Goal: Task Accomplishment & Management: Use online tool/utility

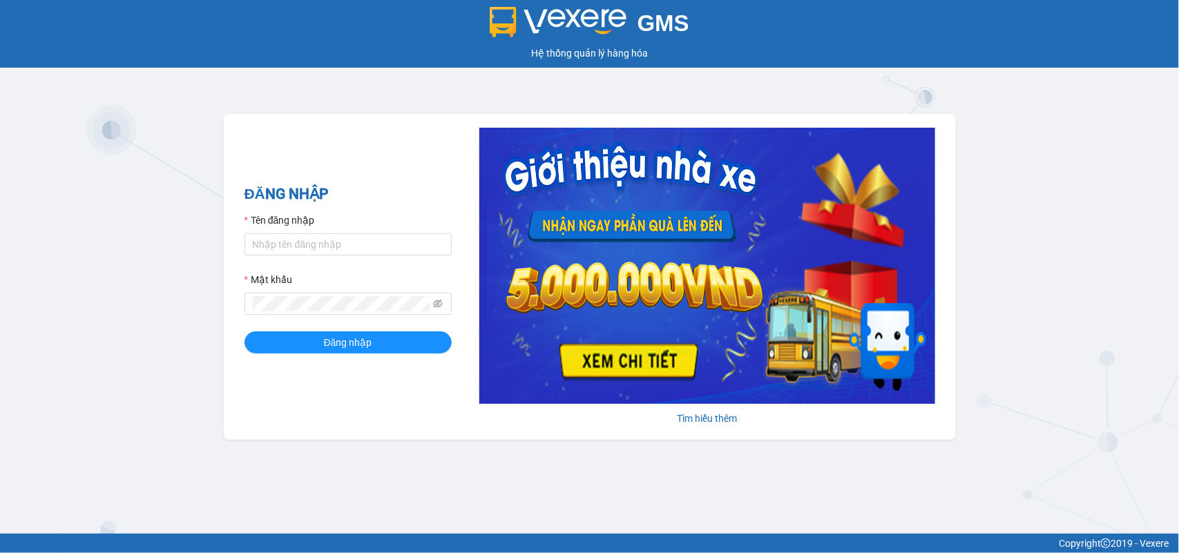
drag, startPoint x: 300, startPoint y: 247, endPoint x: 323, endPoint y: 229, distance: 28.0
click at [309, 239] on form "Tên đăng nhập Mật khẩu Đăng nhập" at bounding box center [348, 283] width 207 height 141
click at [320, 240] on input "Tên đăng nhập" at bounding box center [348, 244] width 207 height 22
type input "duyninhhoa.phucanex"
click at [245, 332] on button "Đăng nhập" at bounding box center [348, 343] width 207 height 22
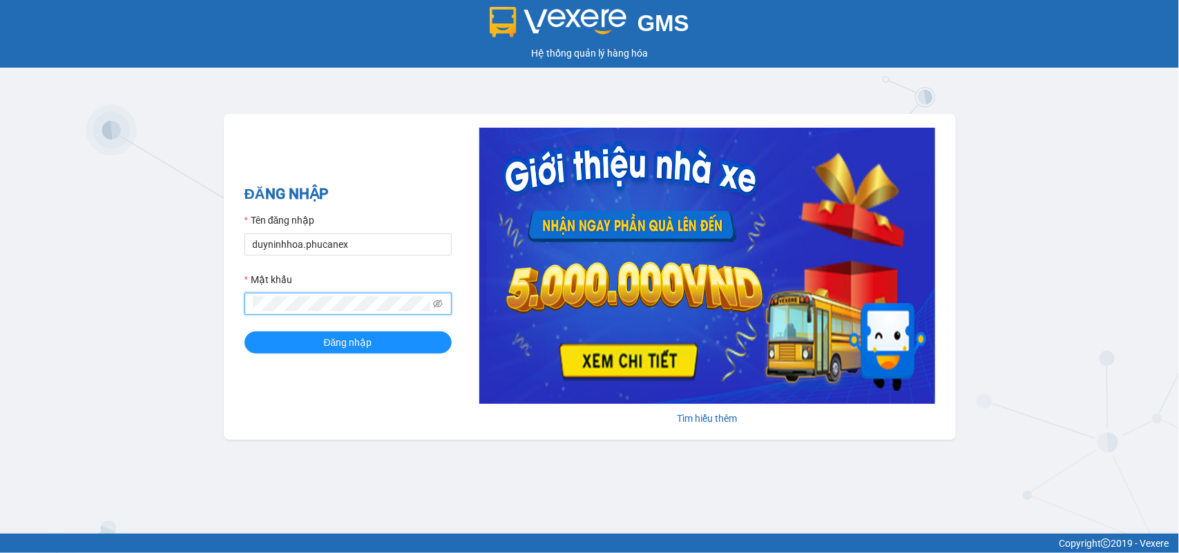
click at [245, 332] on button "Đăng nhập" at bounding box center [348, 343] width 207 height 22
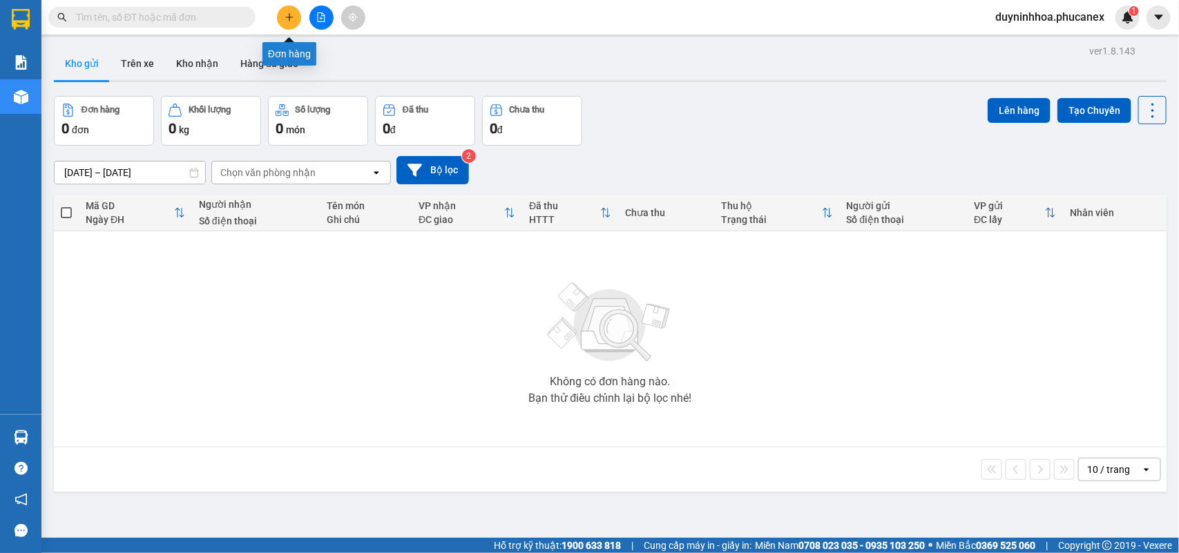
click at [291, 12] on icon "plus" at bounding box center [290, 17] width 10 height 10
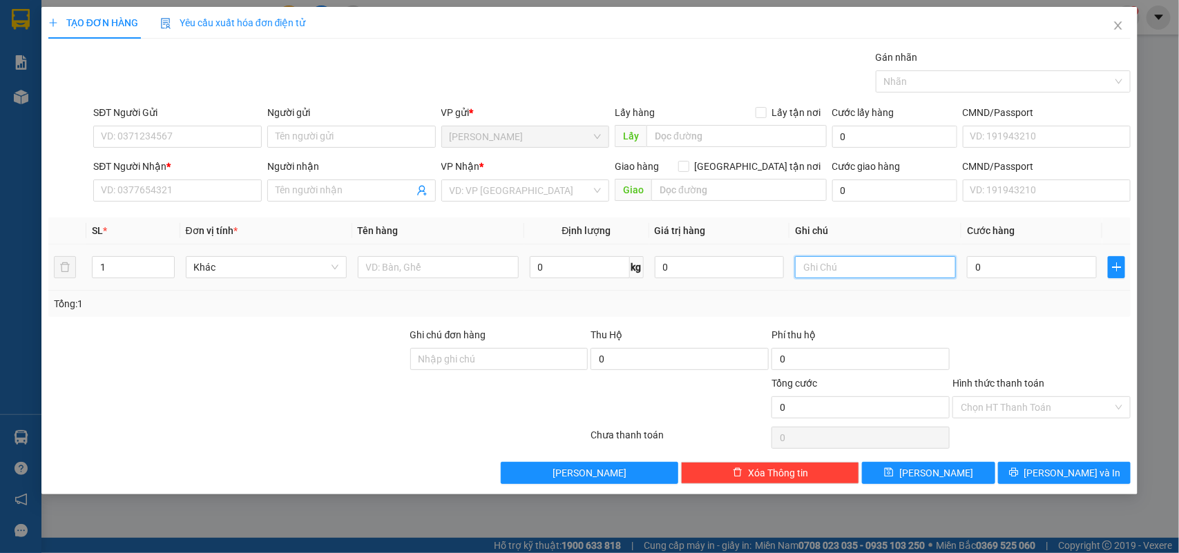
click at [846, 265] on input "text" at bounding box center [875, 267] width 161 height 22
type input "2083756"
click at [1030, 267] on input "0" at bounding box center [1032, 267] width 130 height 22
type input "2"
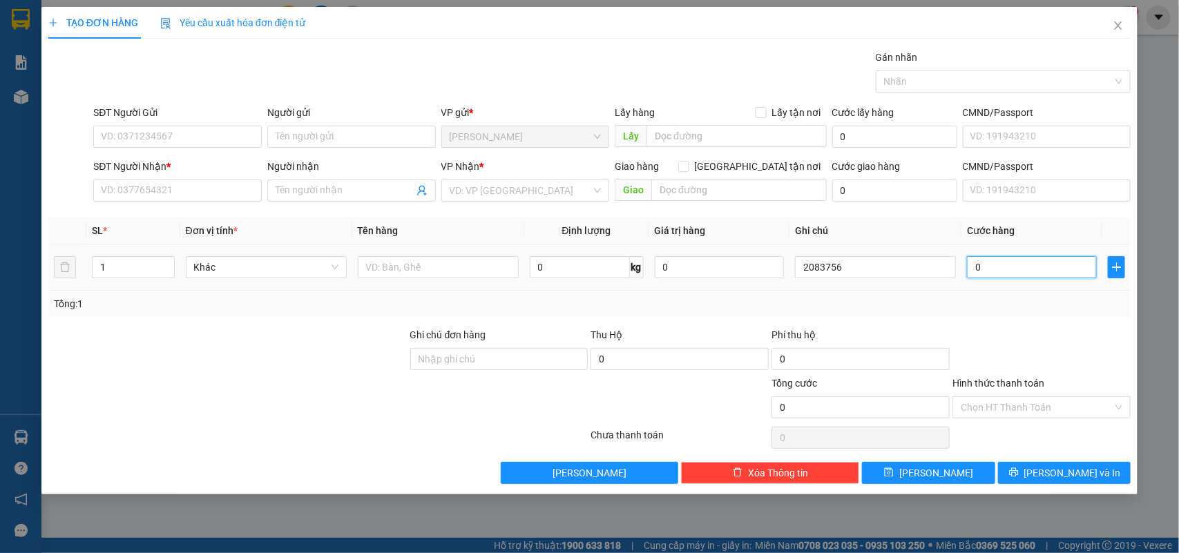
type input "2"
type input "24"
type input "240"
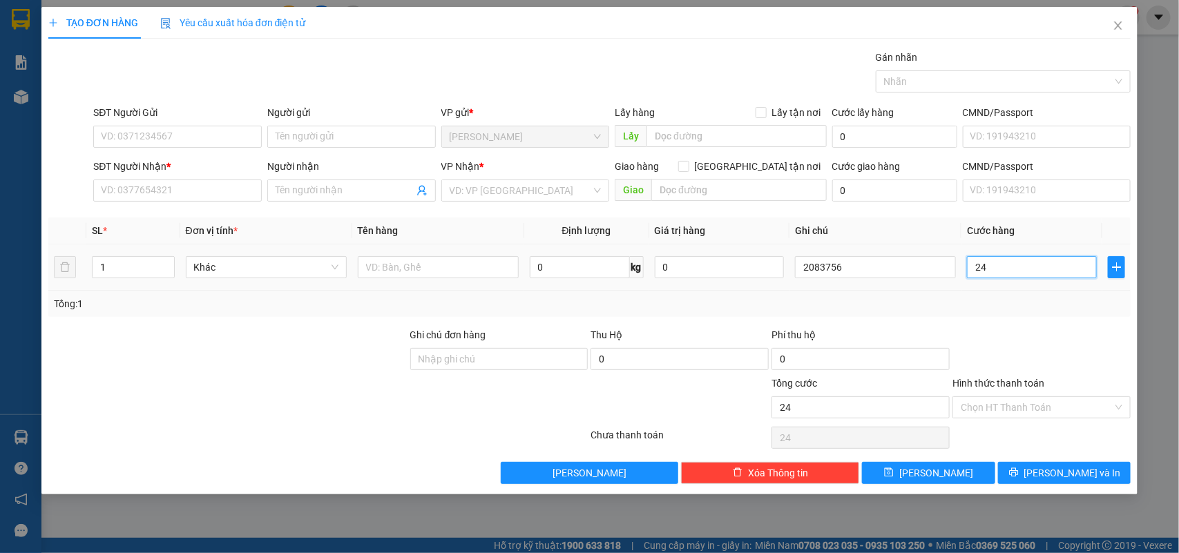
type input "240"
type input "240.000"
click at [979, 410] on input "Hình thức thanh toán" at bounding box center [1037, 407] width 152 height 21
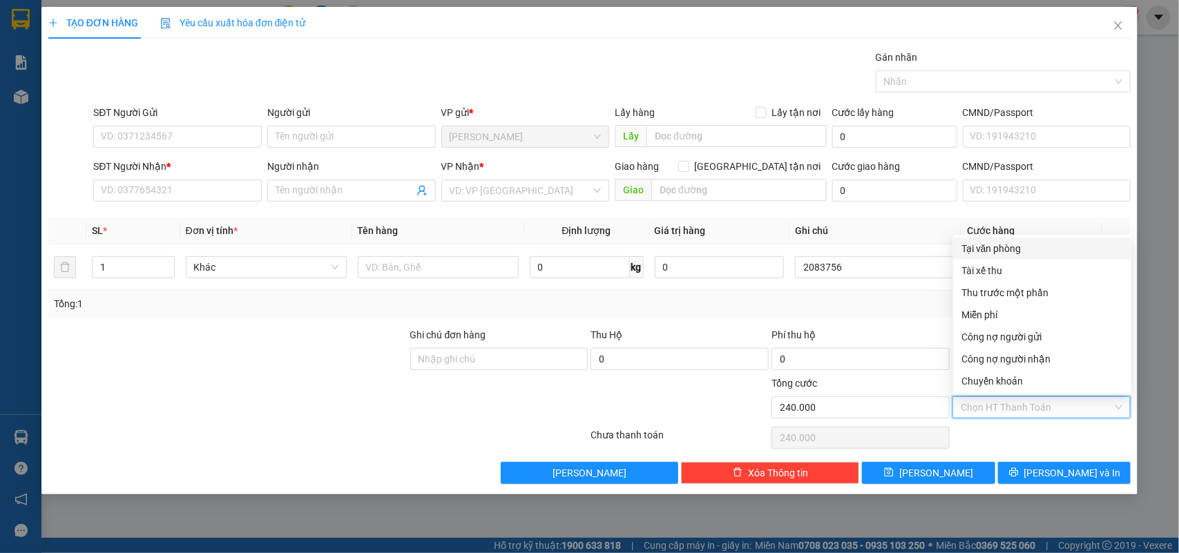
click at [1023, 250] on div "Tại văn phòng" at bounding box center [1042, 248] width 162 height 15
type input "0"
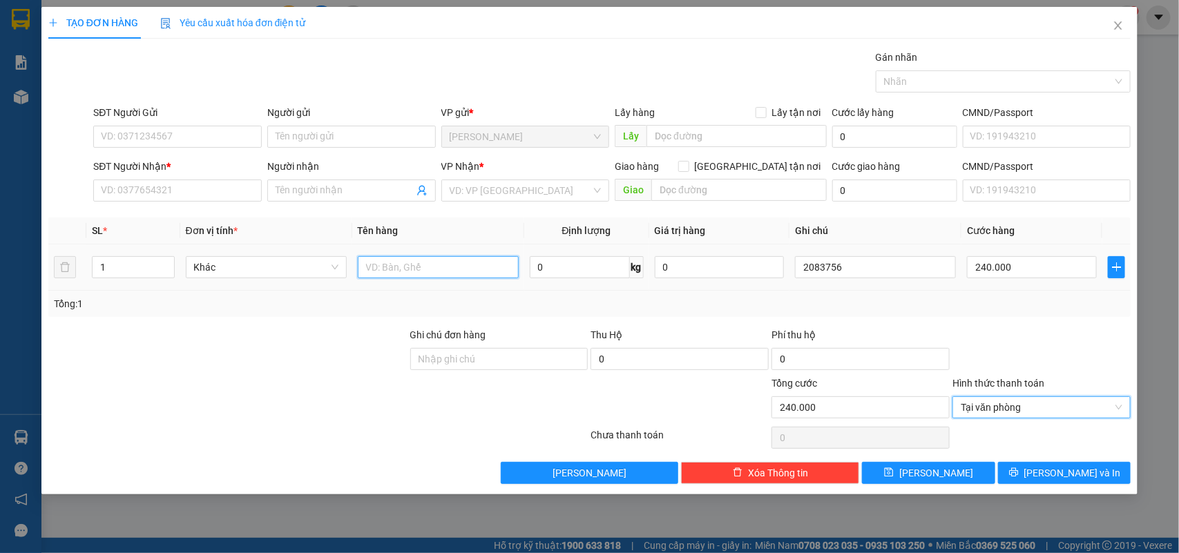
click at [502, 265] on input "text" at bounding box center [438, 267] width 161 height 22
type input "4bao"
drag, startPoint x: 149, startPoint y: 266, endPoint x: 90, endPoint y: 277, distance: 59.1
click at [90, 277] on td "1" at bounding box center [133, 268] width 94 height 46
type input "4"
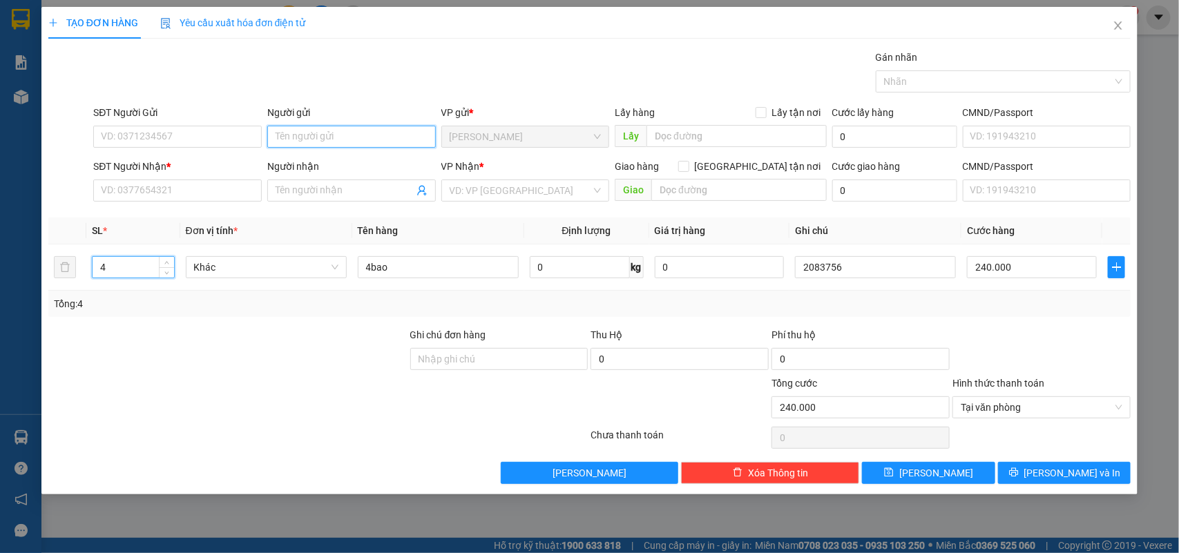
click at [322, 132] on input "Người gửi" at bounding box center [351, 137] width 169 height 22
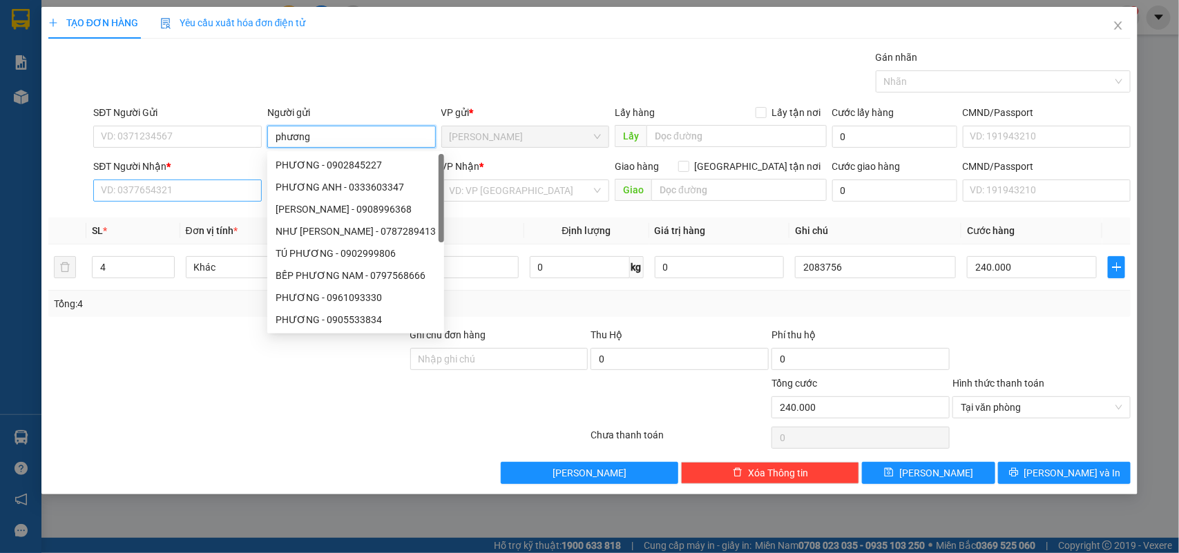
type input "phương"
click at [130, 182] on input "SĐT Người Nhận *" at bounding box center [177, 191] width 169 height 22
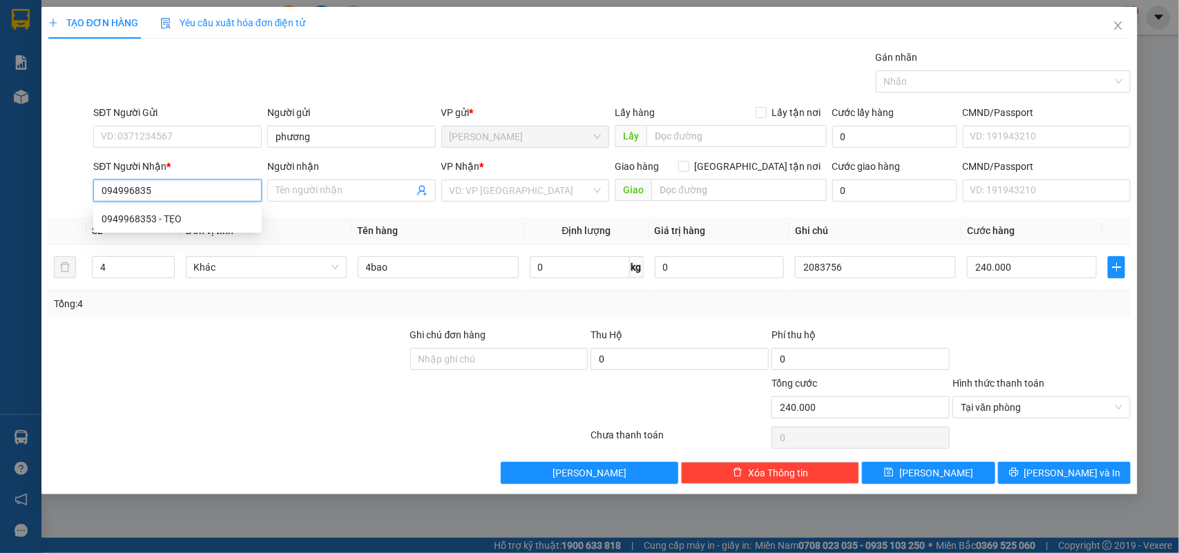
type input "0949968353"
click at [115, 216] on div "0949968353 - TẸO" at bounding box center [178, 218] width 152 height 15
type input "TẸO"
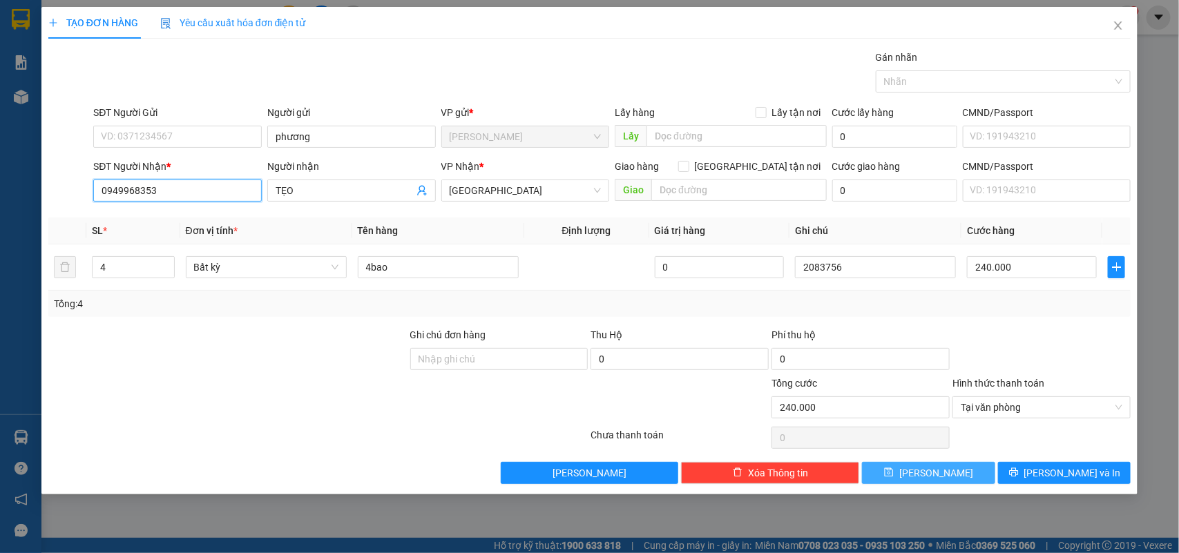
type input "0949968353"
click at [946, 475] on button "Lưu" at bounding box center [928, 473] width 133 height 22
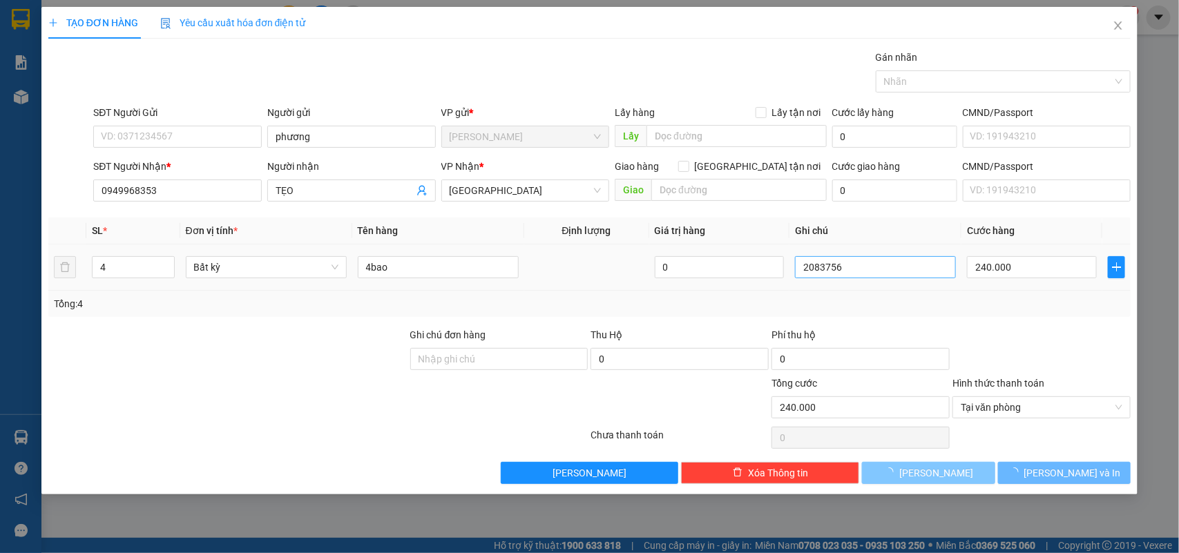
type input "1"
type input "0"
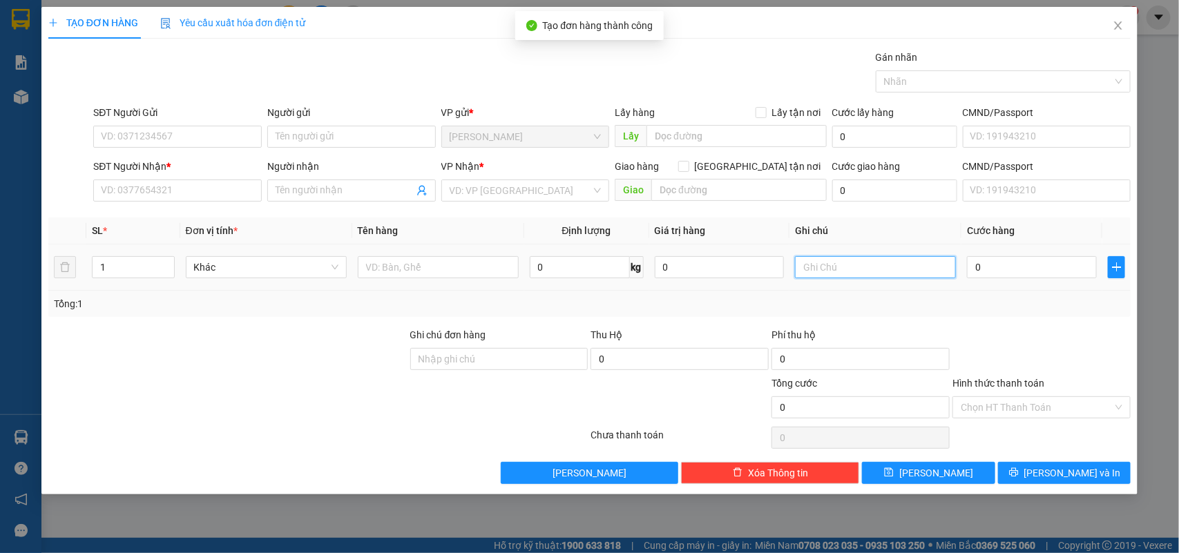
click at [872, 267] on input "text" at bounding box center [875, 267] width 161 height 22
type input "2083757"
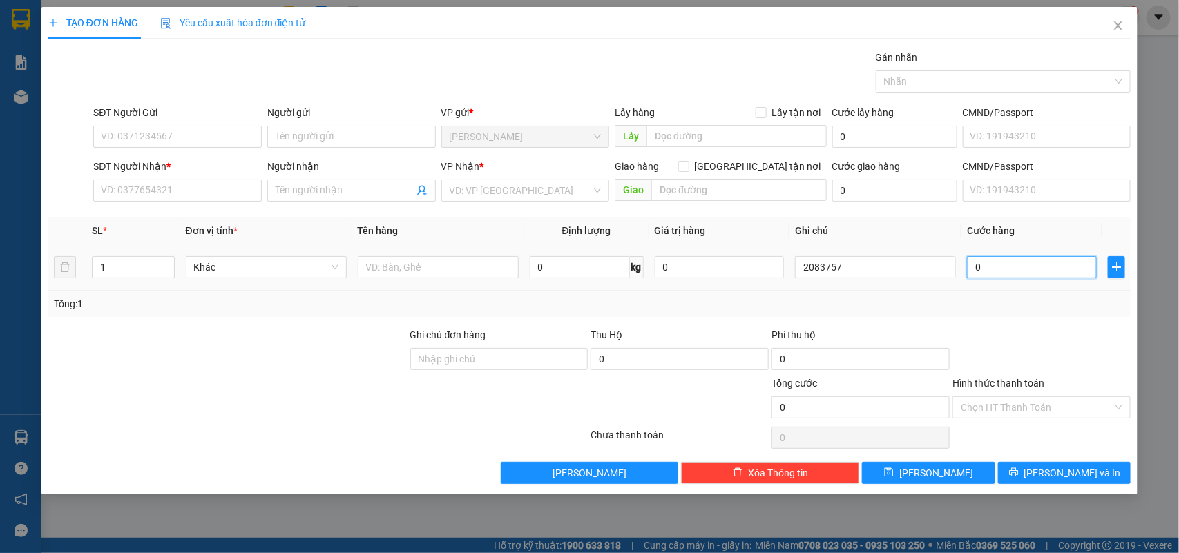
click at [1051, 271] on input "0" at bounding box center [1032, 267] width 130 height 22
type input "7"
type input "70"
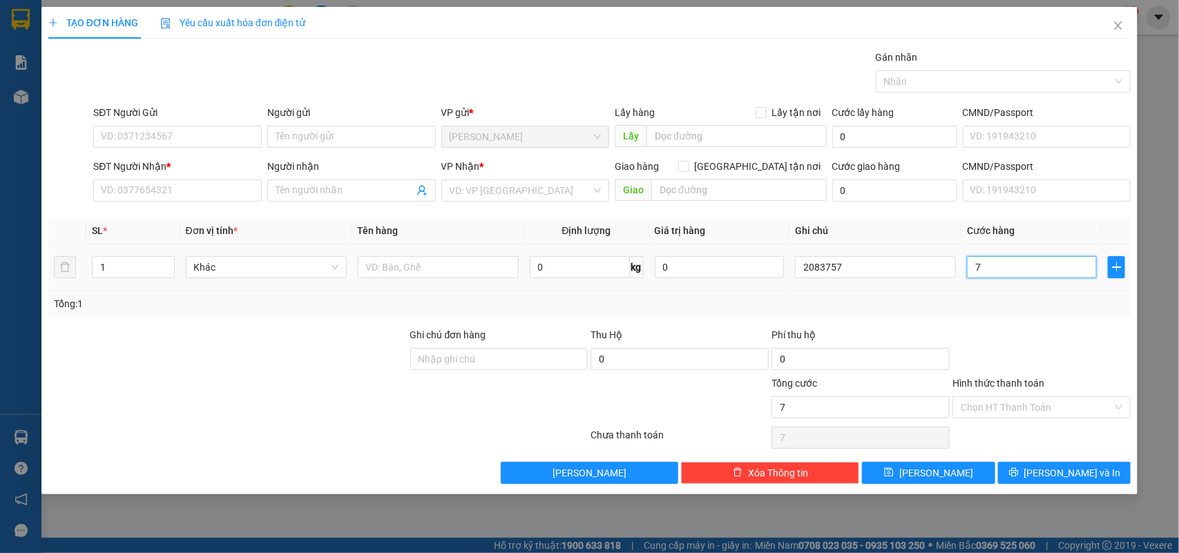
type input "70"
type input "70.000"
click at [1031, 408] on input "Hình thức thanh toán" at bounding box center [1037, 407] width 152 height 21
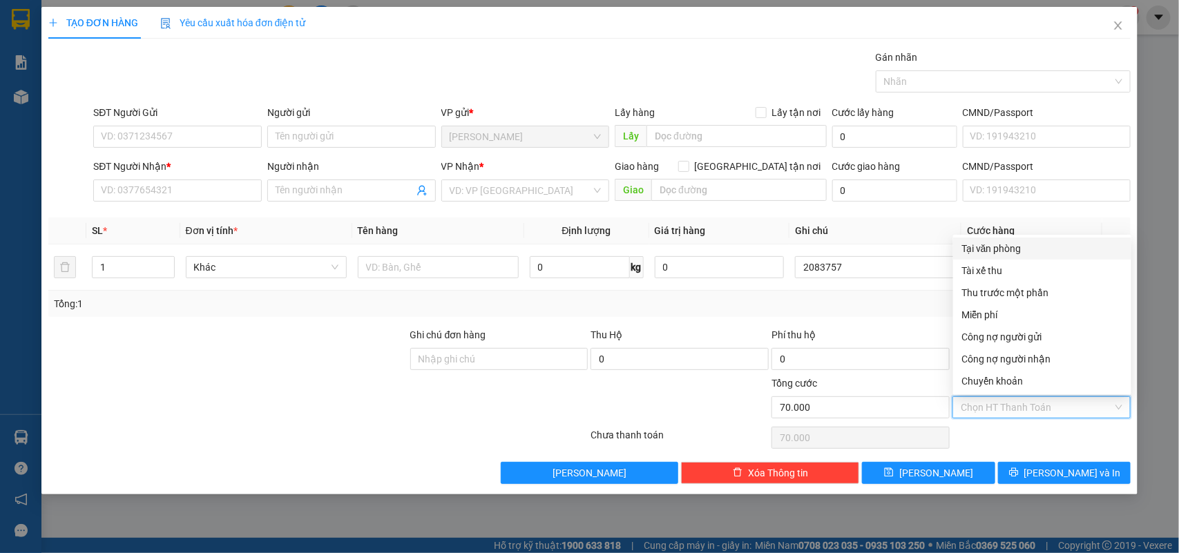
click at [1011, 250] on div "Tại văn phòng" at bounding box center [1042, 248] width 162 height 15
type input "0"
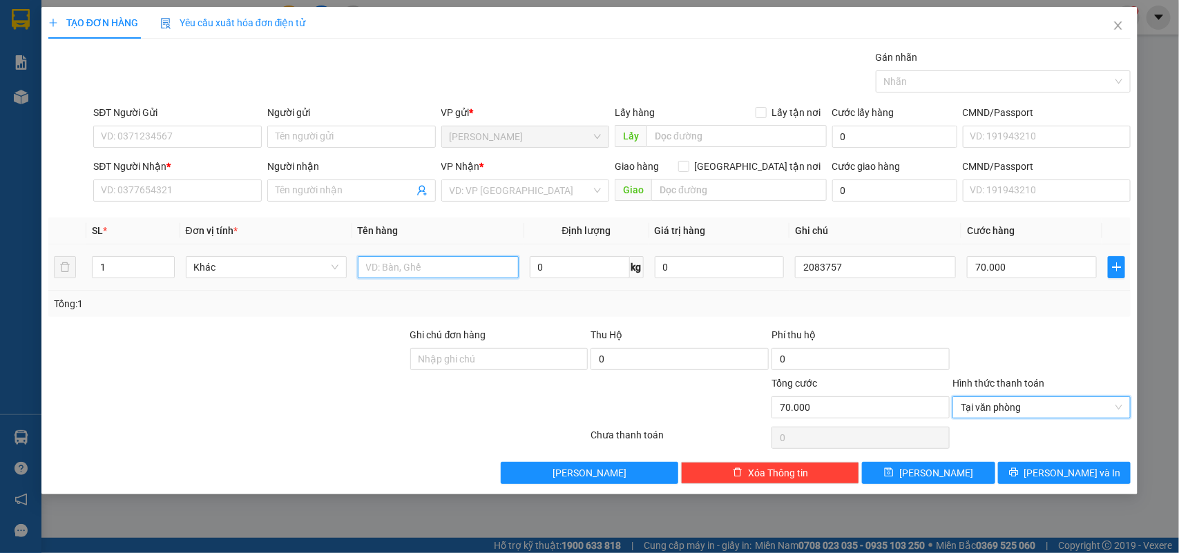
click at [485, 278] on input "text" at bounding box center [438, 267] width 161 height 22
type input "2t"
drag, startPoint x: 107, startPoint y: 278, endPoint x: 97, endPoint y: 277, distance: 9.7
click at [97, 277] on div "1" at bounding box center [133, 267] width 83 height 22
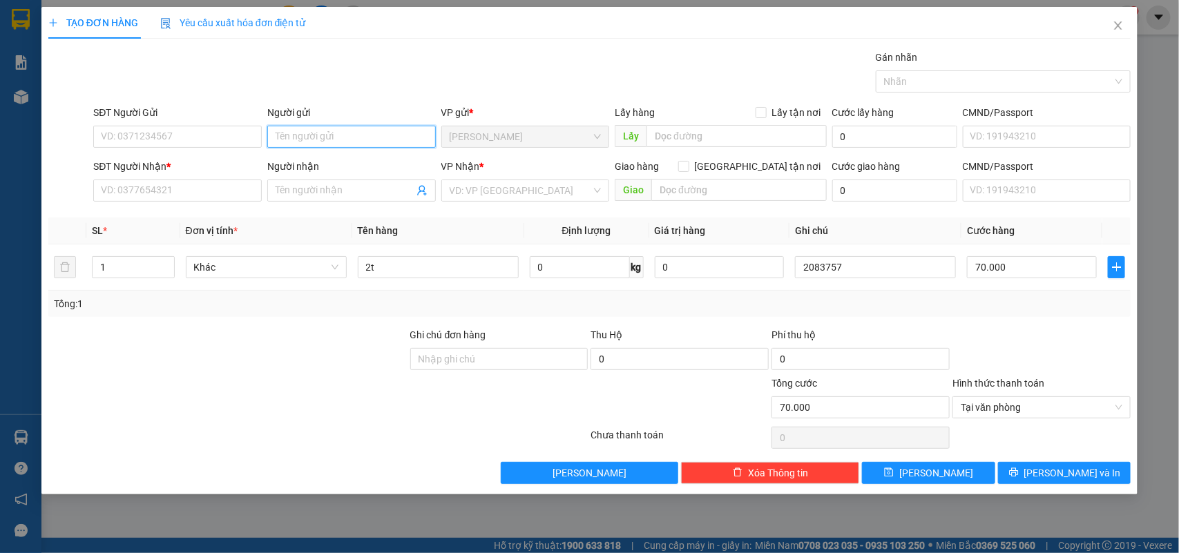
click at [323, 145] on input "Người gửi" at bounding box center [351, 137] width 169 height 22
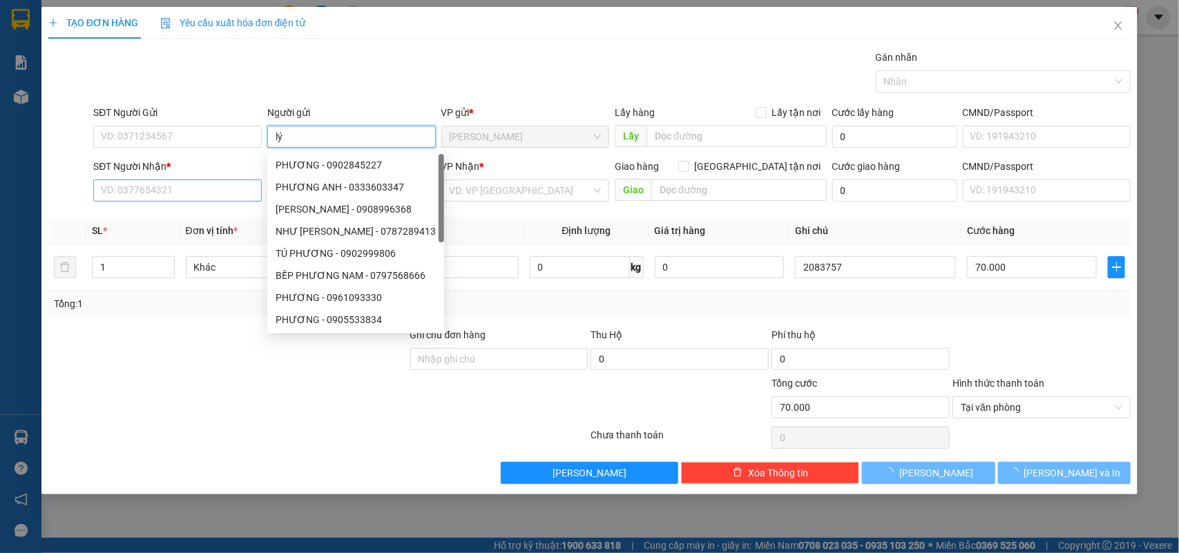
type input "lý"
click at [195, 198] on input "SĐT Người Nhận *" at bounding box center [177, 191] width 169 height 22
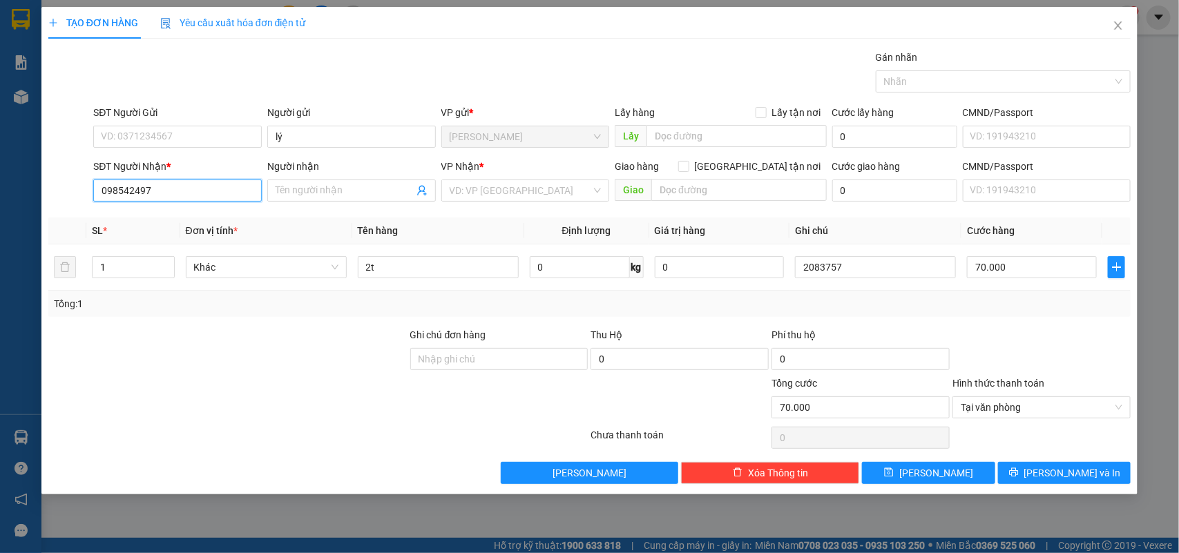
type input "0985424971"
click at [182, 218] on div "0985424971 - NHẪN" at bounding box center [178, 218] width 152 height 15
type input "NHẪN"
type input "0985424971"
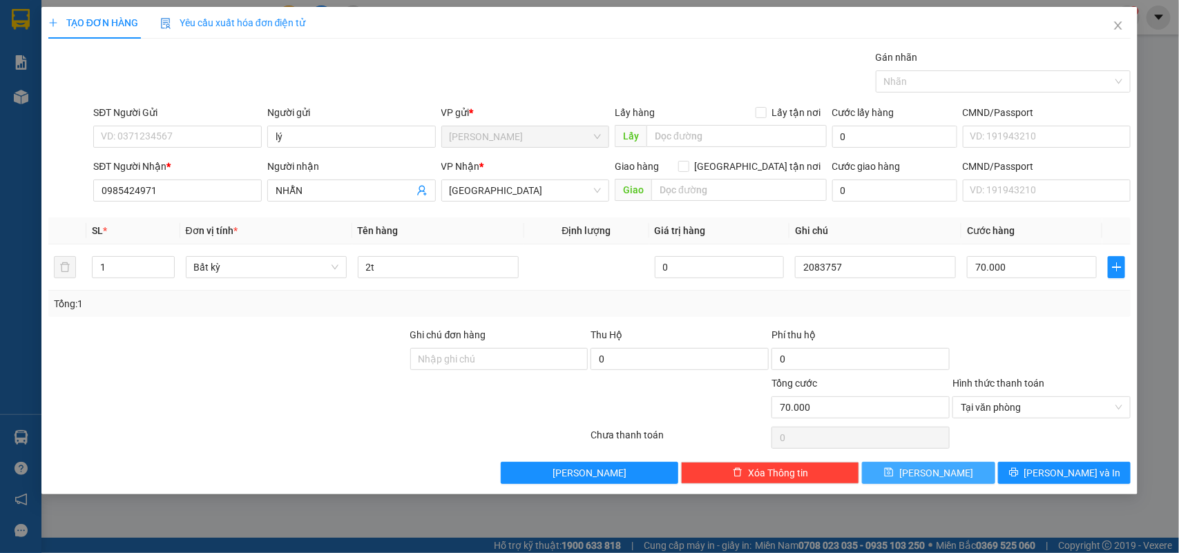
click at [957, 475] on button "Lưu" at bounding box center [928, 473] width 133 height 22
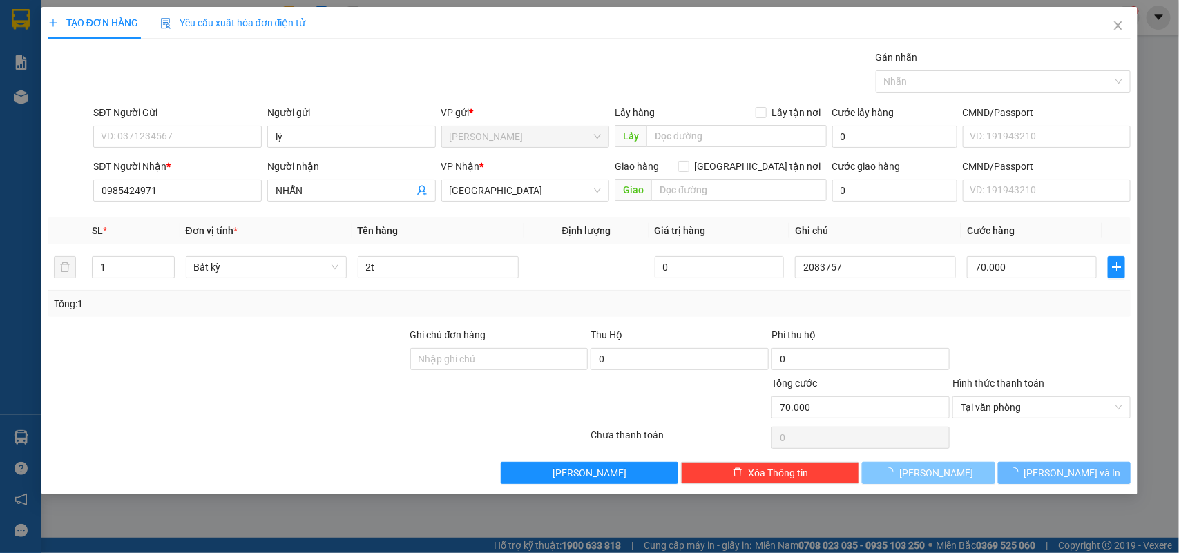
type input "0"
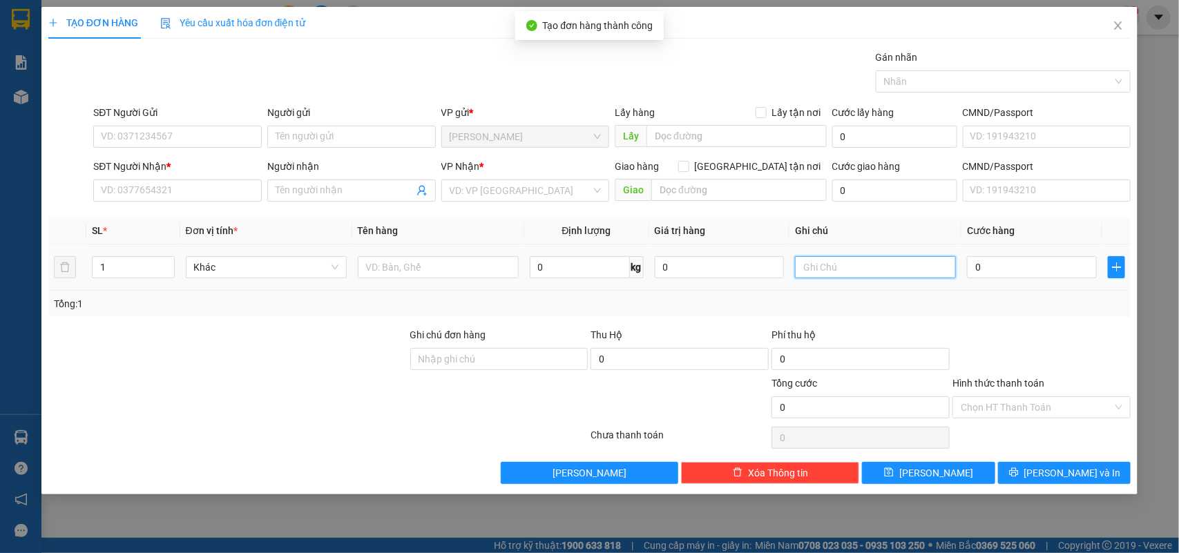
click at [879, 267] on input "text" at bounding box center [875, 267] width 161 height 22
type input "2083758"
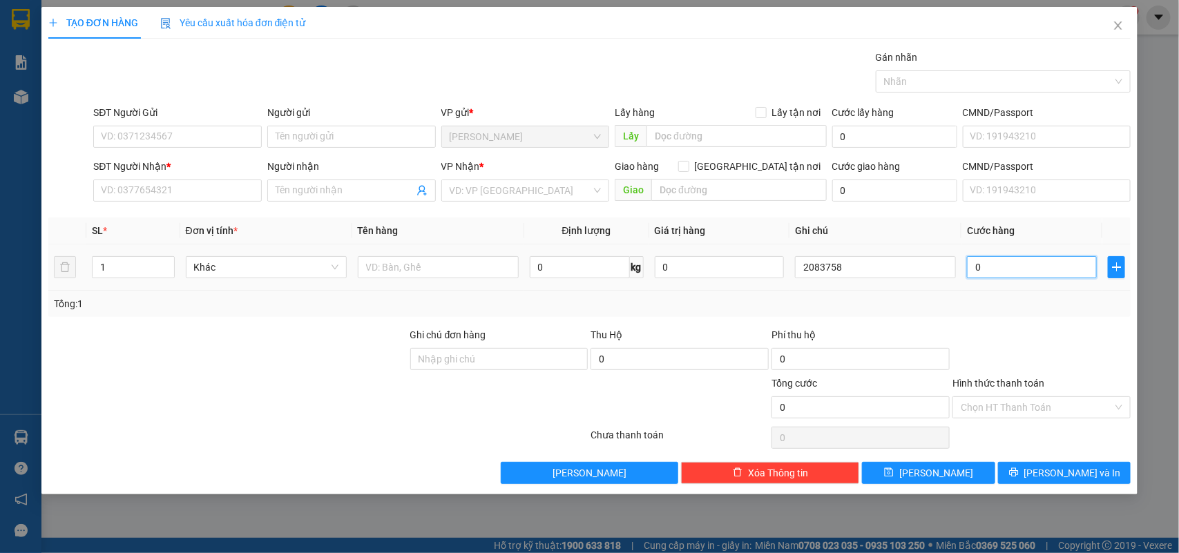
click at [1074, 267] on input "0" at bounding box center [1032, 267] width 130 height 22
type input "5"
type input "50"
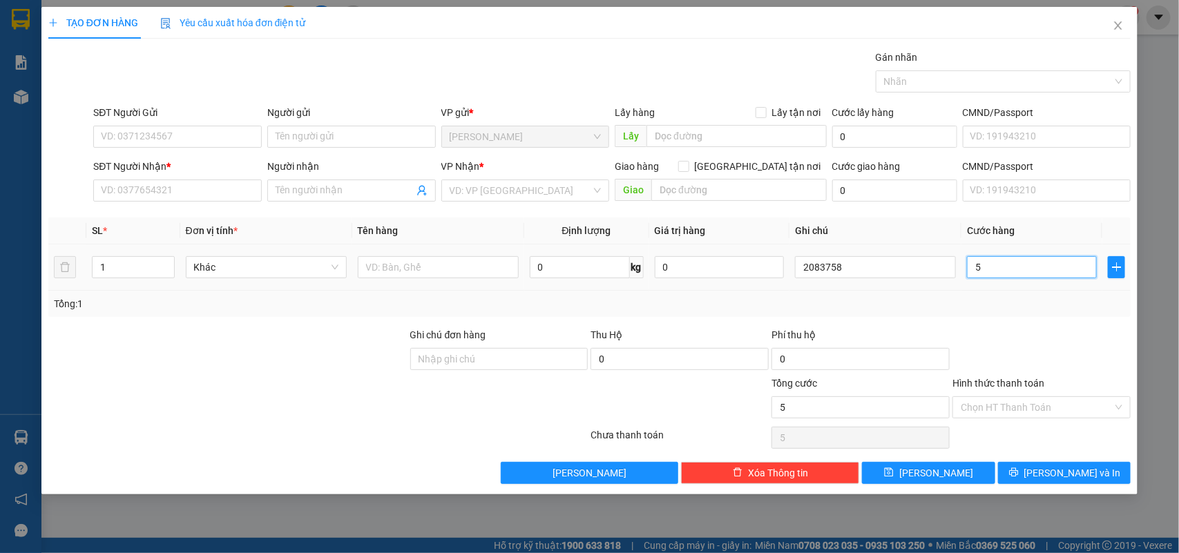
type input "50"
type input "50.000"
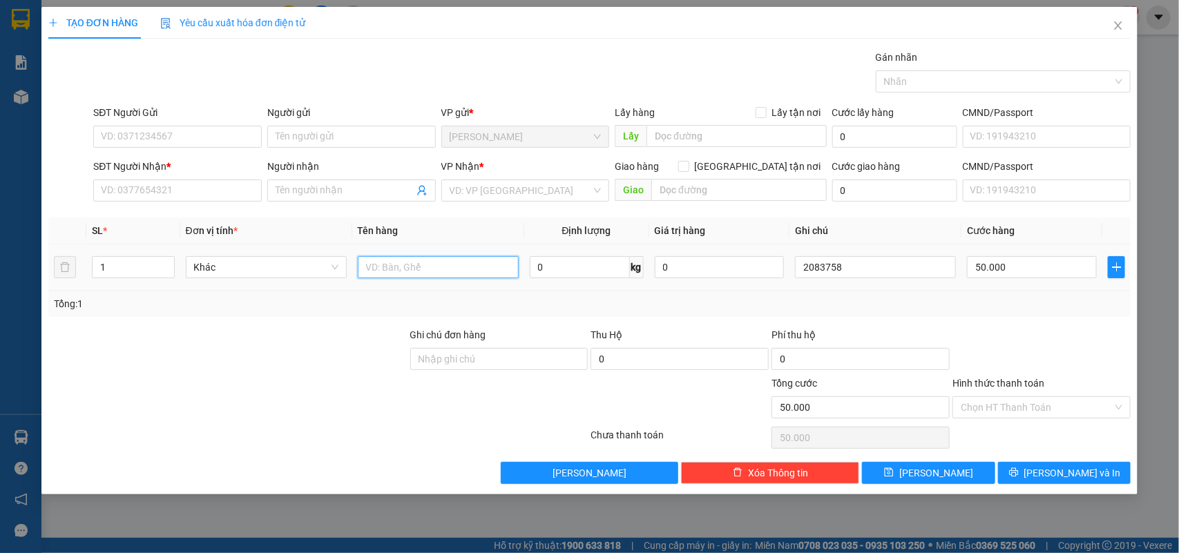
click at [484, 267] on input "text" at bounding box center [438, 267] width 161 height 22
type input "1k"
click at [189, 116] on div "SĐT Người Gửi" at bounding box center [177, 112] width 169 height 15
click at [189, 126] on input "SĐT Người Gửi" at bounding box center [177, 137] width 169 height 22
click at [178, 123] on div "SĐT Người Gửi" at bounding box center [177, 115] width 169 height 21
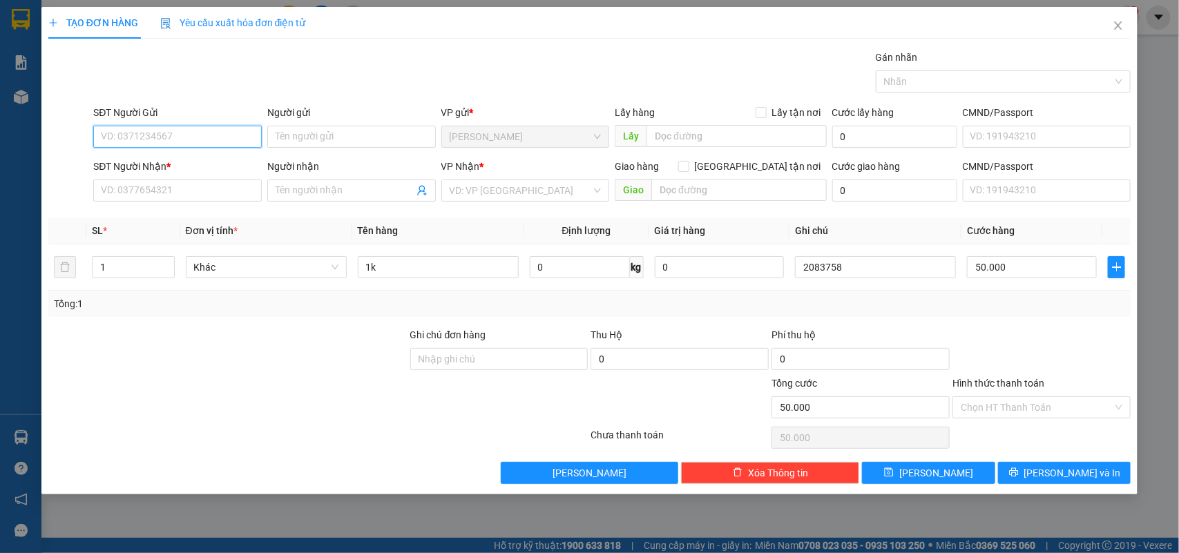
click at [233, 140] on input "SĐT Người Gửi" at bounding box center [177, 137] width 169 height 22
type input "0906144411"
click at [295, 135] on input "Người gửi" at bounding box center [351, 137] width 169 height 22
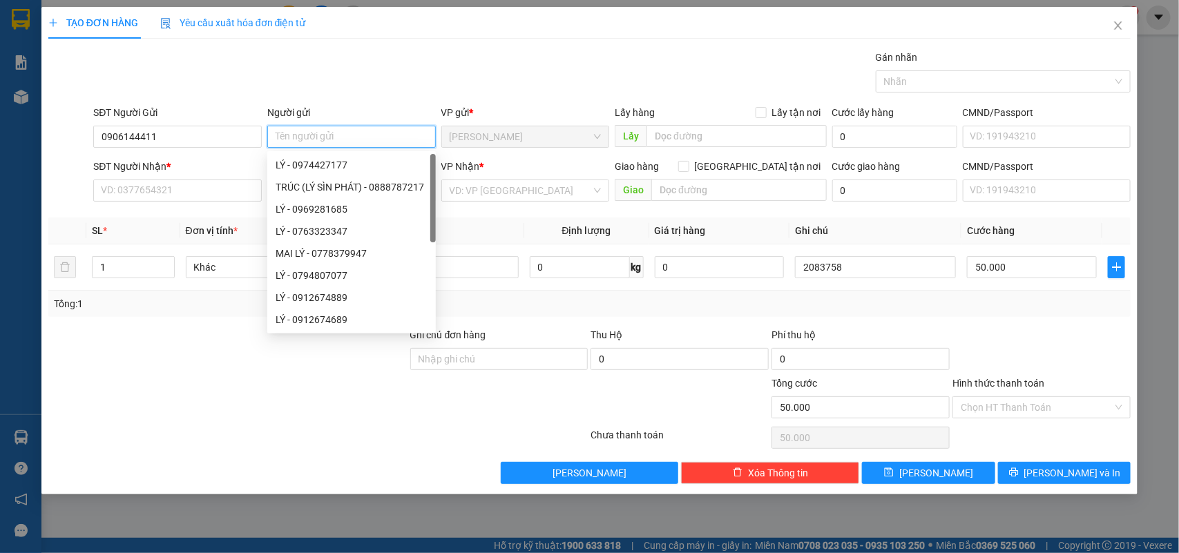
type input "m"
type input "ngọc"
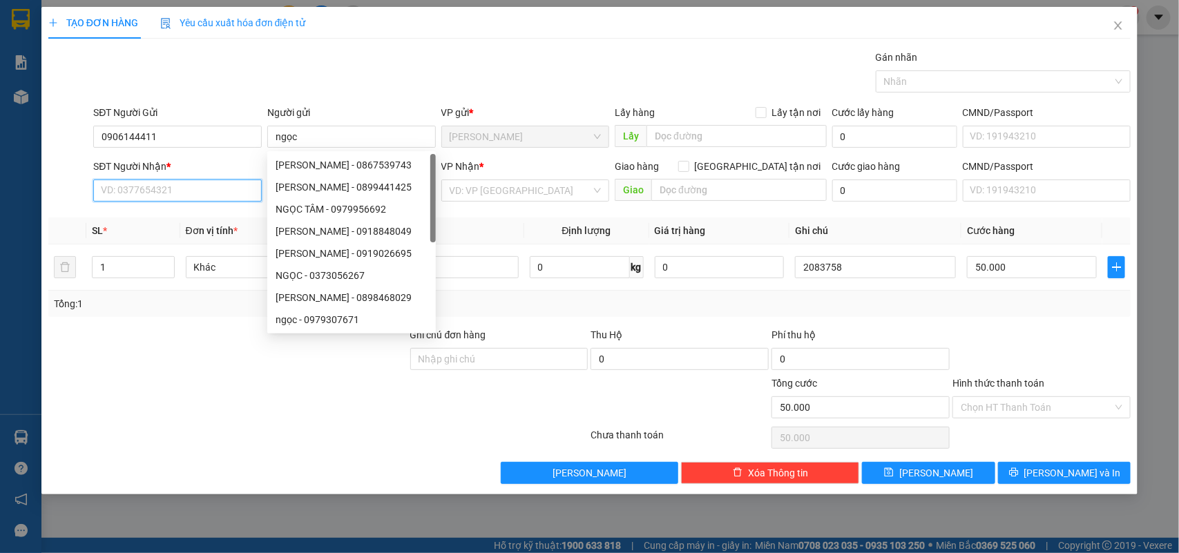
click at [189, 185] on input "SĐT Người Nhận *" at bounding box center [177, 191] width 169 height 22
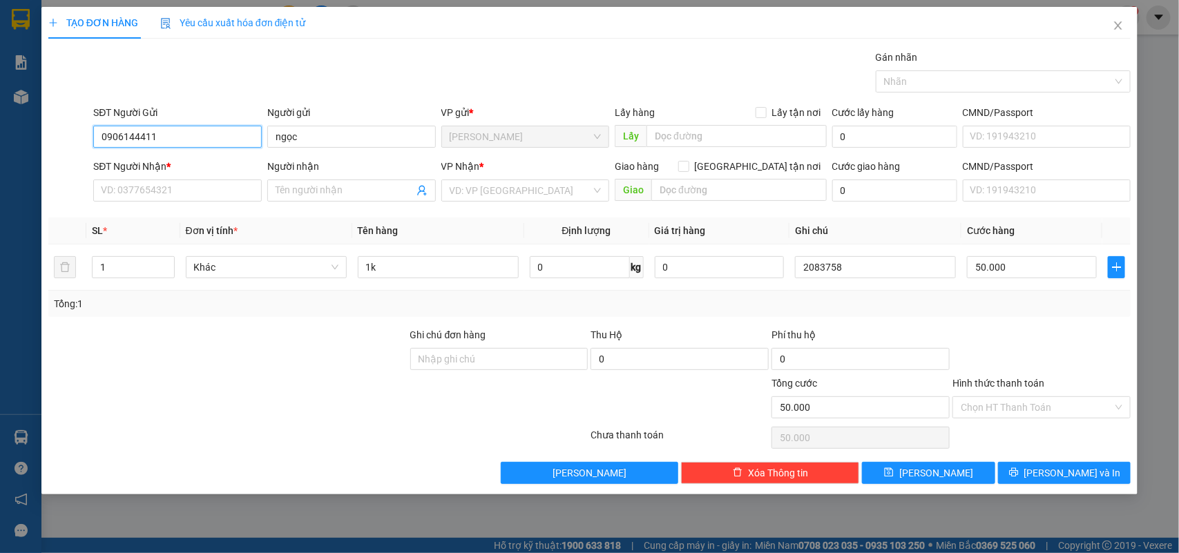
drag, startPoint x: 208, startPoint y: 133, endPoint x: 0, endPoint y: 142, distance: 208.1
click at [0, 142] on div "TẠO ĐƠN HÀNG Yêu cầu xuất hóa đơn điện tử Transit Pickup Surcharge Ids Transit …" at bounding box center [589, 276] width 1179 height 553
click at [111, 191] on input "SĐT Người Nhận *" at bounding box center [177, 191] width 169 height 22
paste input "0906144411"
type input "0906144411"
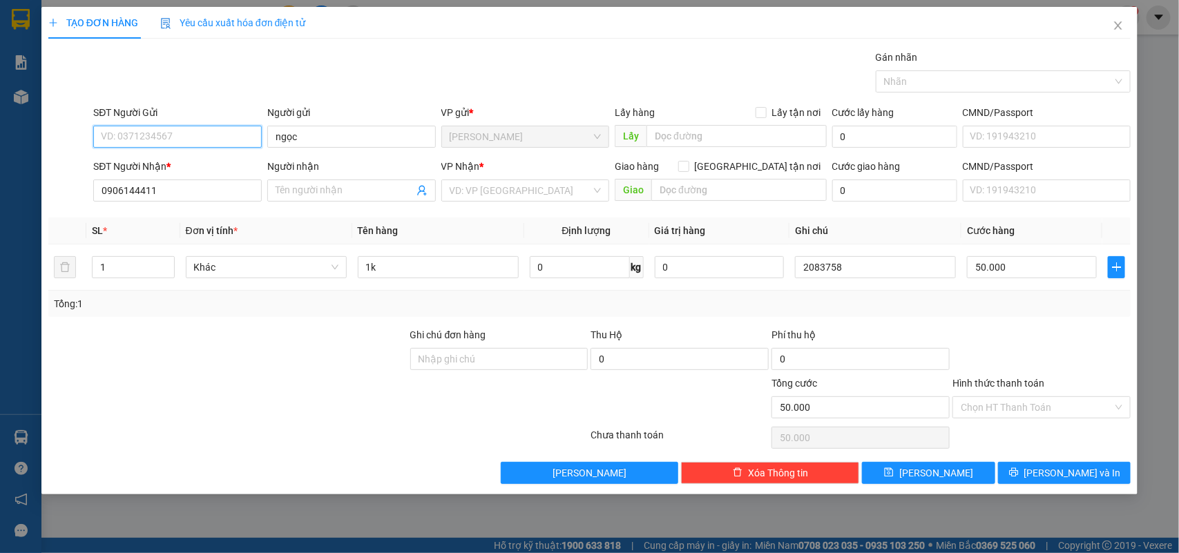
click at [178, 140] on input "SĐT Người Gửi" at bounding box center [177, 137] width 169 height 22
paste input "0906144411"
type input "0906144411"
click at [302, 191] on input "Người nhận" at bounding box center [345, 190] width 138 height 15
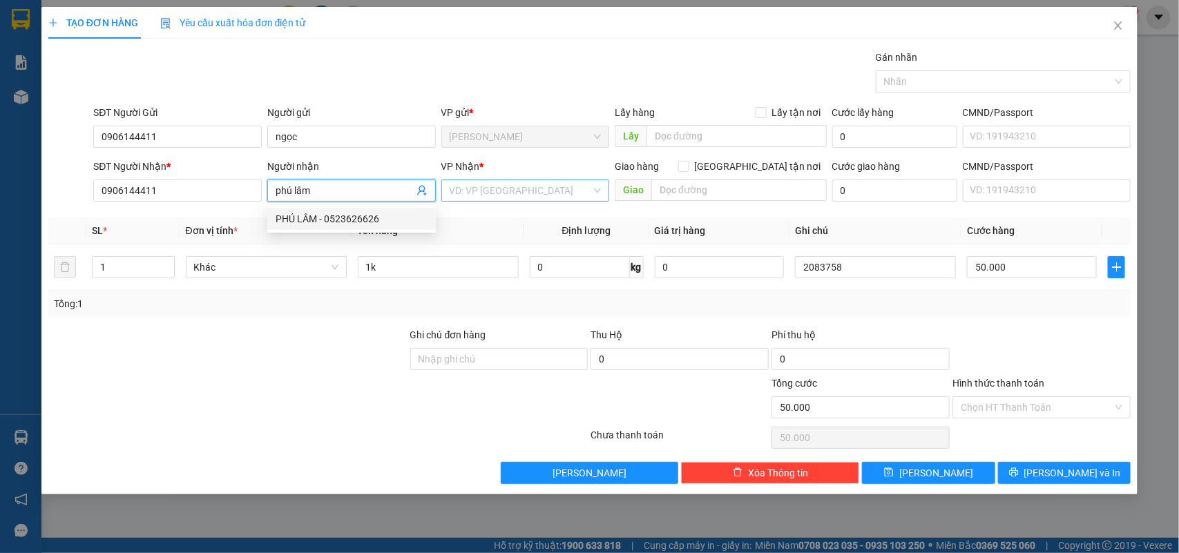
type input "phú lâm"
click at [463, 195] on input "search" at bounding box center [521, 190] width 142 height 21
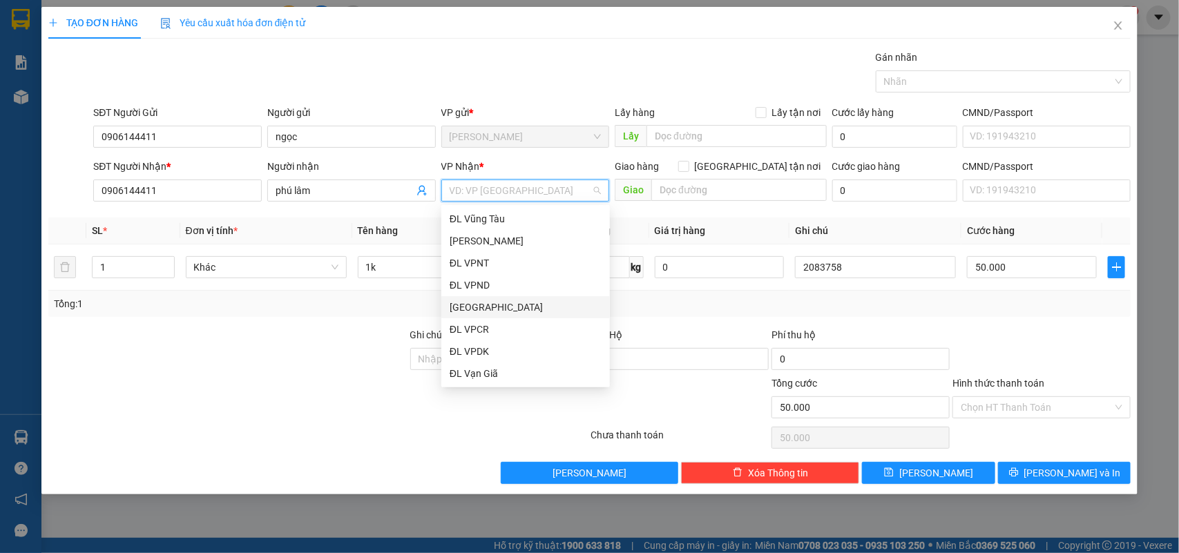
click at [481, 303] on div "ĐL Quận 1" at bounding box center [526, 307] width 152 height 15
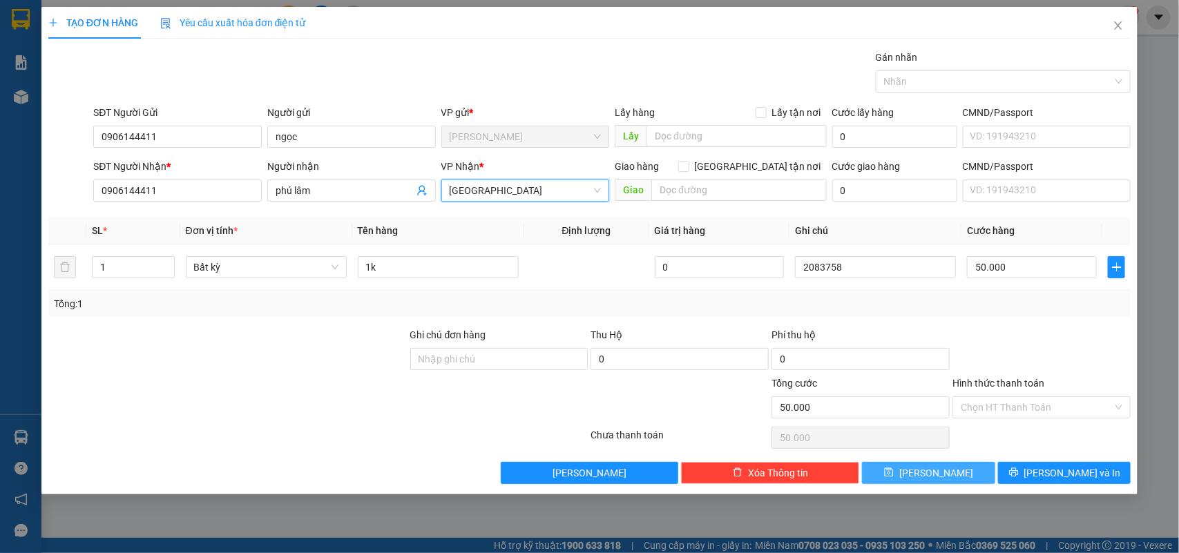
click at [969, 464] on button "Lưu" at bounding box center [928, 473] width 133 height 22
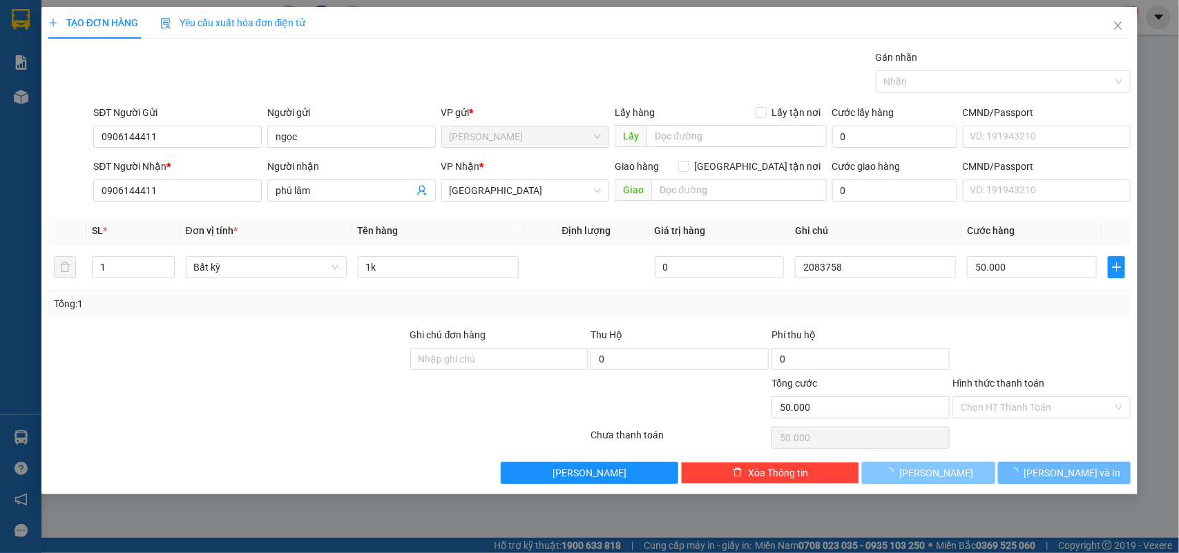
type input "0"
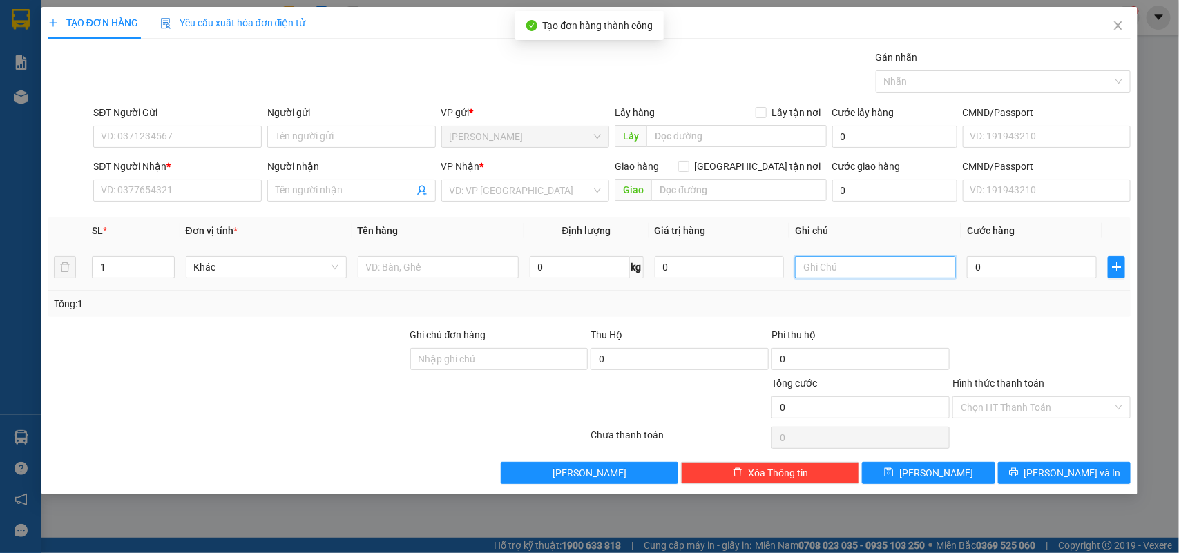
click at [876, 271] on input "text" at bounding box center [875, 267] width 161 height 22
type input "2083759"
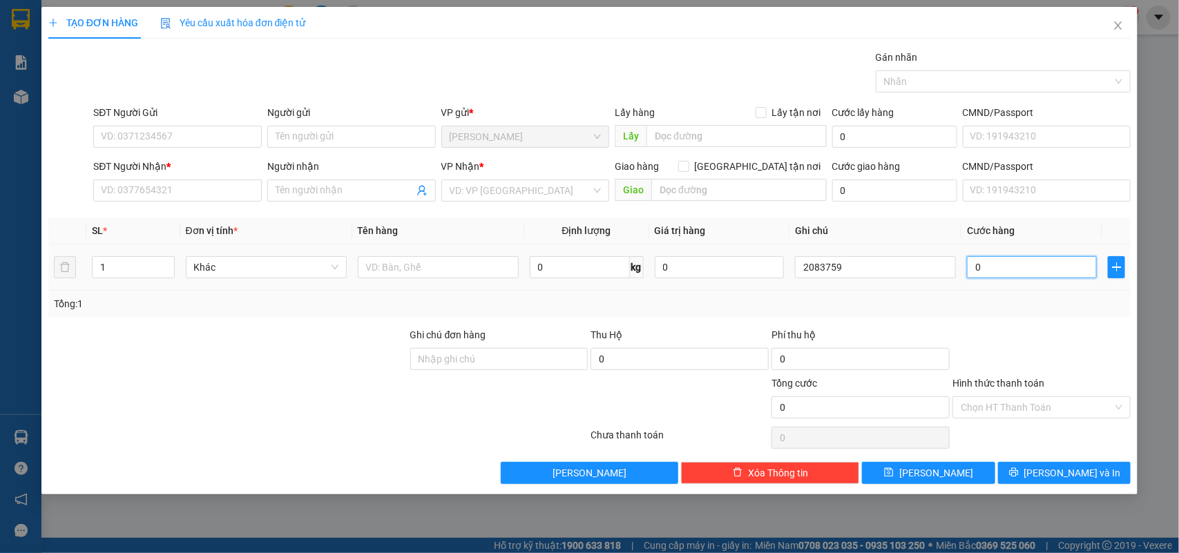
click at [1000, 265] on input "0" at bounding box center [1032, 267] width 130 height 22
type input "4"
type input "40"
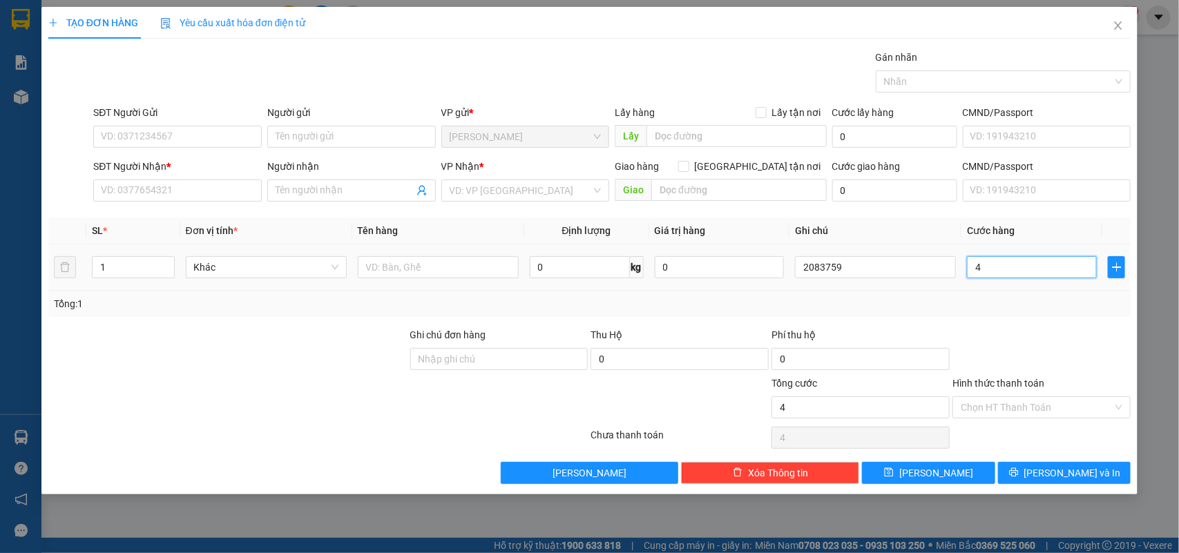
type input "40"
type input "40.000"
click at [1062, 405] on input "Hình thức thanh toán" at bounding box center [1037, 407] width 152 height 21
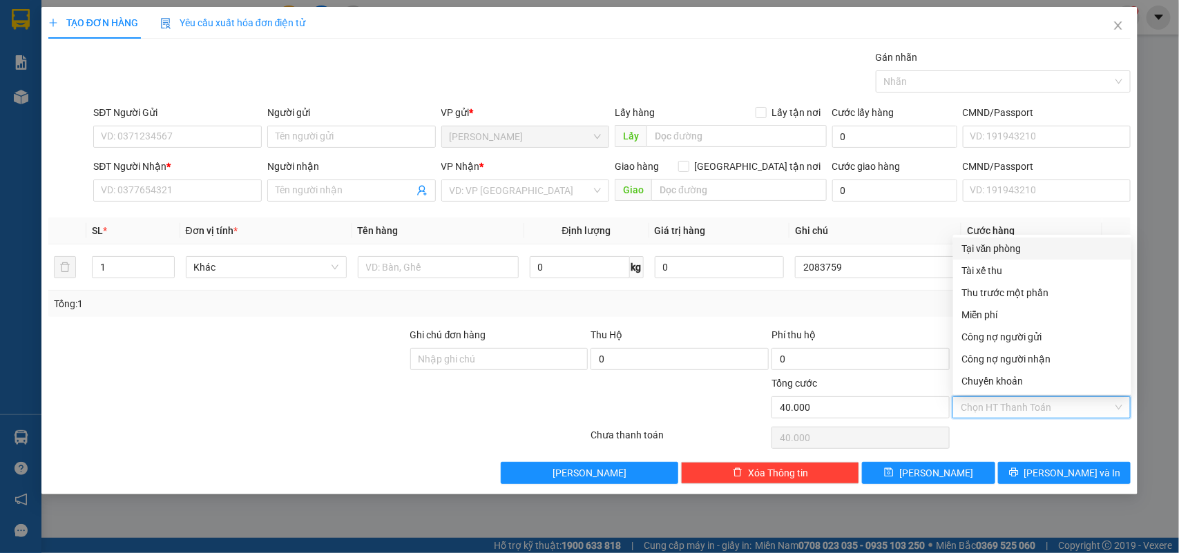
click at [981, 247] on div "Tại văn phòng" at bounding box center [1042, 248] width 162 height 15
type input "0"
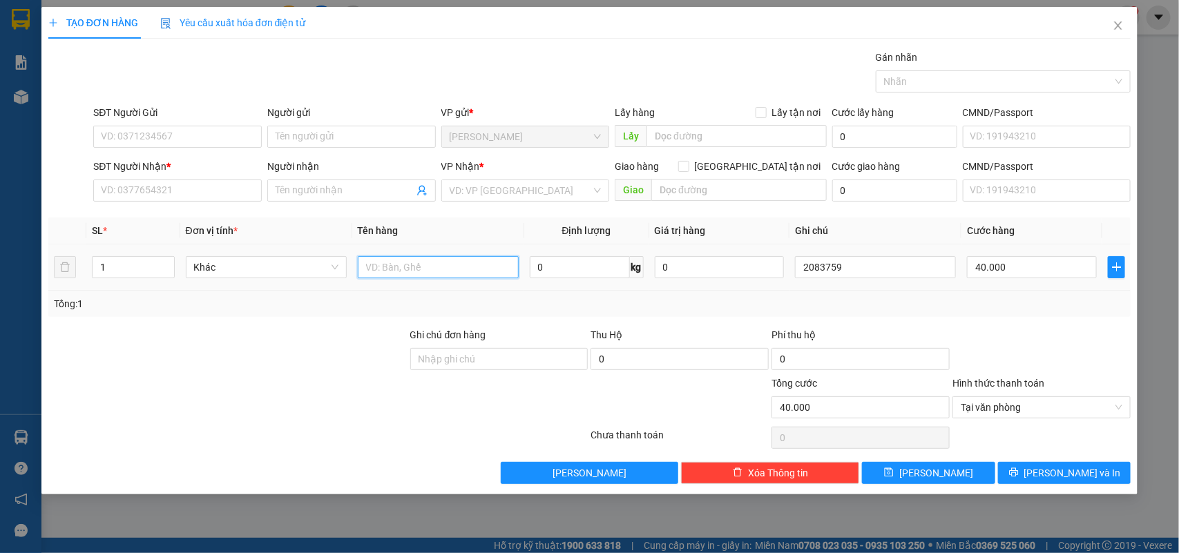
click at [434, 260] on input "text" at bounding box center [438, 267] width 161 height 22
type input "1tx"
click at [354, 136] on input "Người gửi" at bounding box center [351, 137] width 169 height 22
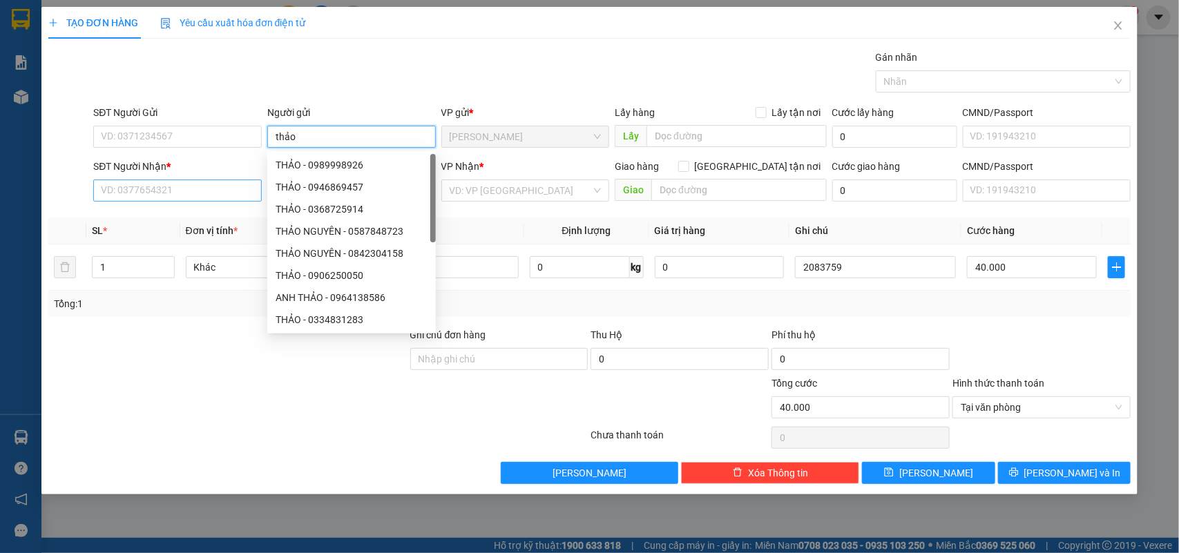
type input "thảo"
click at [109, 194] on input "SĐT Người Nhận *" at bounding box center [177, 191] width 169 height 22
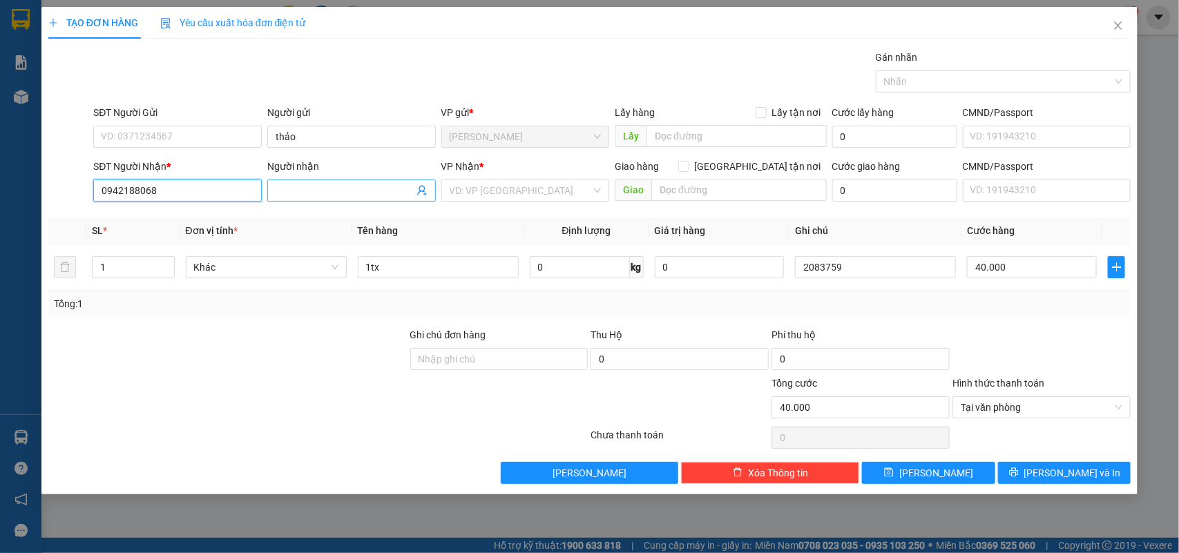
type input "0942188068"
click at [321, 194] on input "Người nhận" at bounding box center [345, 190] width 138 height 15
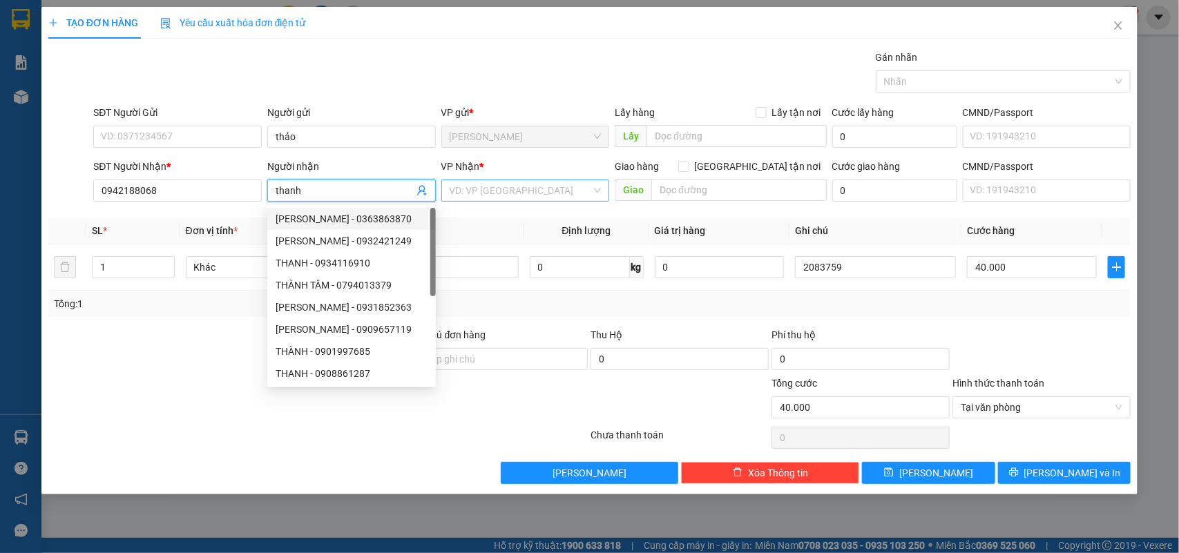
type input "thanh"
click at [486, 198] on input "search" at bounding box center [521, 190] width 142 height 21
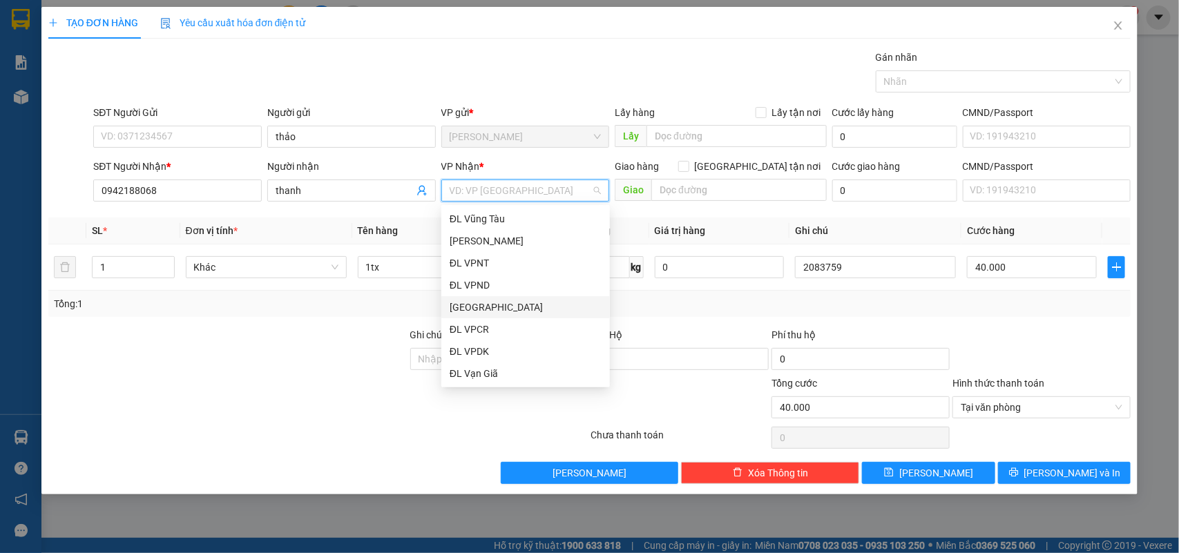
click at [465, 311] on div "ĐL Quận 1" at bounding box center [526, 307] width 152 height 15
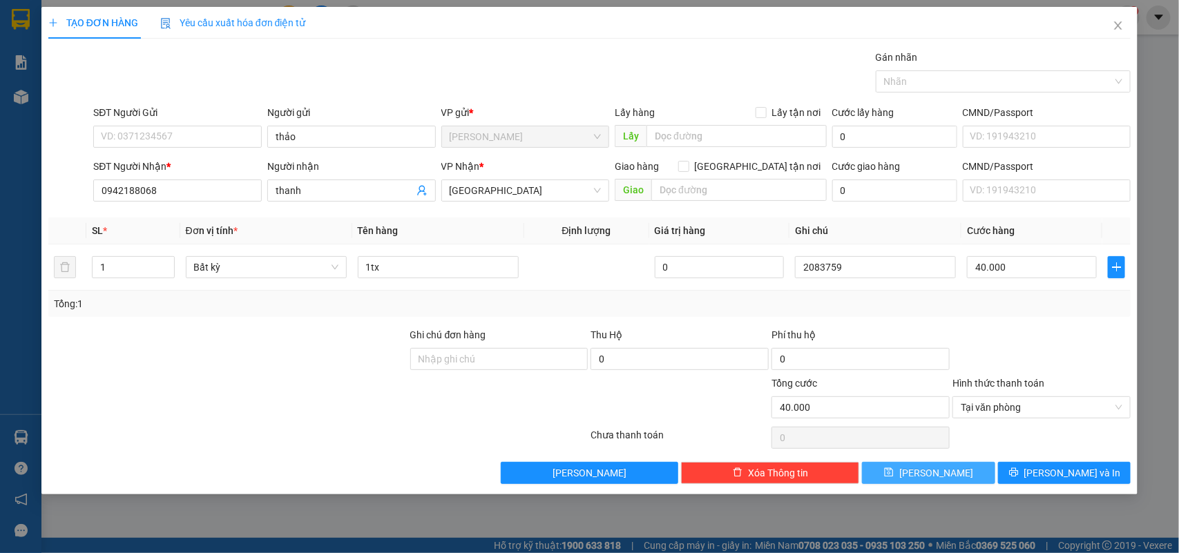
click at [979, 470] on button "Lưu" at bounding box center [928, 473] width 133 height 22
type input "0"
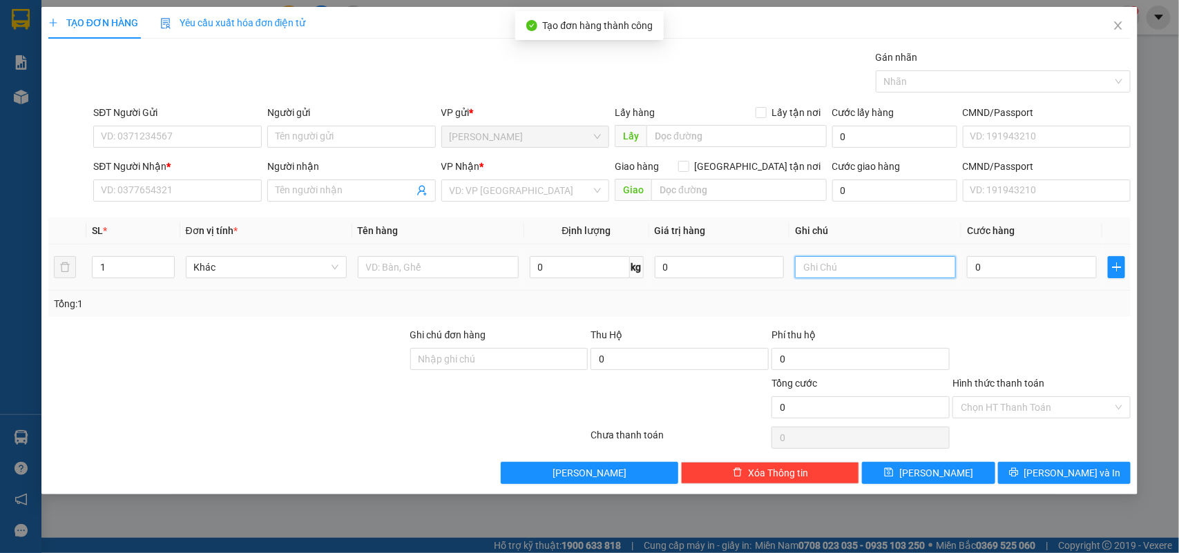
click at [845, 260] on input "text" at bounding box center [875, 267] width 161 height 22
type input "2083760"
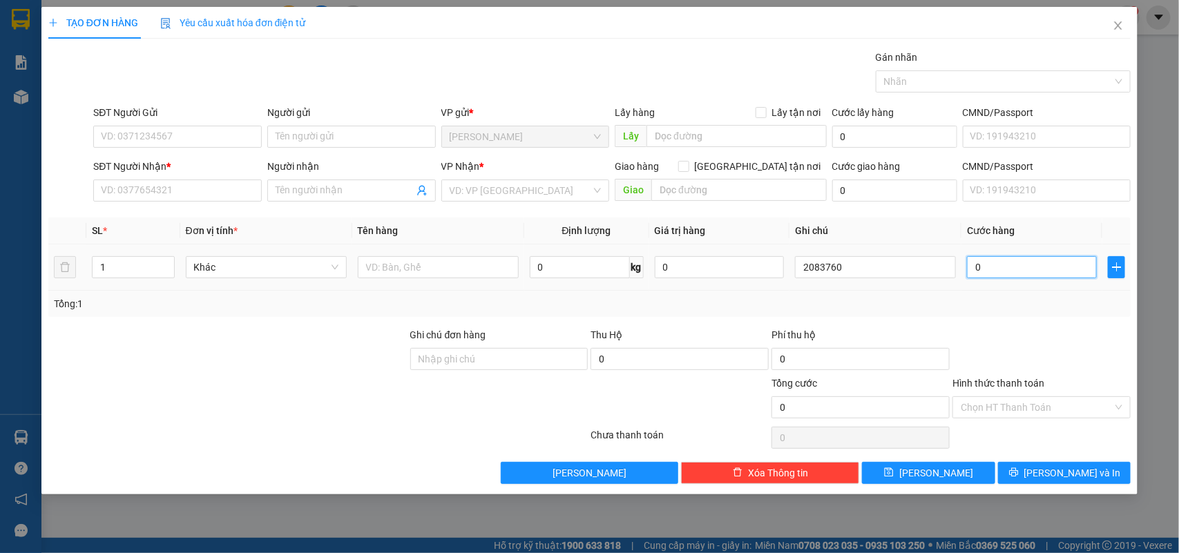
click at [1031, 266] on input "0" at bounding box center [1032, 267] width 130 height 22
type input "2"
type input "20"
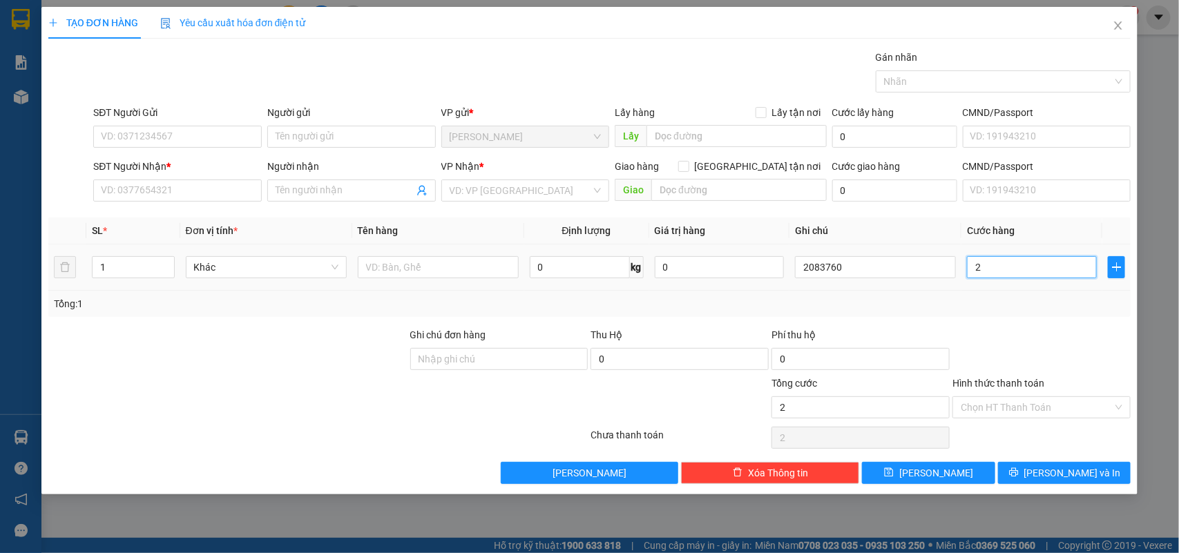
type input "20"
type input "20.000"
click at [1007, 408] on input "Hình thức thanh toán" at bounding box center [1037, 407] width 152 height 21
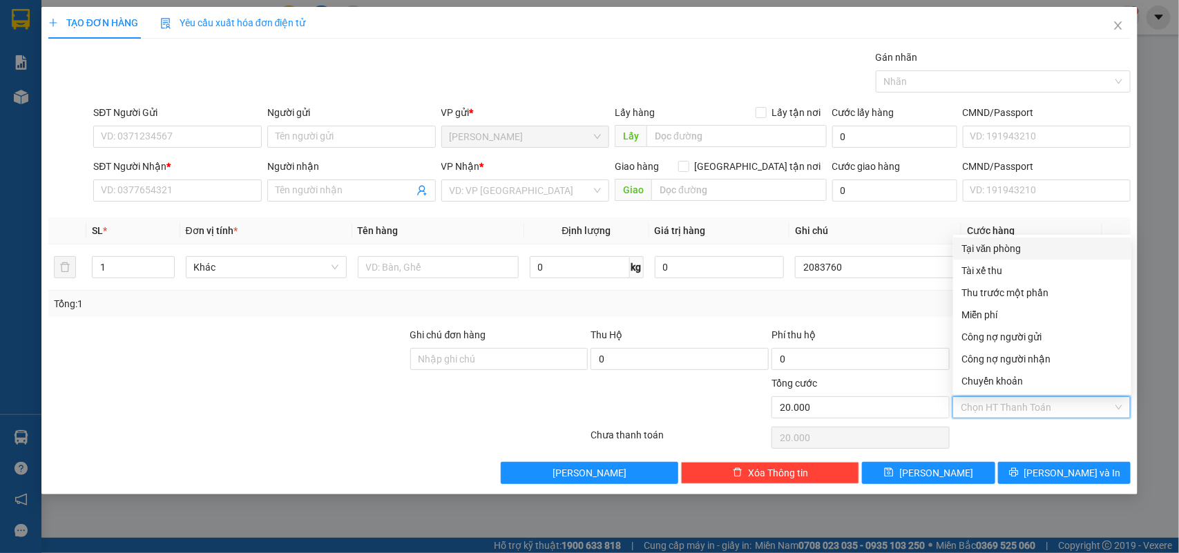
click at [1007, 252] on div "Tại văn phòng" at bounding box center [1042, 248] width 162 height 15
type input "0"
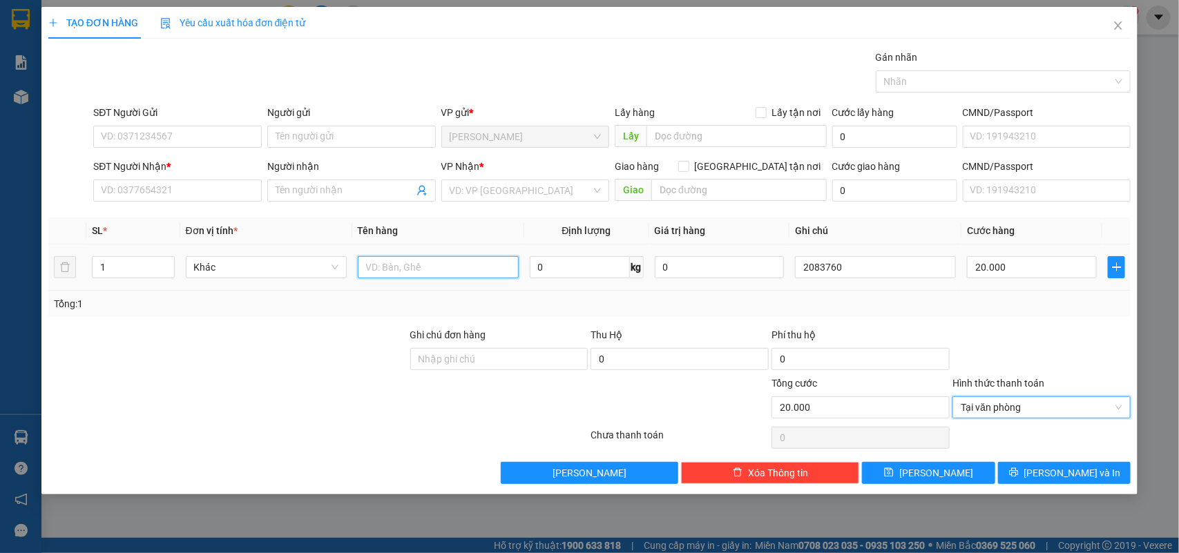
click at [463, 266] on input "text" at bounding box center [438, 267] width 161 height 22
type input "1h"
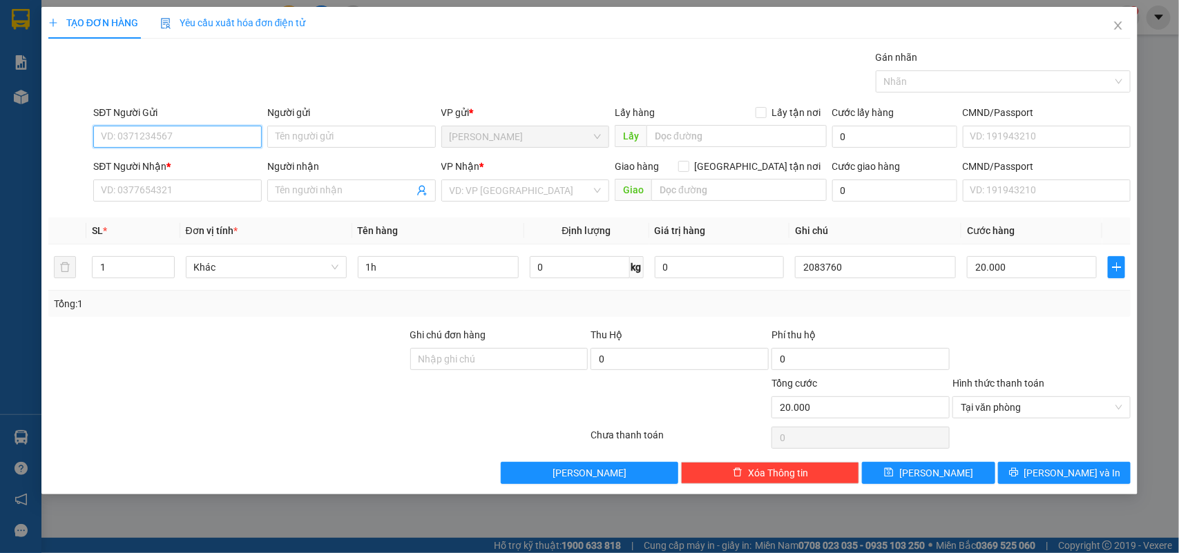
click at [198, 133] on input "SĐT Người Gửi" at bounding box center [177, 137] width 169 height 22
click at [109, 195] on input "SĐT Người Nhận *" at bounding box center [177, 191] width 169 height 22
type input "0936093279"
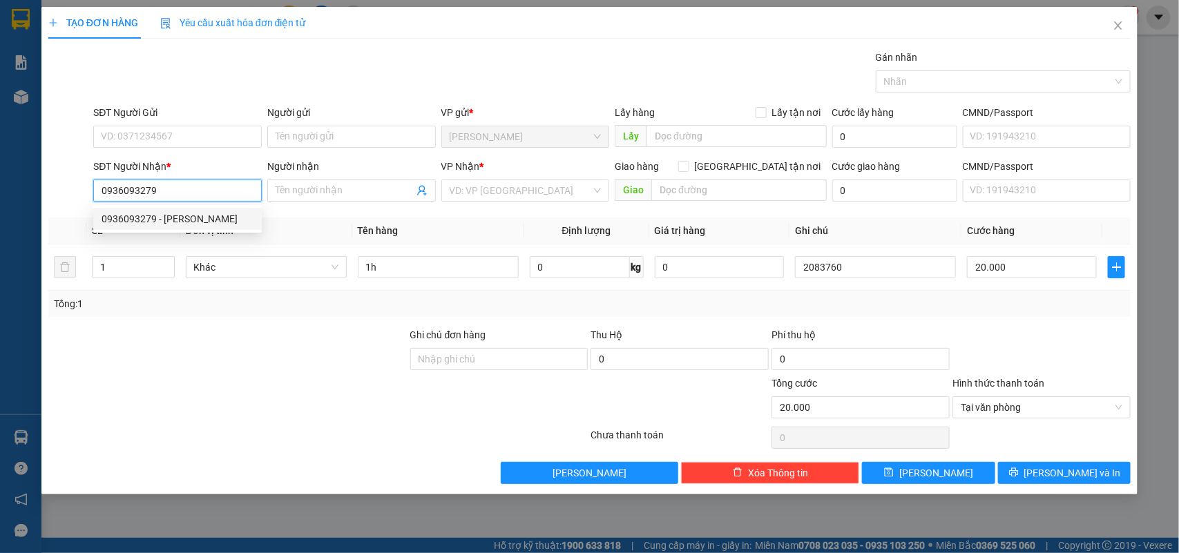
click at [178, 214] on div "0936093279 - DINH" at bounding box center [178, 218] width 152 height 15
type input "DINH"
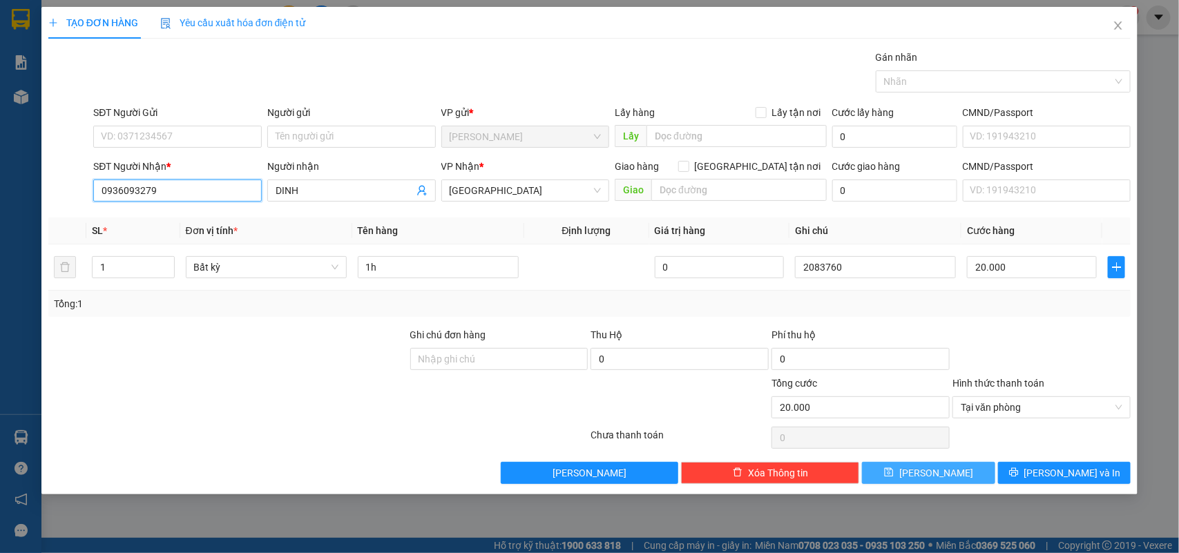
type input "0936093279"
click at [947, 465] on button "Lưu" at bounding box center [928, 473] width 133 height 22
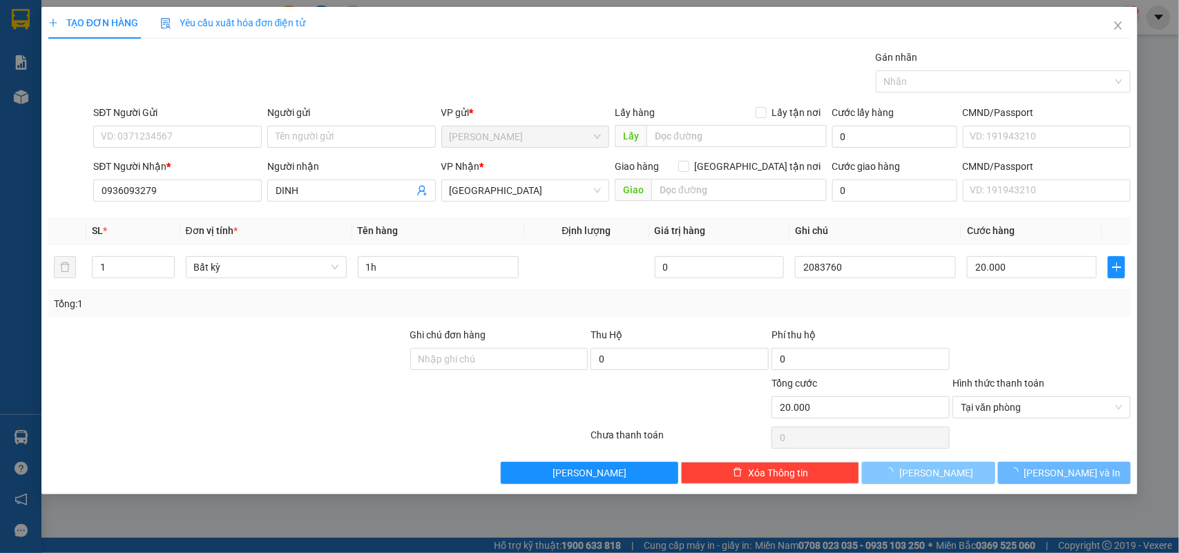
type input "0"
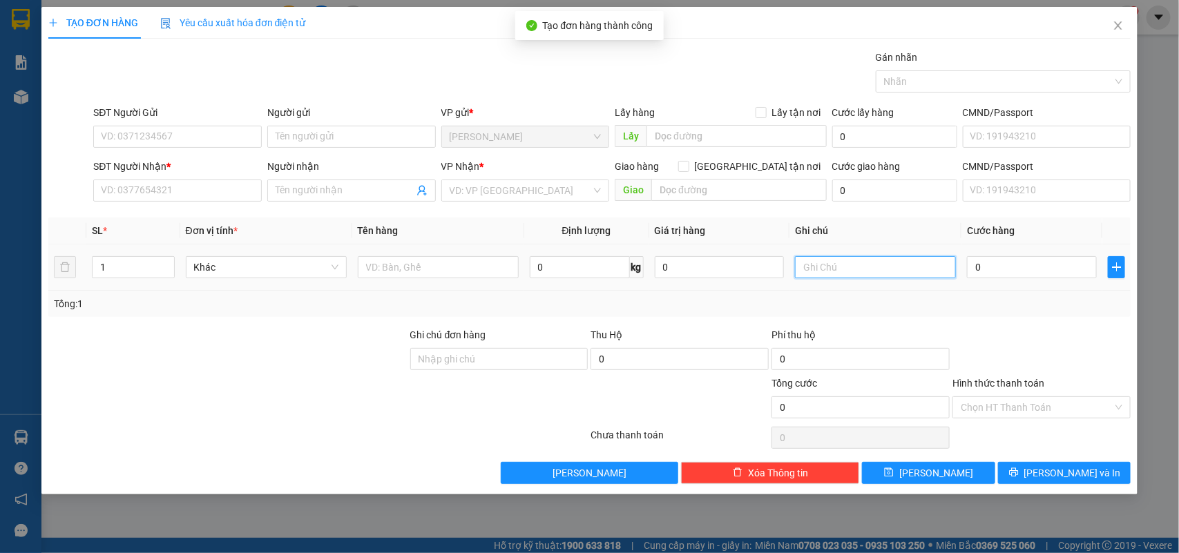
click at [853, 267] on input "text" at bounding box center [875, 267] width 161 height 22
type input "2083761"
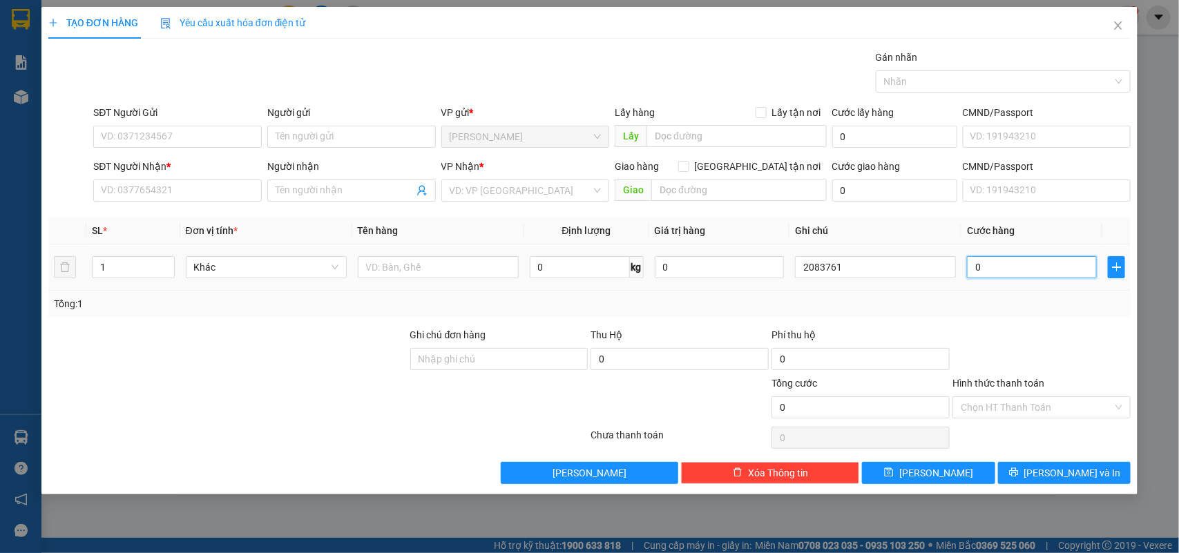
click at [1036, 266] on input "0" at bounding box center [1032, 267] width 130 height 22
type input "6"
type input "60"
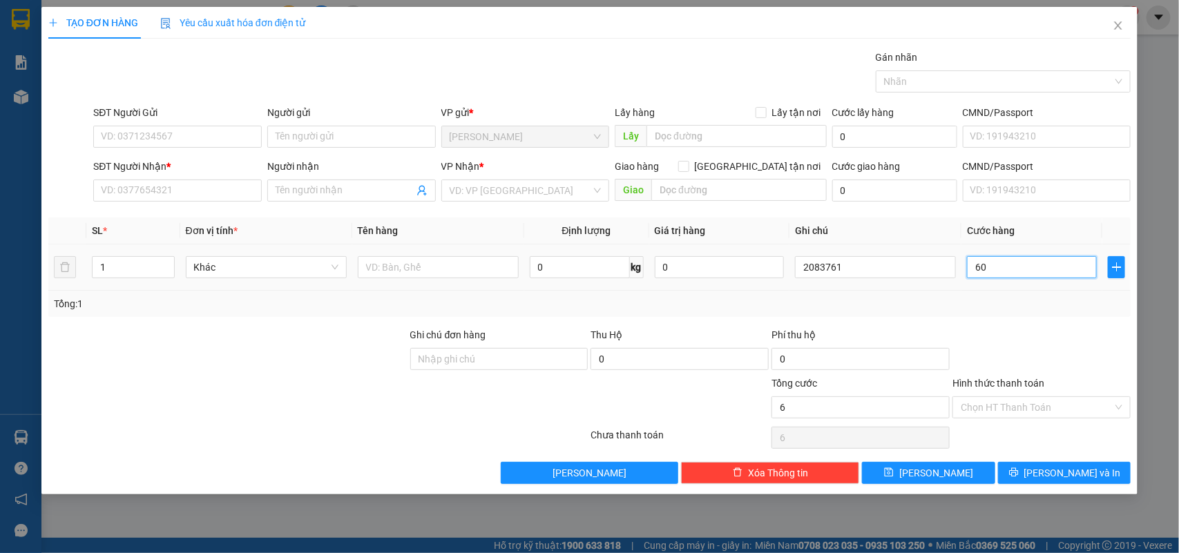
type input "60"
click at [1002, 412] on input "Hình thức thanh toán" at bounding box center [1037, 407] width 152 height 21
type input "60.000"
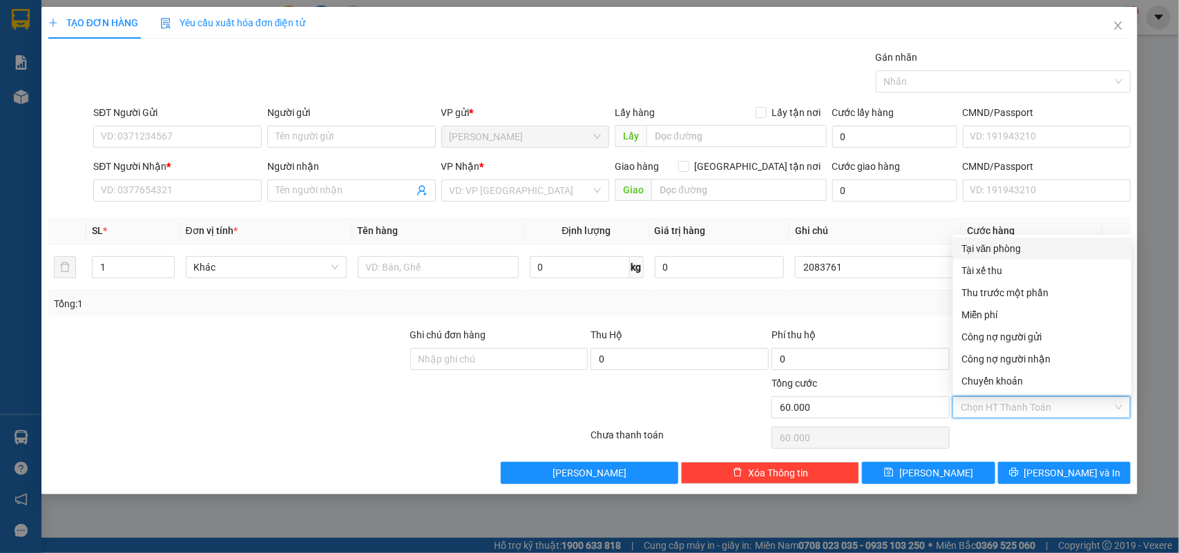
click at [1002, 242] on div "Tại văn phòng" at bounding box center [1042, 248] width 162 height 15
type input "0"
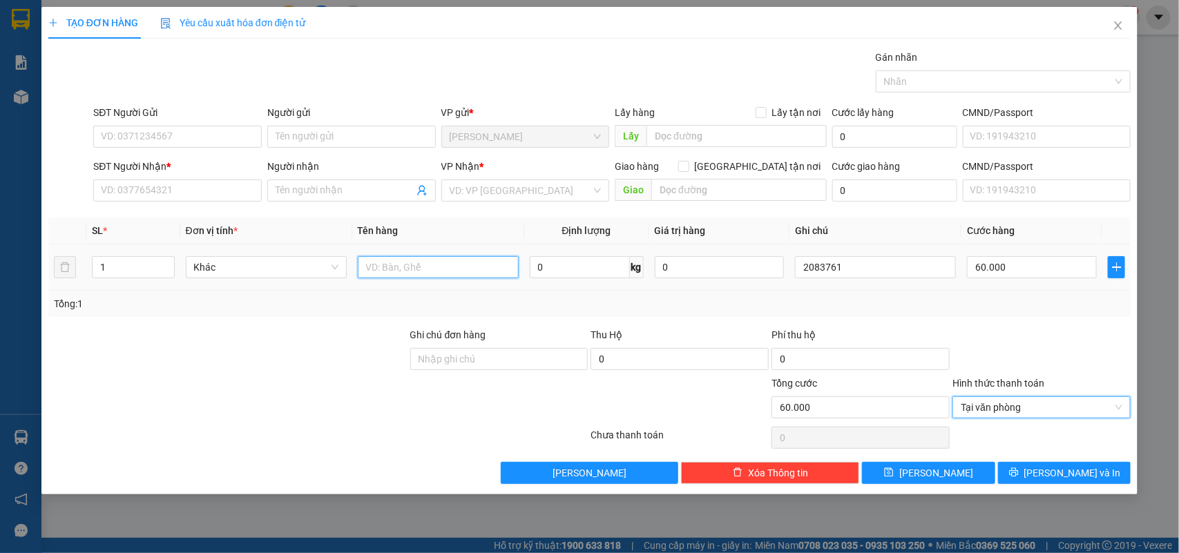
click at [411, 265] on input "text" at bounding box center [438, 267] width 161 height 22
type input "1tx"
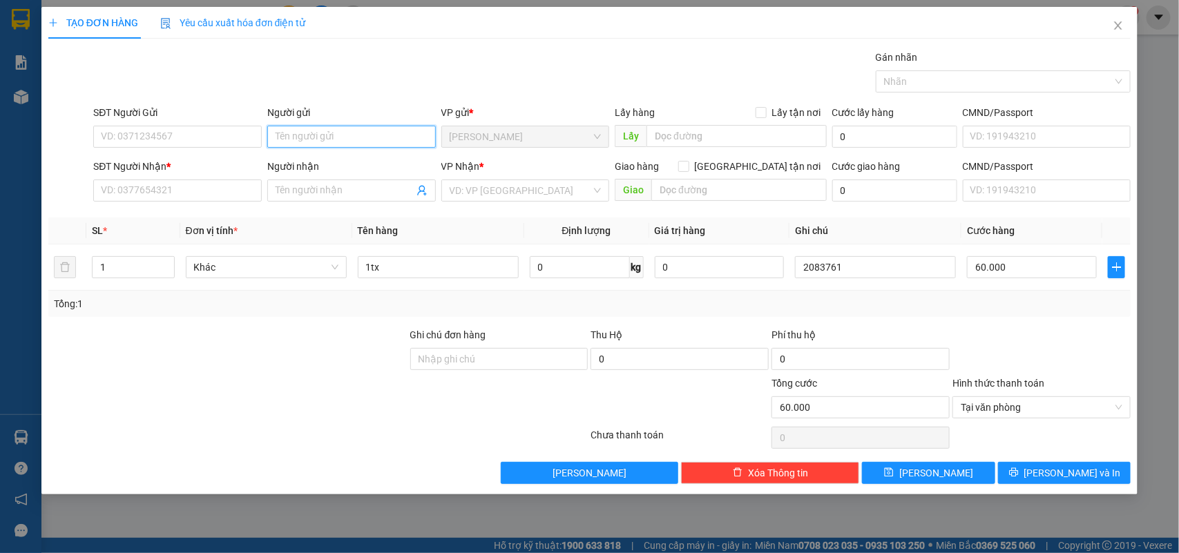
click at [294, 139] on input "Người gửi" at bounding box center [351, 137] width 169 height 22
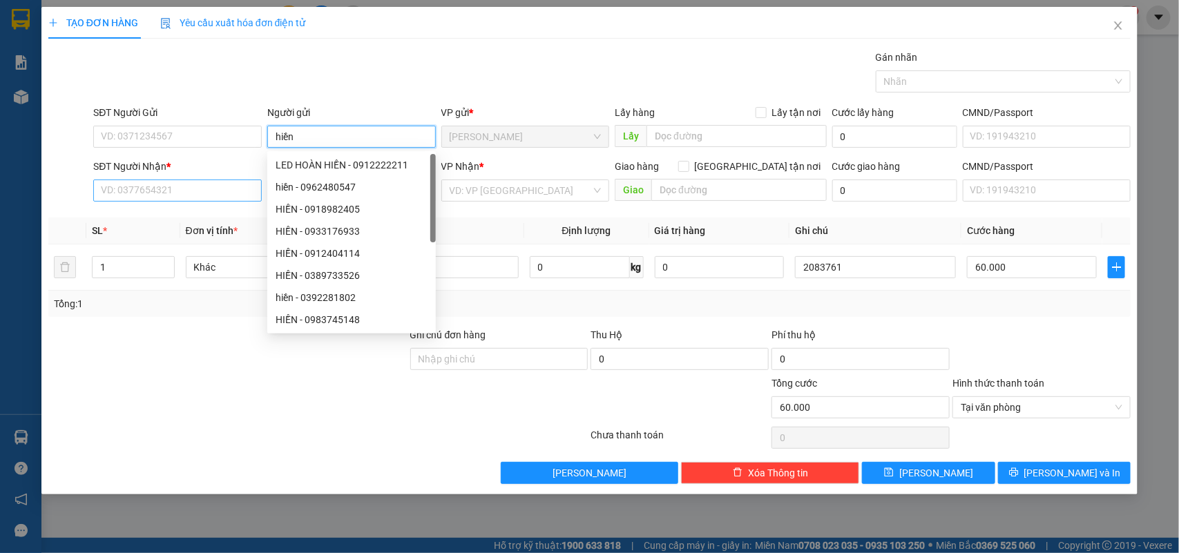
type input "hiền"
click at [168, 195] on input "SĐT Người Nhận *" at bounding box center [177, 191] width 169 height 22
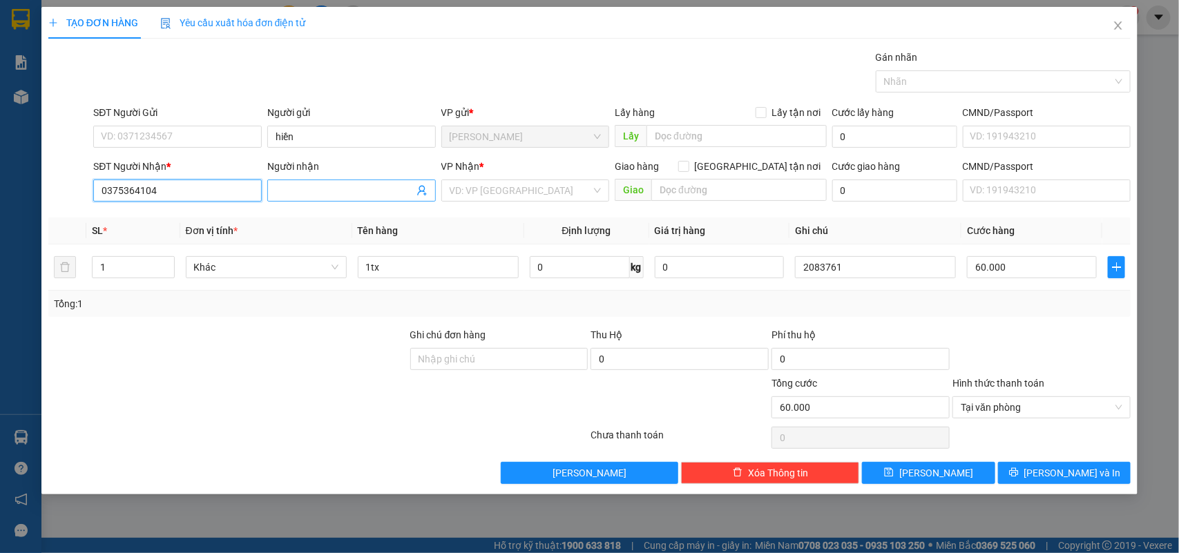
type input "0375364104"
click at [288, 187] on input "Người nhận" at bounding box center [345, 190] width 138 height 15
drag, startPoint x: 297, startPoint y: 191, endPoint x: 430, endPoint y: 189, distance: 133.3
click at [430, 189] on span "chuoingw" at bounding box center [351, 191] width 169 height 22
type input "chương"
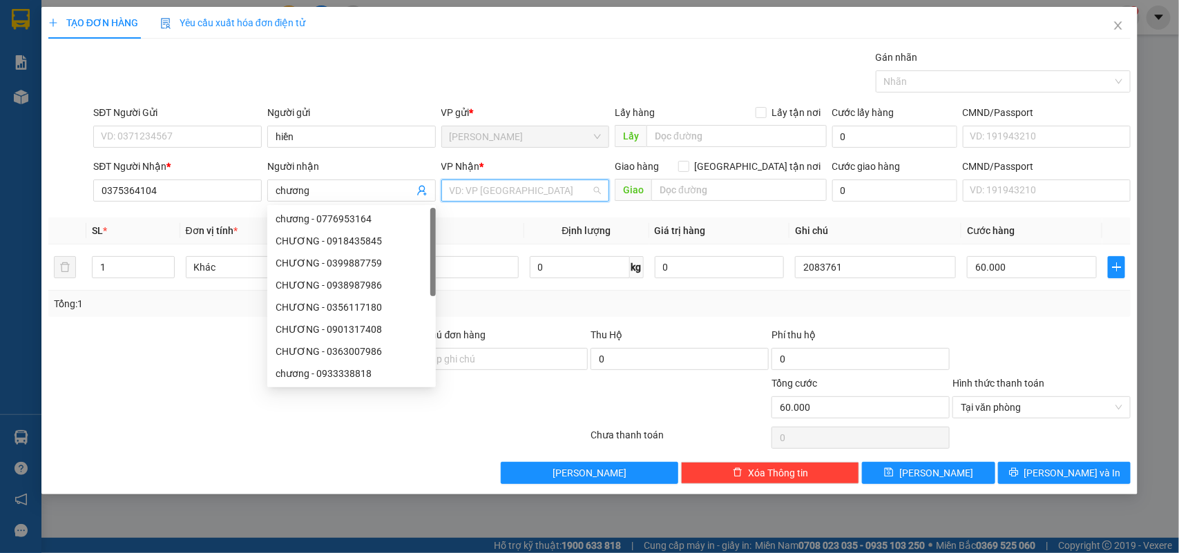
click at [477, 197] on input "search" at bounding box center [521, 190] width 142 height 21
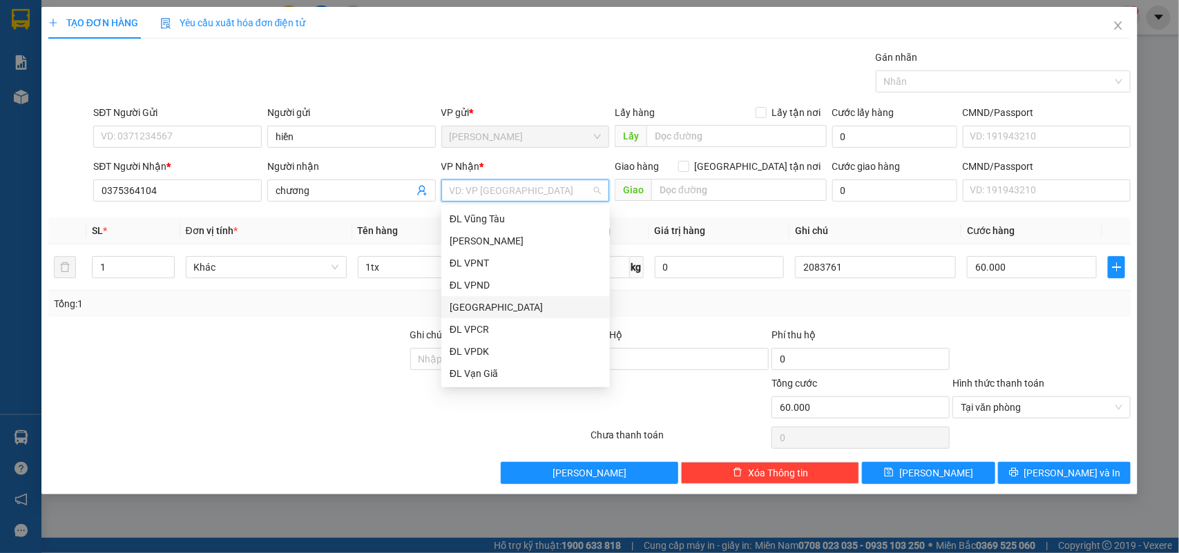
click at [495, 305] on div "ĐL Quận 1" at bounding box center [526, 307] width 152 height 15
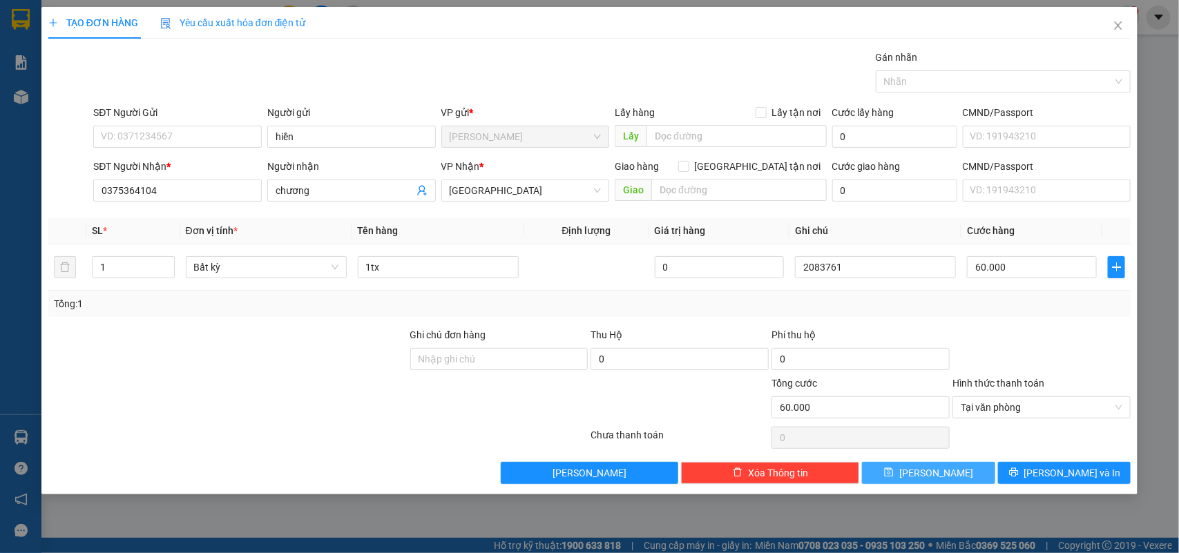
click at [955, 463] on button "Lưu" at bounding box center [928, 473] width 133 height 22
type input "0"
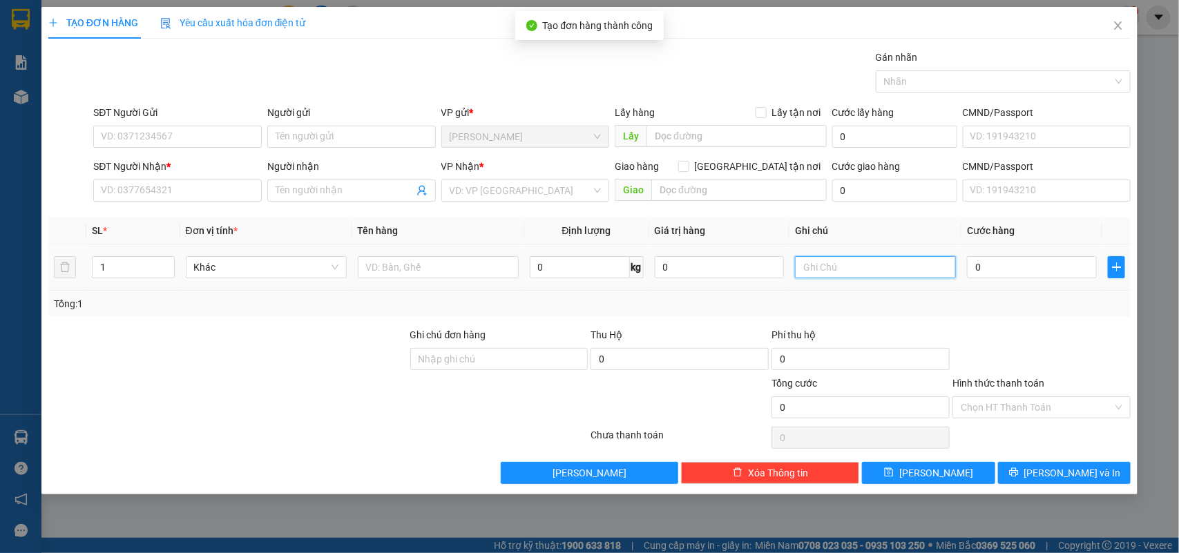
click at [892, 275] on input "text" at bounding box center [875, 267] width 161 height 22
type input "2083762"
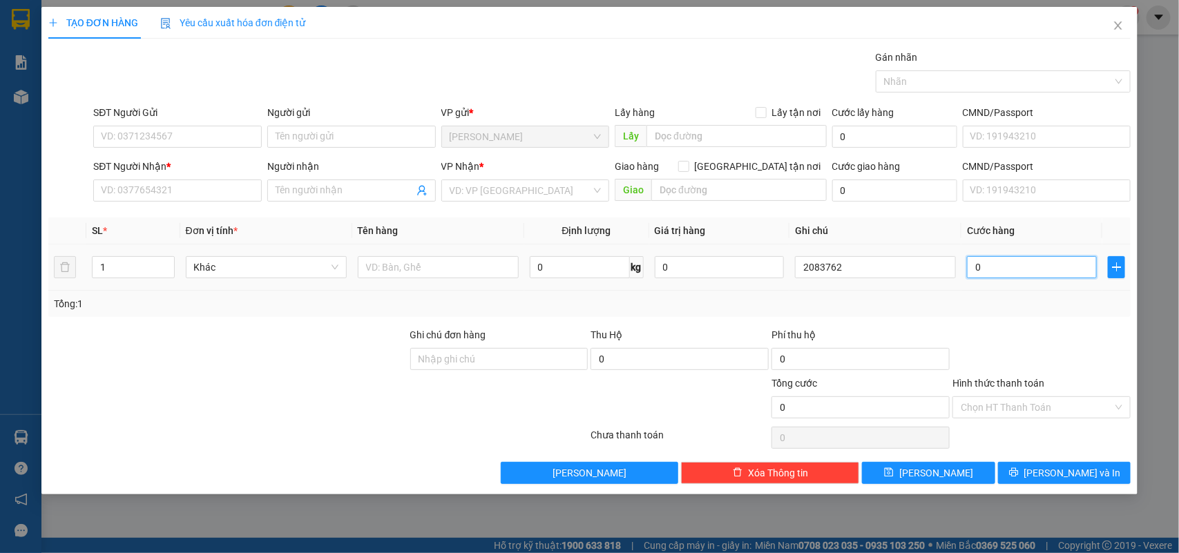
click at [1037, 268] on input "0" at bounding box center [1032, 267] width 130 height 22
type input "3"
type input "30"
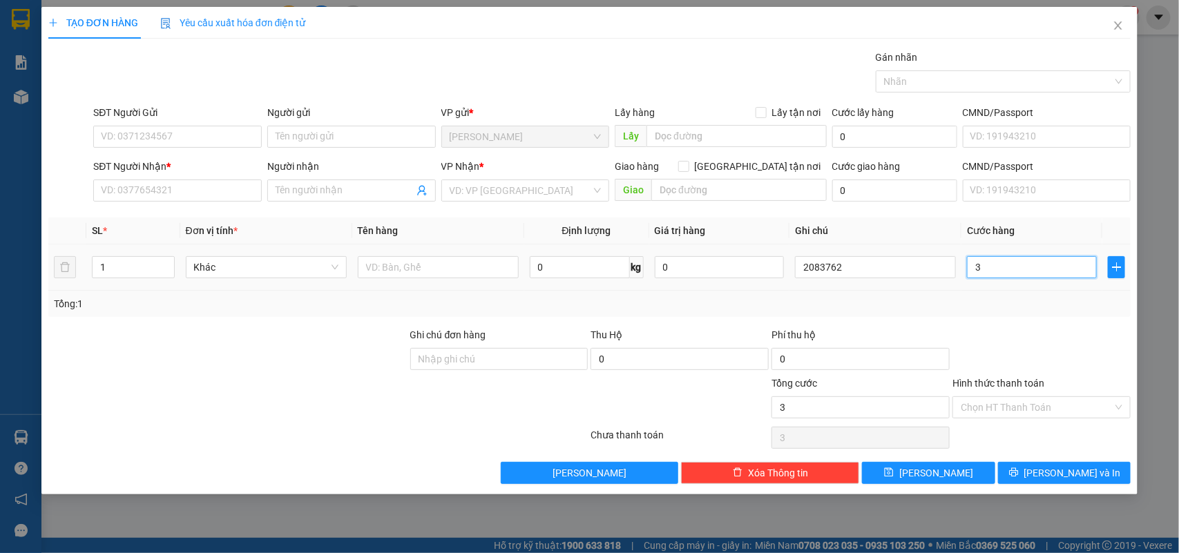
type input "30"
type input "30.000"
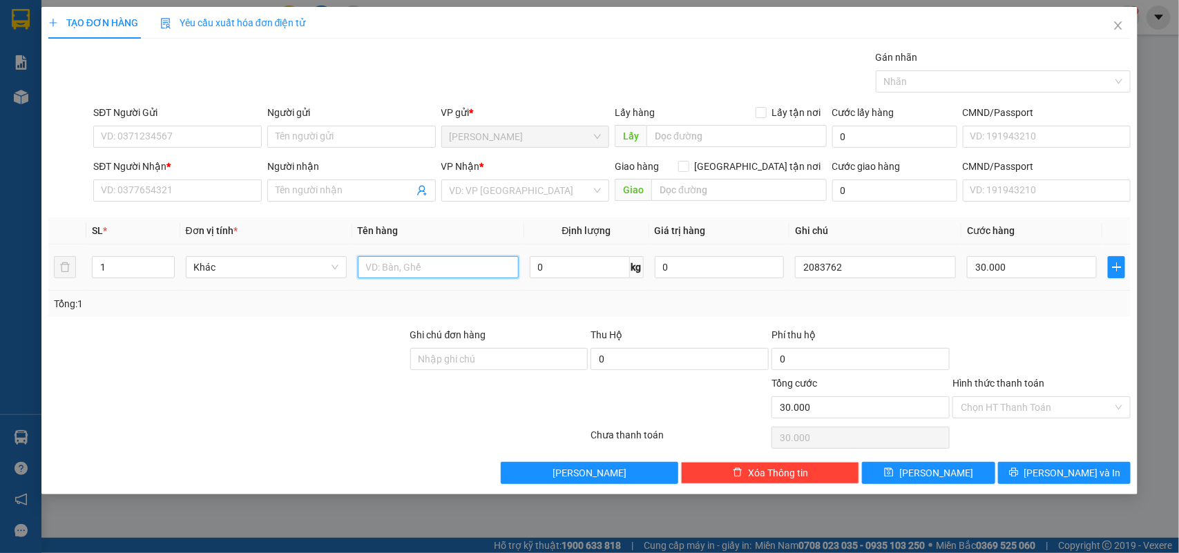
click at [389, 266] on input "text" at bounding box center [438, 267] width 161 height 22
type input "1t"
click at [319, 122] on div "Người gửi" at bounding box center [351, 115] width 169 height 21
click at [318, 135] on input "Người gửi" at bounding box center [351, 137] width 169 height 22
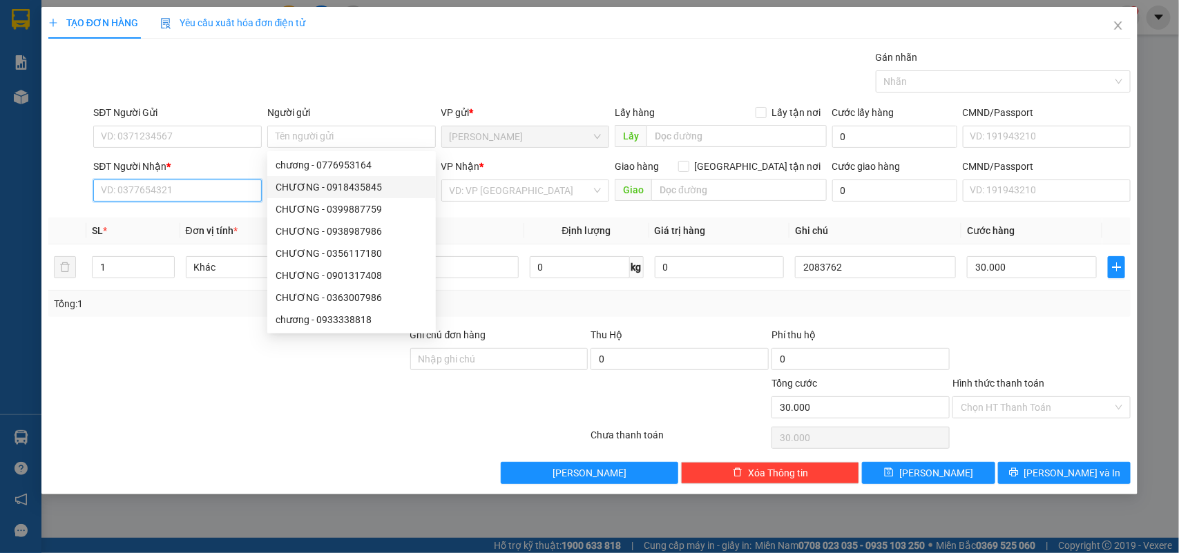
click at [157, 199] on input "SĐT Người Nhận *" at bounding box center [177, 191] width 169 height 22
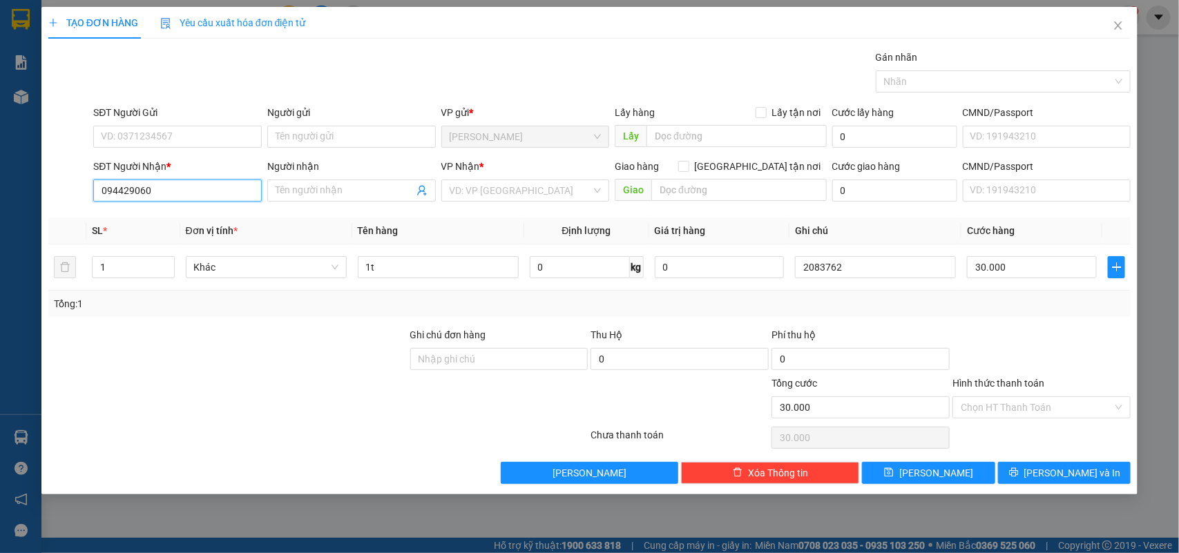
type input "0944290606"
click at [133, 222] on div "0944290606 - cao hùng" at bounding box center [178, 218] width 152 height 15
type input "cao hùng"
type input "0944290606"
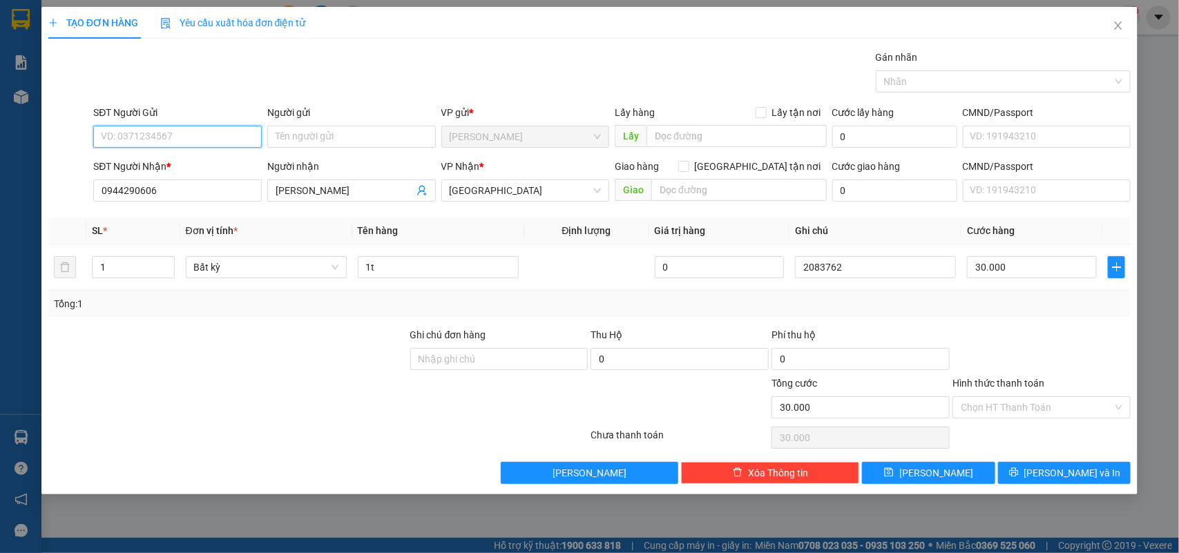
click at [143, 140] on input "SĐT Người Gửi" at bounding box center [177, 137] width 169 height 22
click at [154, 135] on input "SĐT Người Gửi" at bounding box center [177, 137] width 169 height 22
click at [336, 119] on div "Người gửi" at bounding box center [351, 112] width 169 height 15
click at [336, 126] on input "Người gửi" at bounding box center [351, 137] width 169 height 22
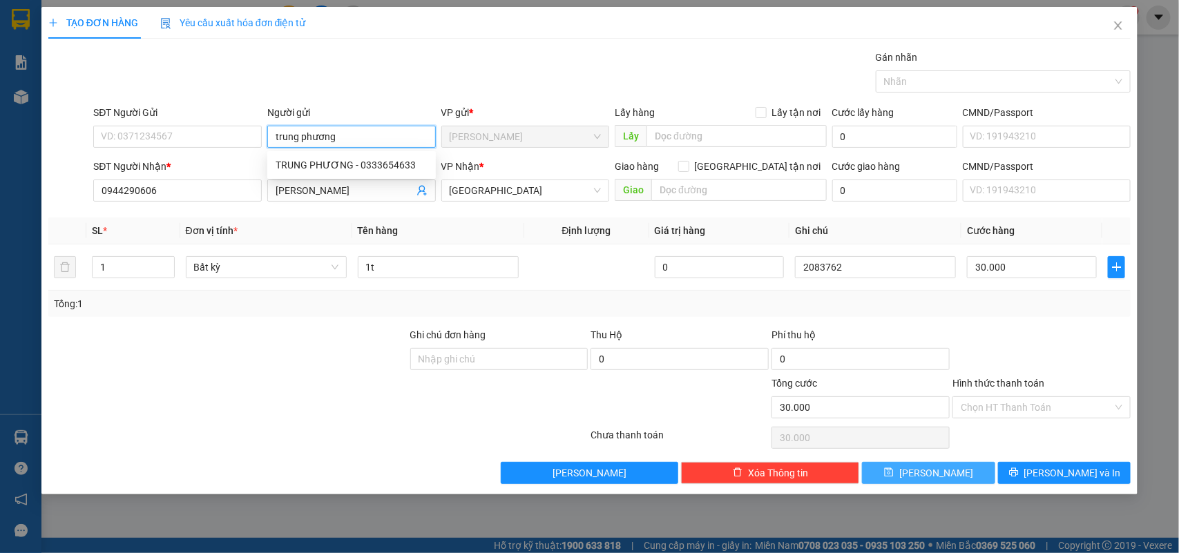
type input "trung phương"
click at [950, 474] on button "Lưu" at bounding box center [928, 473] width 133 height 22
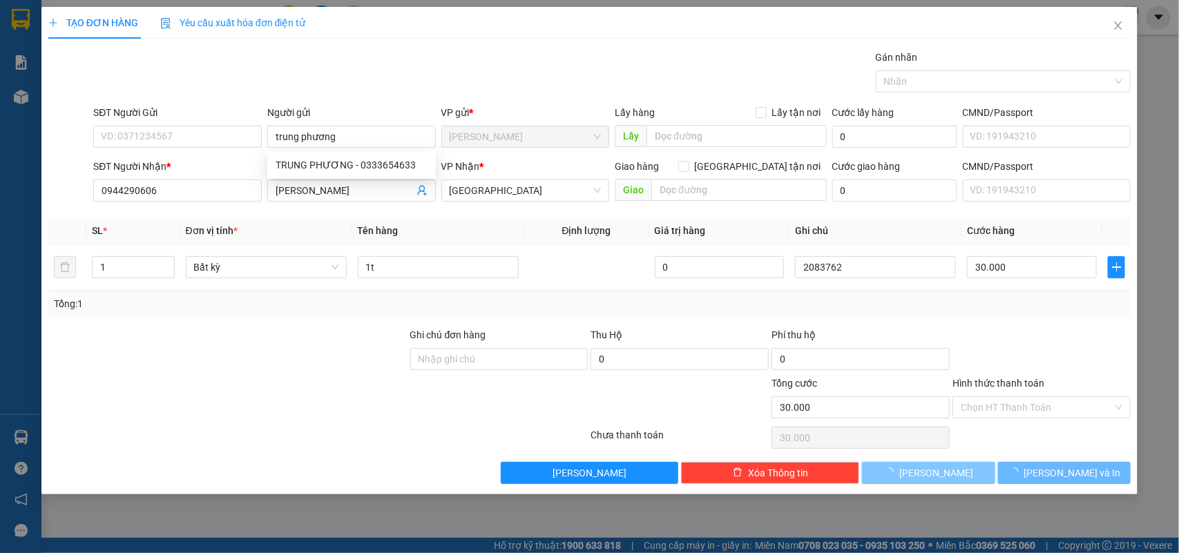
type input "0"
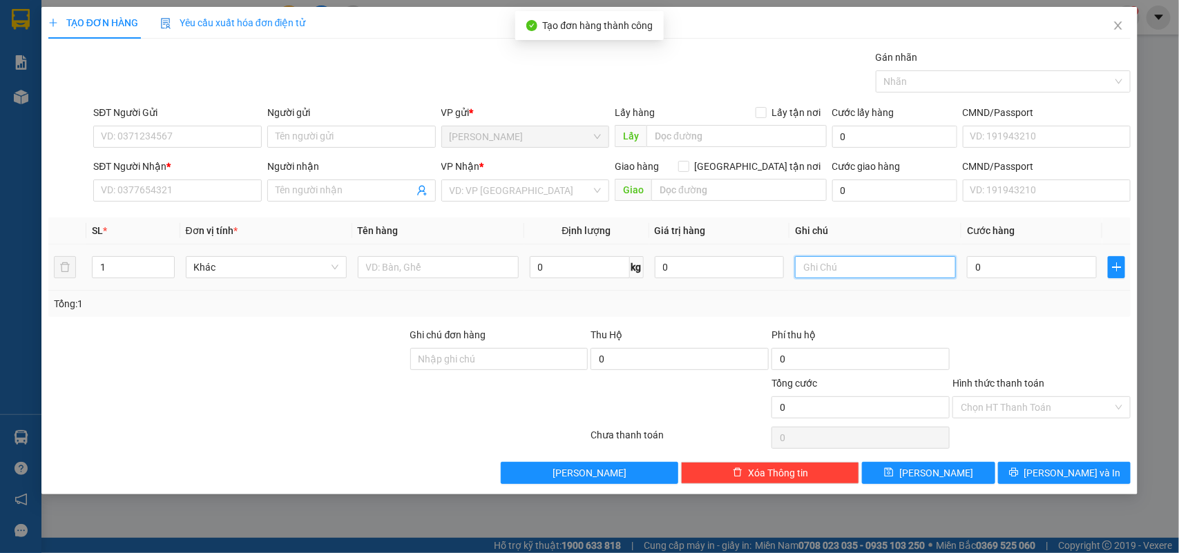
click at [869, 273] on input "text" at bounding box center [875, 267] width 161 height 22
type input "2083763"
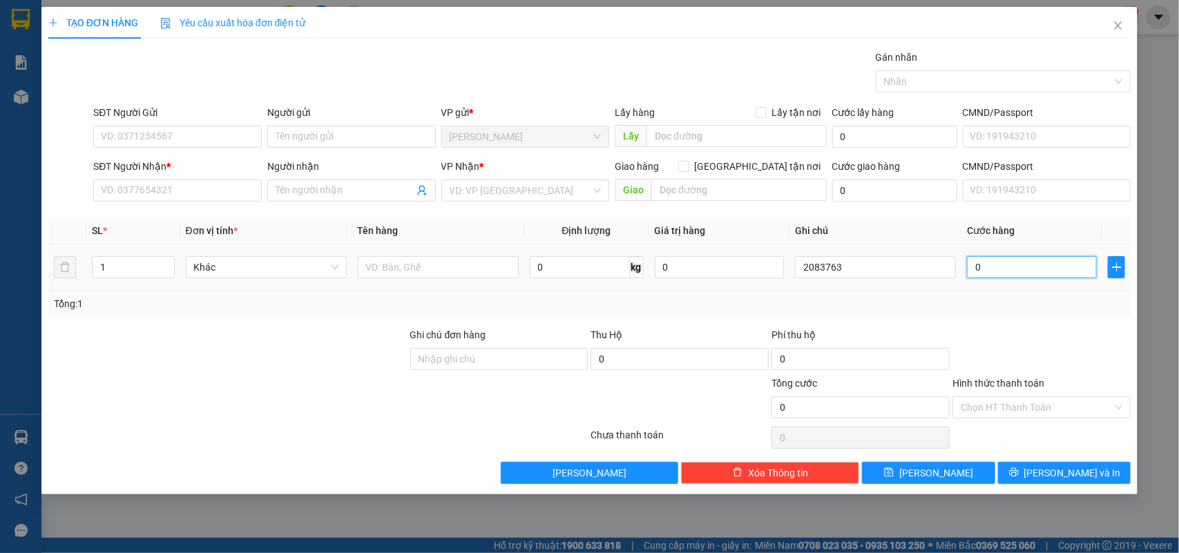
click at [997, 274] on input "0" at bounding box center [1032, 267] width 130 height 22
type input "2"
type input "20"
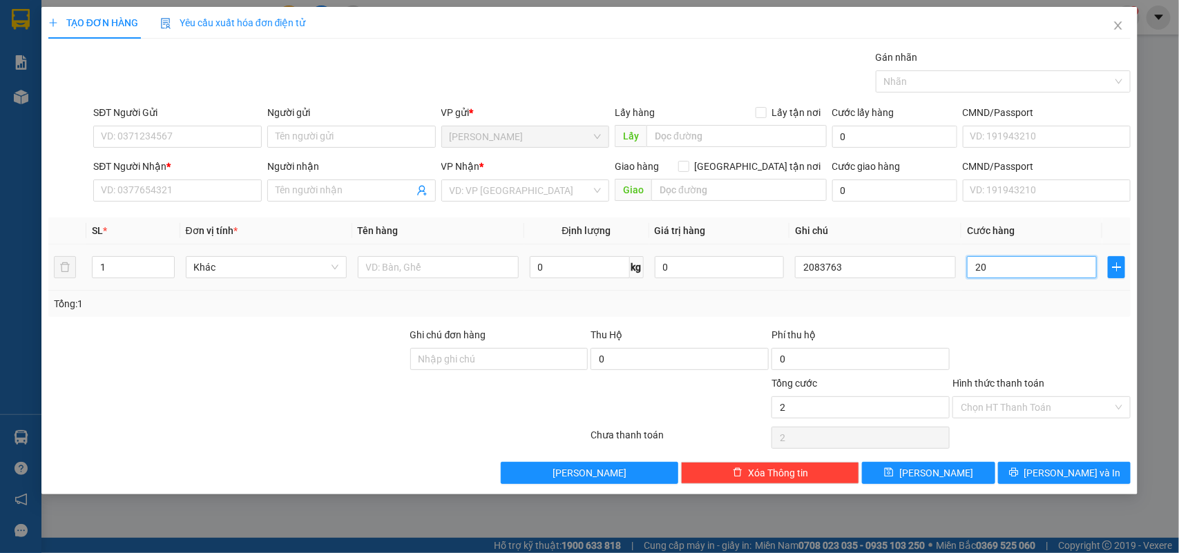
type input "20"
type input "20.000"
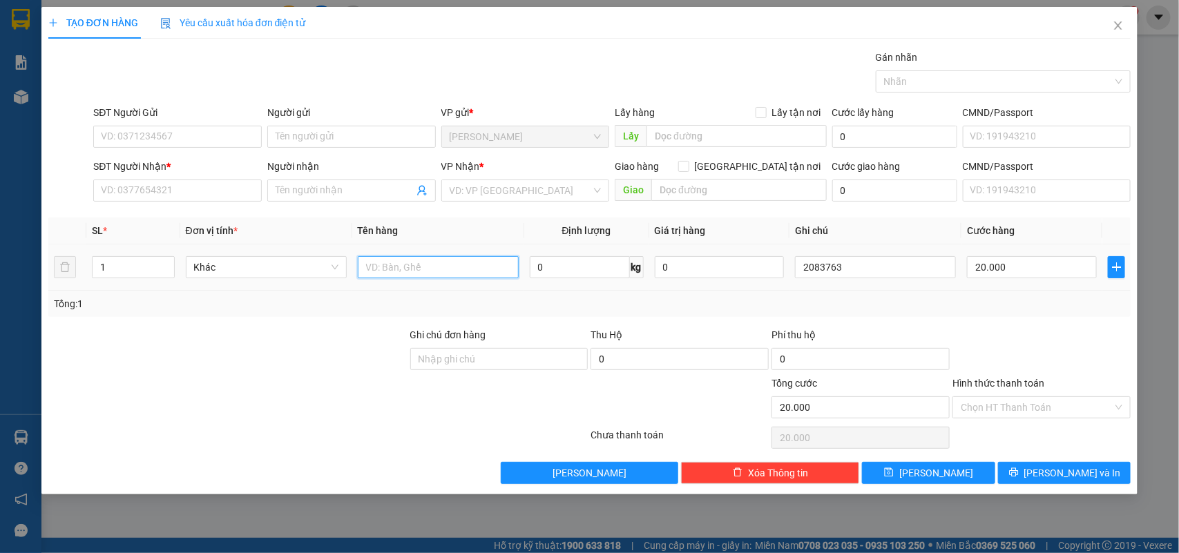
click at [427, 260] on input "text" at bounding box center [438, 267] width 161 height 22
type input "1h"
click at [336, 123] on div "Người gửi" at bounding box center [351, 115] width 169 height 21
click at [325, 133] on input "Người gửi" at bounding box center [351, 137] width 169 height 22
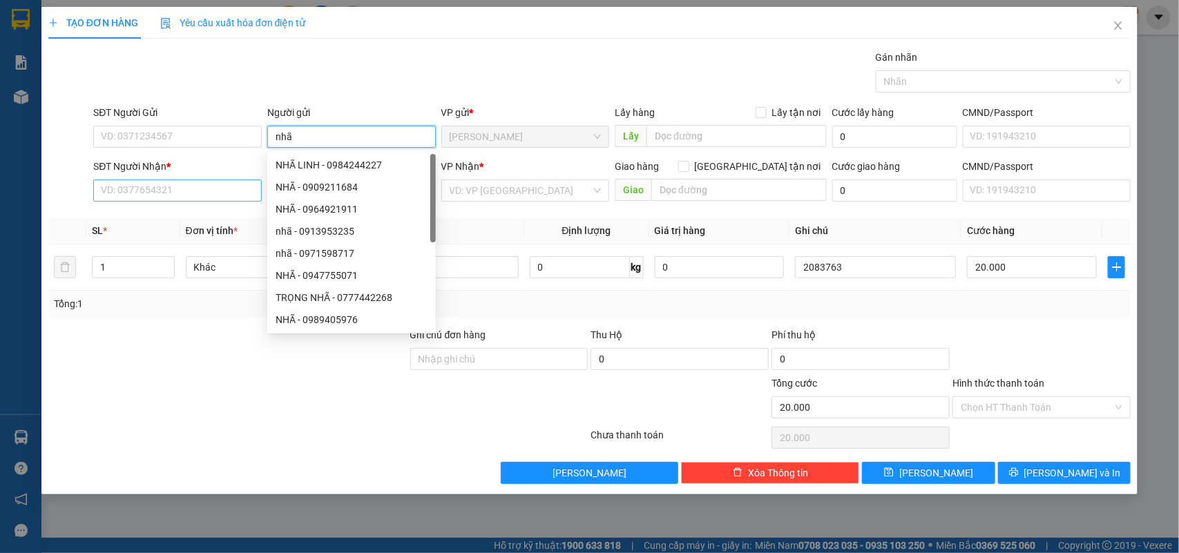
type input "nhã"
click at [200, 189] on input "SĐT Người Nhận *" at bounding box center [177, 191] width 169 height 22
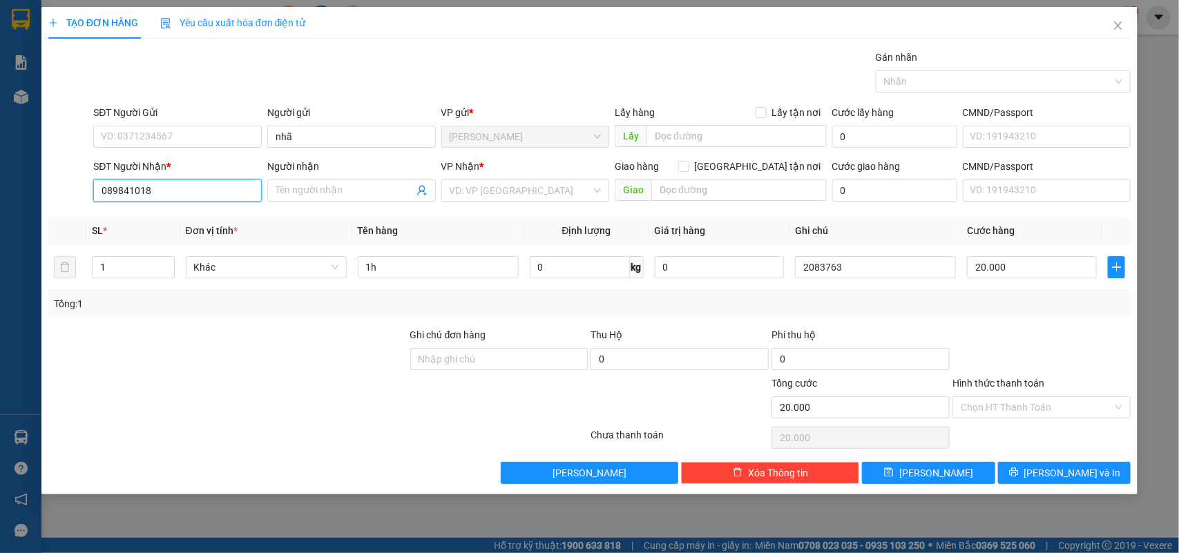
type input "0898410186"
click at [183, 218] on div "0898410186 - DANH" at bounding box center [178, 218] width 152 height 15
type input "DANH"
type input "0898410186"
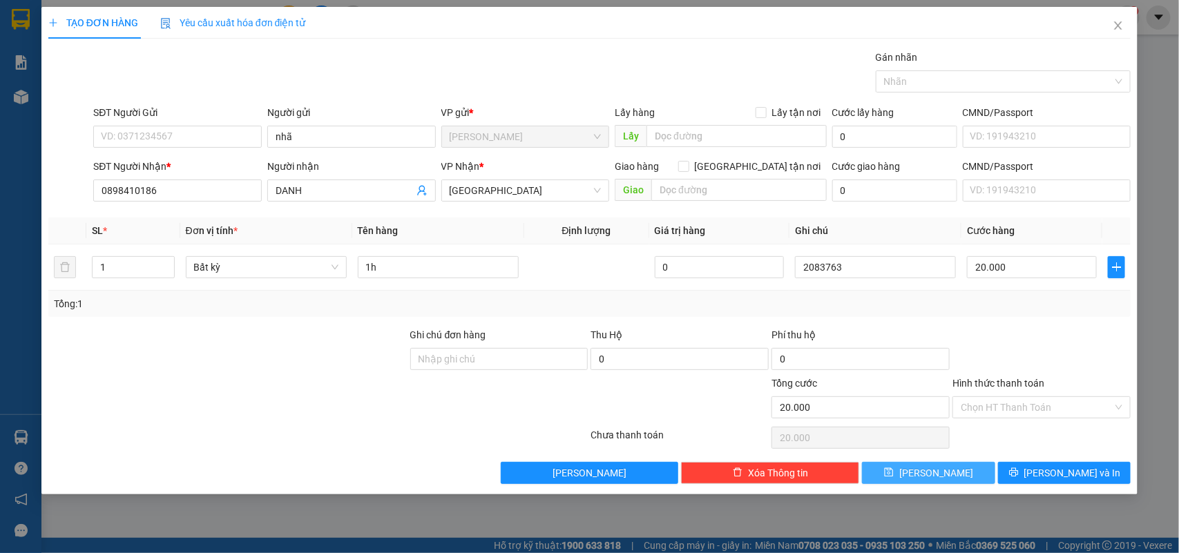
click at [916, 484] on button "Lưu" at bounding box center [928, 473] width 133 height 22
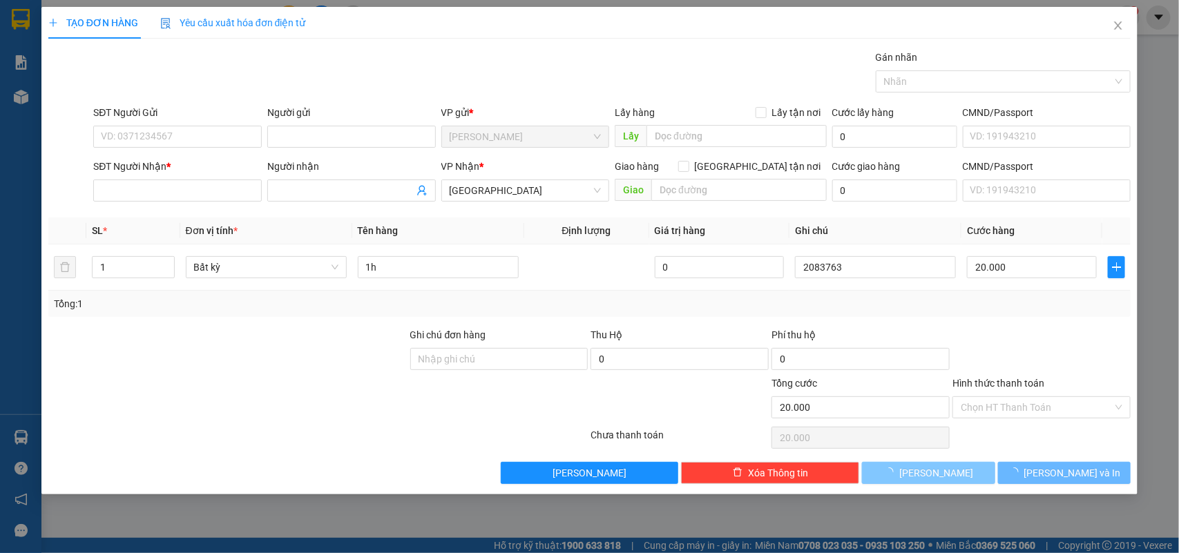
type input "0"
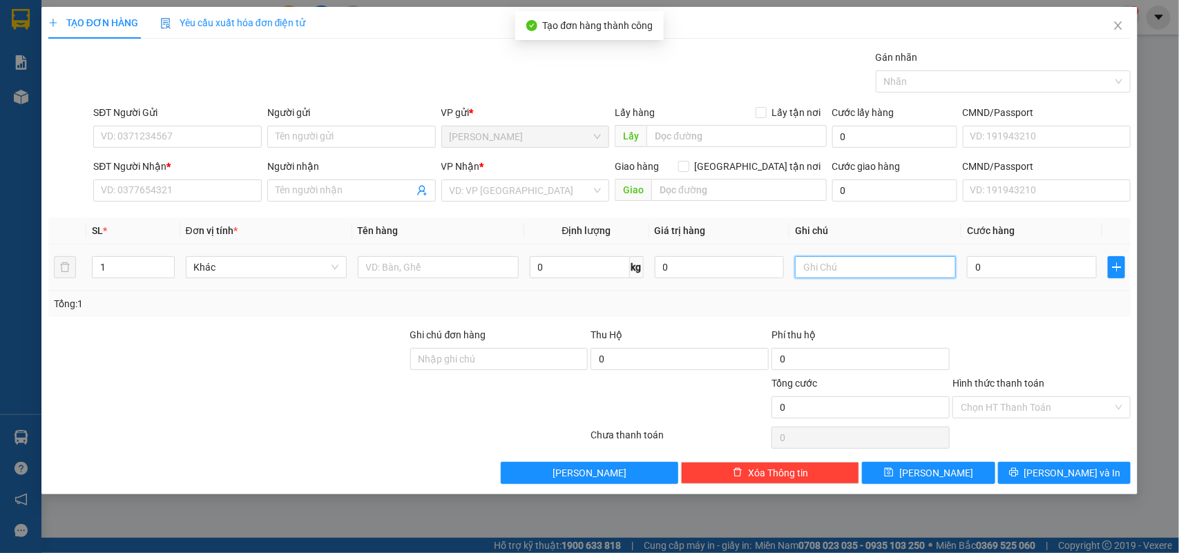
click at [845, 271] on input "text" at bounding box center [875, 267] width 161 height 22
type input "2083764"
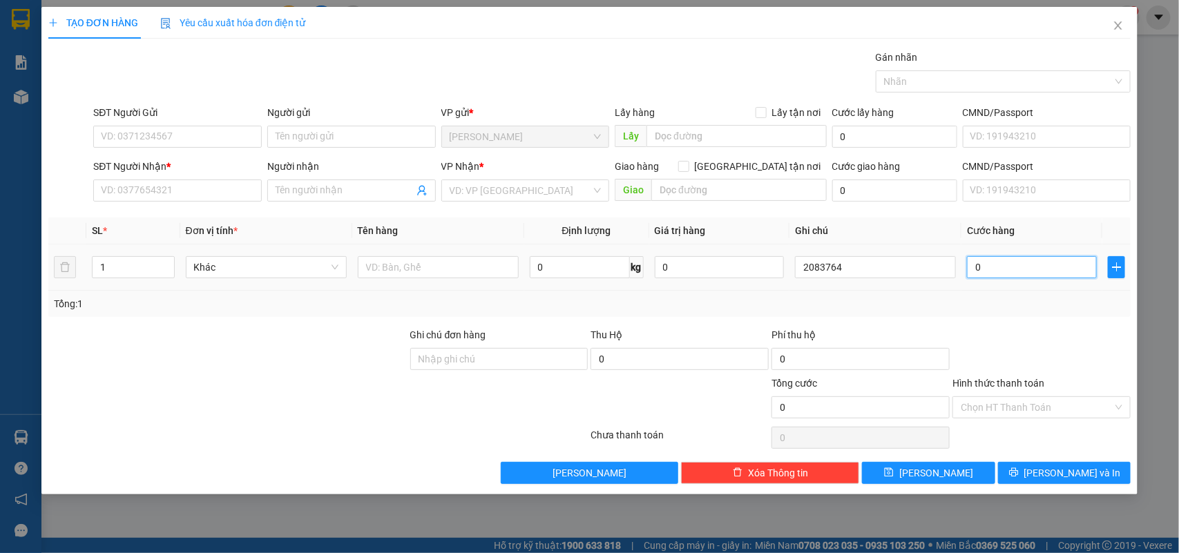
click at [1024, 267] on input "0" at bounding box center [1032, 267] width 130 height 22
type input "3"
type input "30"
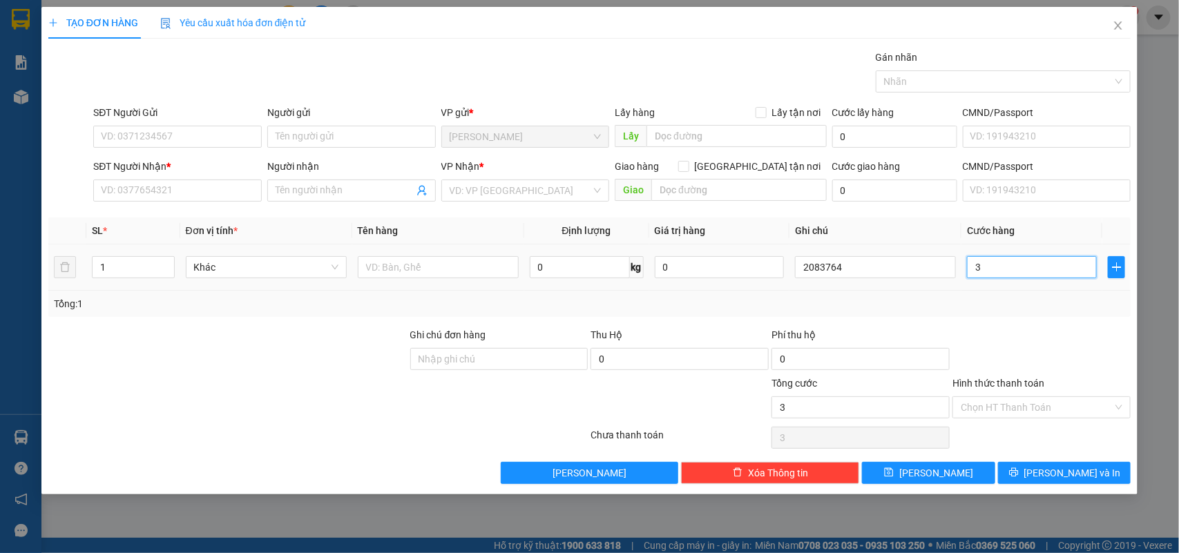
type input "30"
type input "30.000"
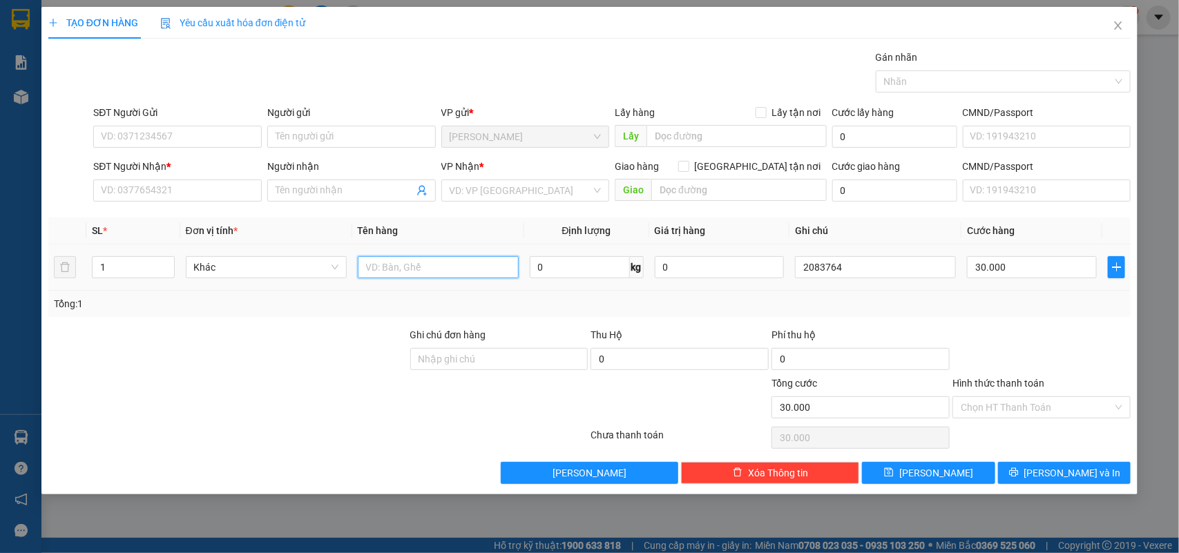
click at [409, 263] on input "text" at bounding box center [438, 267] width 161 height 22
type input "1tx"
click at [291, 139] on input "Người gửi" at bounding box center [351, 137] width 169 height 22
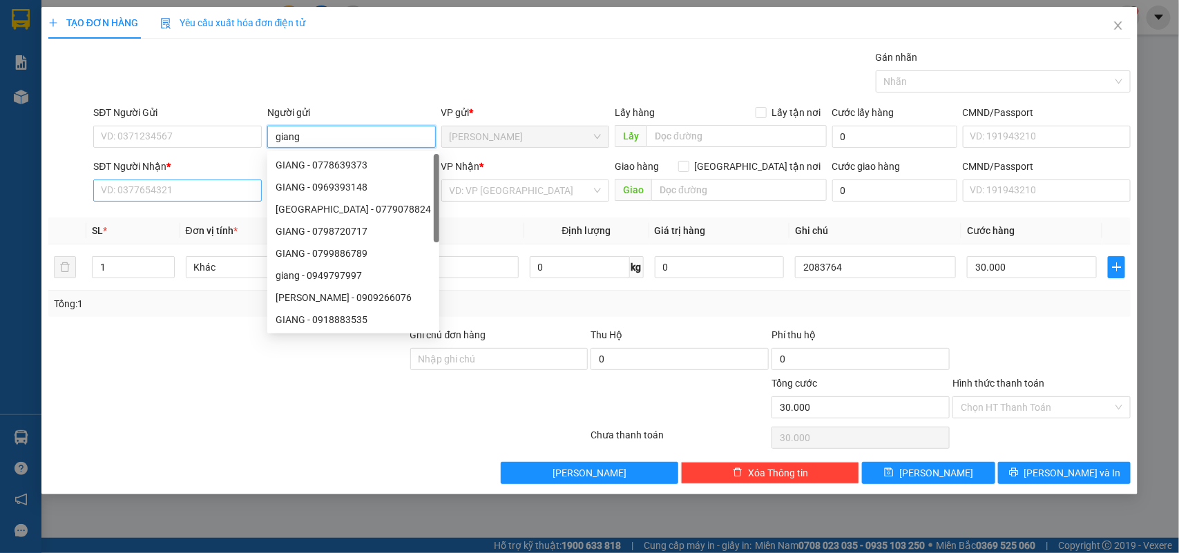
type input "giang"
click at [117, 198] on input "SĐT Người Nhận *" at bounding box center [177, 191] width 169 height 22
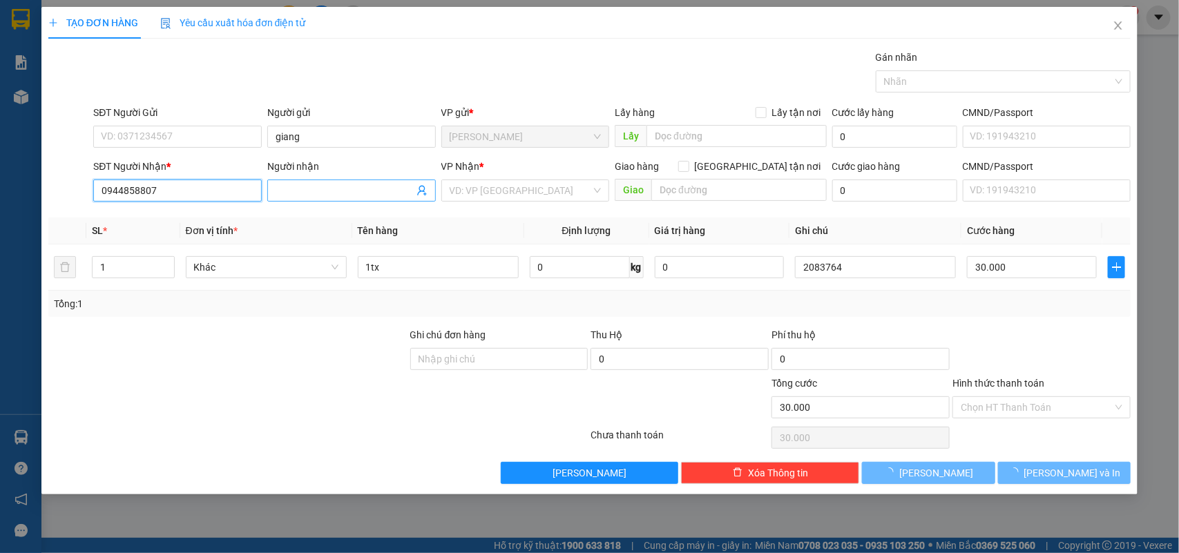
type input "0944858807"
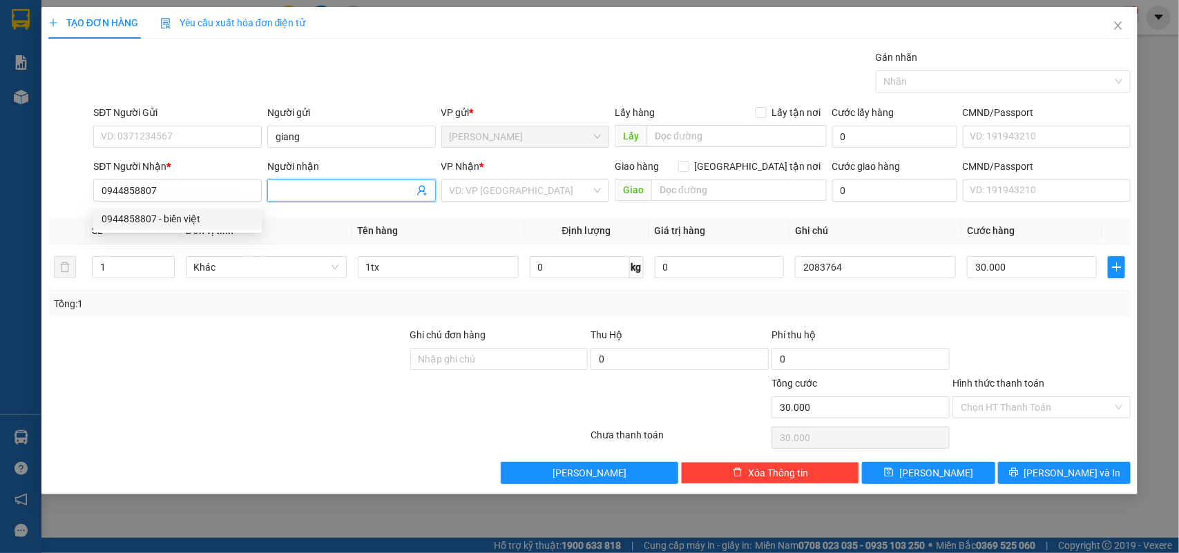
click at [313, 197] on input "Người nhận" at bounding box center [345, 190] width 138 height 15
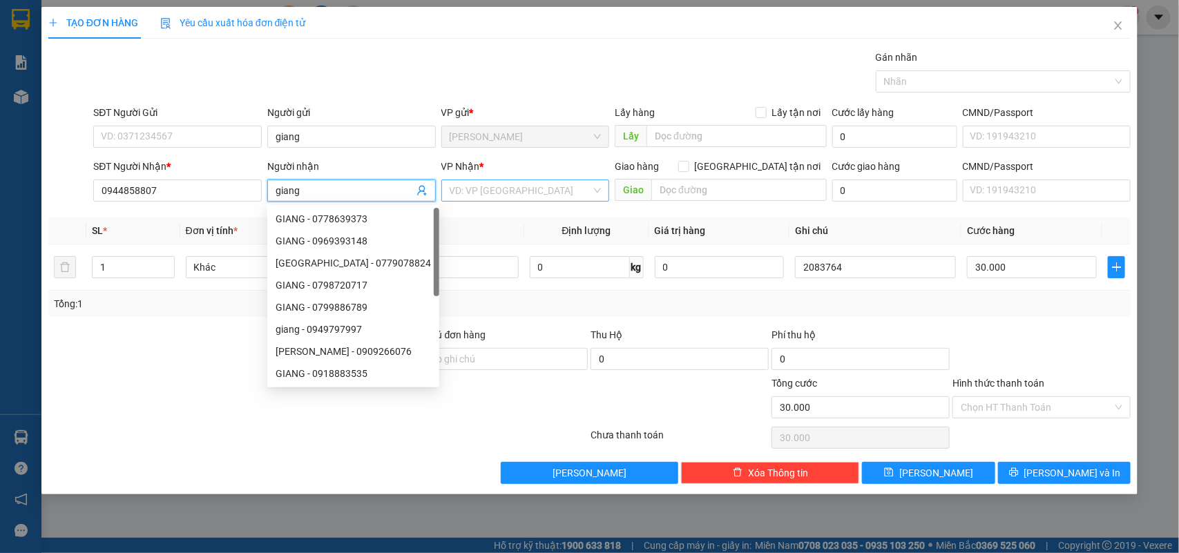
type input "giang"
click at [494, 197] on input "search" at bounding box center [521, 190] width 142 height 21
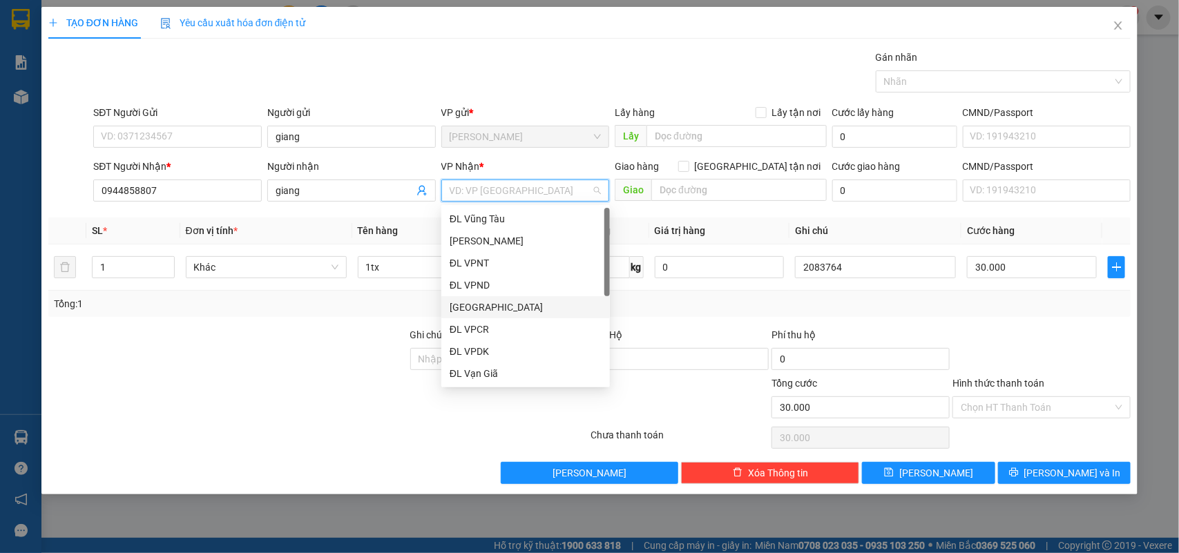
click at [492, 306] on div "ĐL Quận 1" at bounding box center [526, 307] width 152 height 15
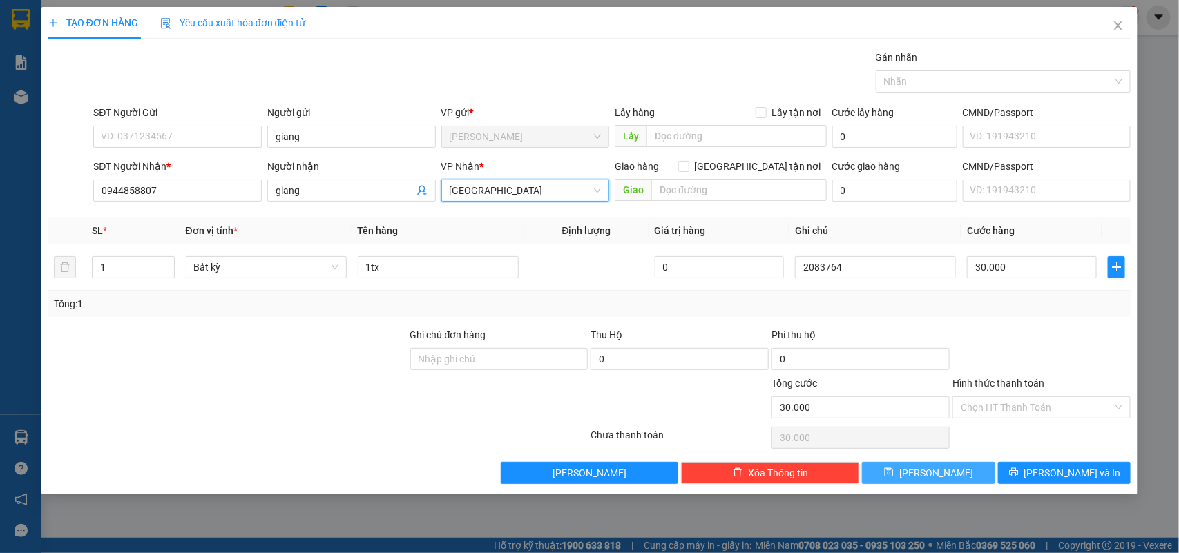
click at [892, 472] on button "Lưu" at bounding box center [928, 473] width 133 height 22
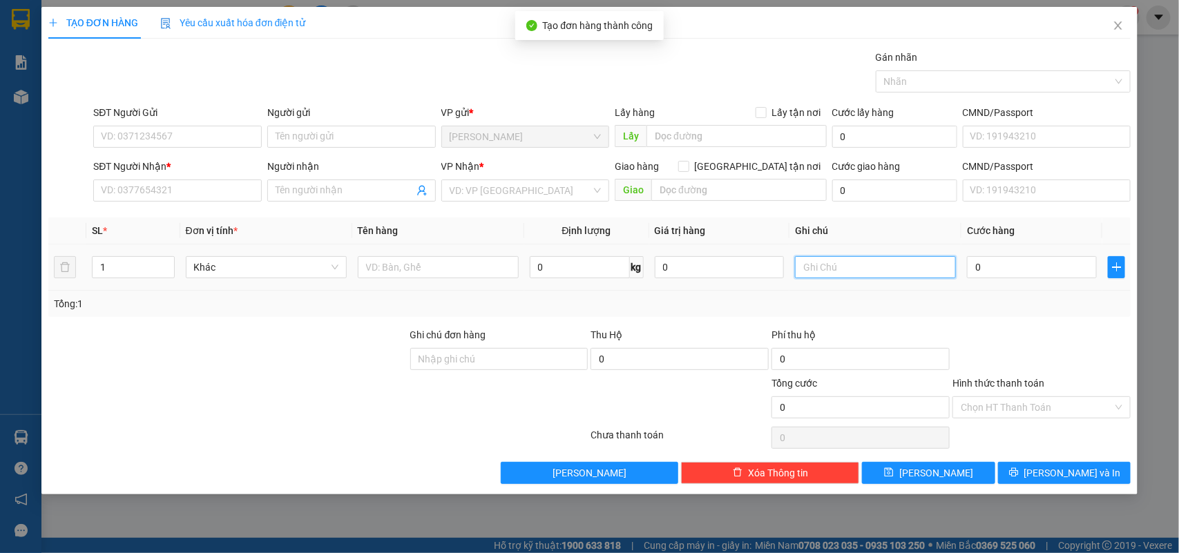
click at [847, 266] on input "text" at bounding box center [875, 267] width 161 height 22
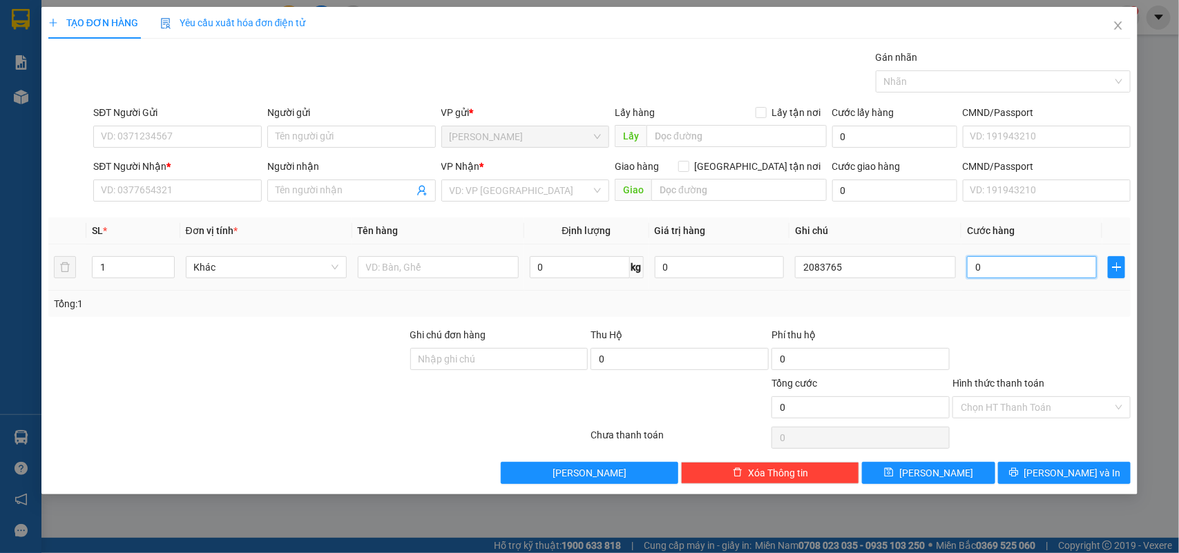
click at [1052, 263] on input "0" at bounding box center [1032, 267] width 130 height 22
click at [1044, 408] on input "Hình thức thanh toán" at bounding box center [1037, 407] width 152 height 21
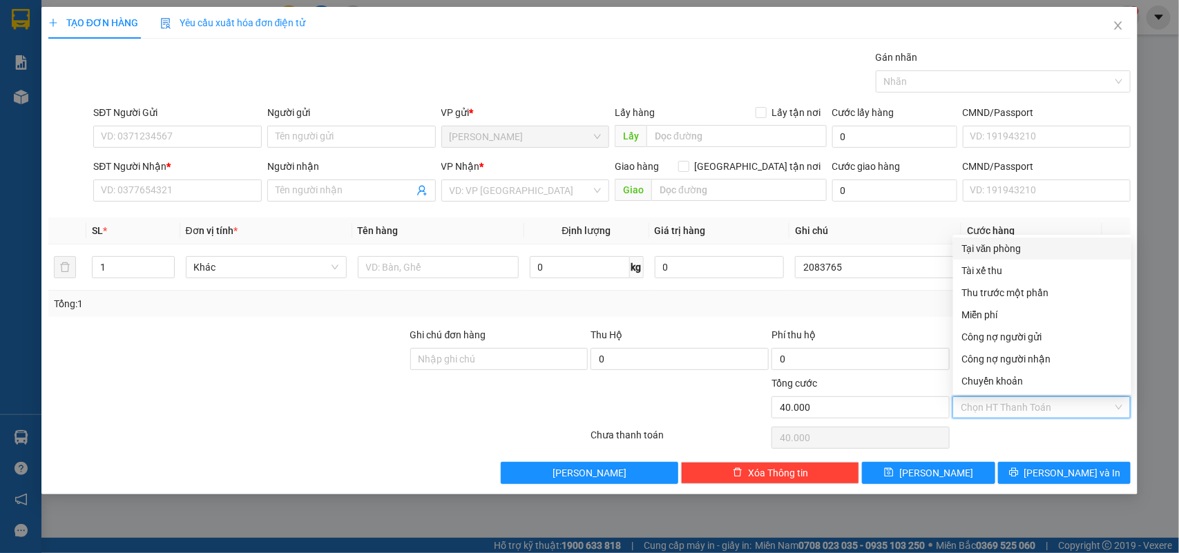
click at [1038, 251] on div "Tại văn phòng" at bounding box center [1042, 248] width 162 height 15
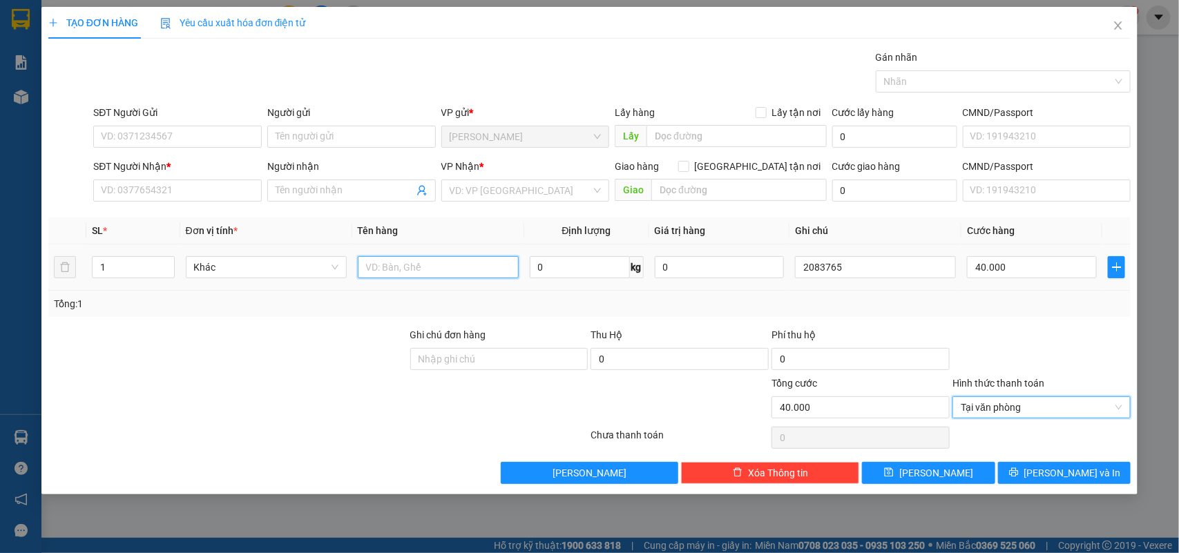
click at [443, 263] on input "text" at bounding box center [438, 267] width 161 height 22
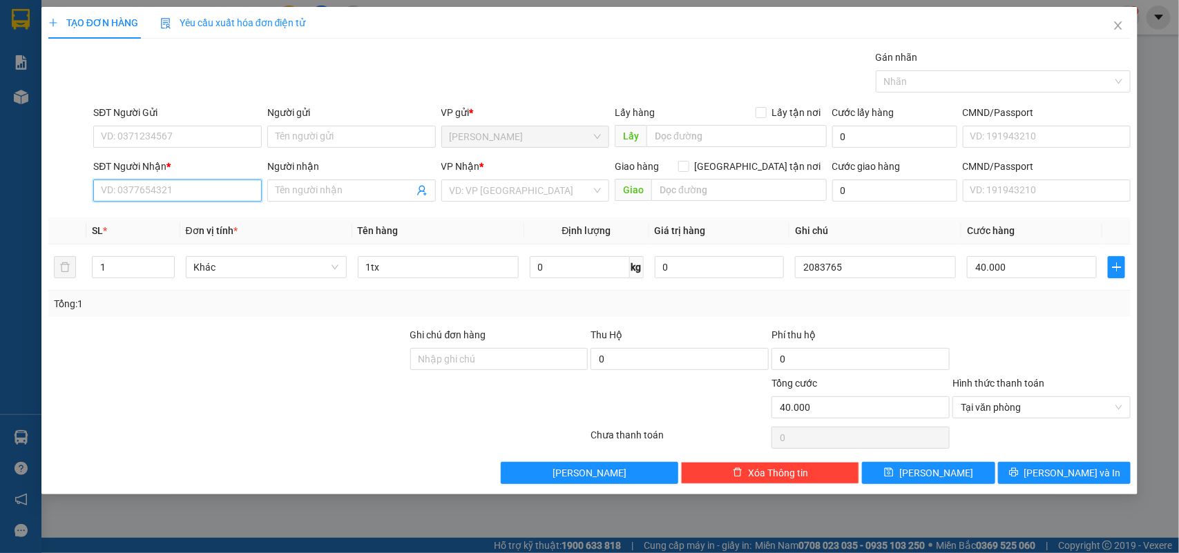
click at [133, 191] on input "SĐT Người Nhận *" at bounding box center [177, 191] width 169 height 22
click at [216, 221] on div "0918255828 - CHINH" at bounding box center [178, 218] width 152 height 15
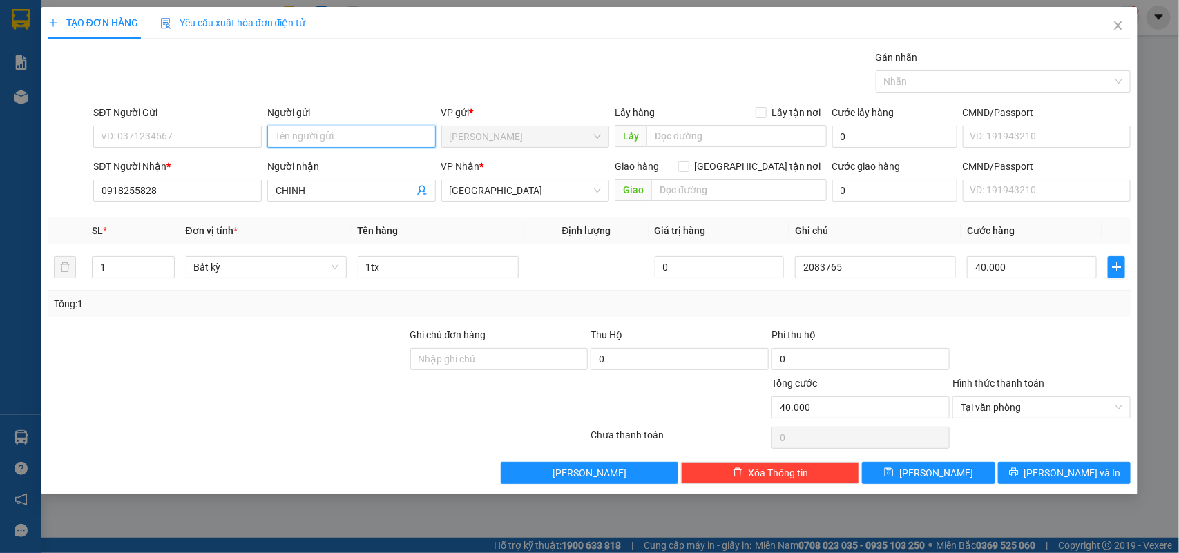
click at [299, 133] on input "Người gửi" at bounding box center [351, 137] width 169 height 22
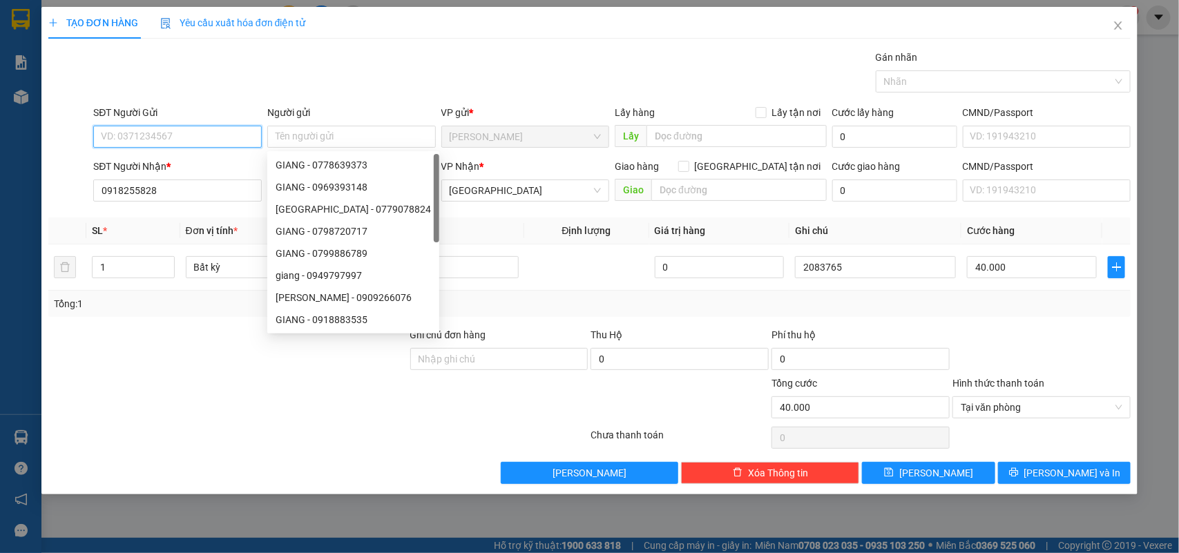
click at [231, 132] on input "SĐT Người Gửi" at bounding box center [177, 137] width 169 height 22
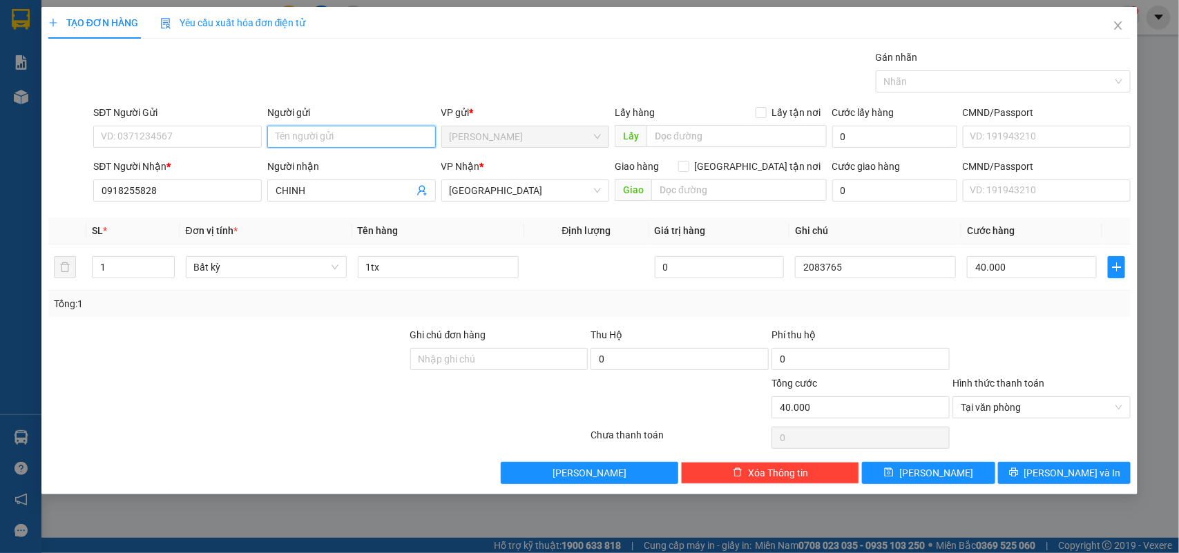
click at [343, 126] on input "Người gửi" at bounding box center [351, 137] width 169 height 22
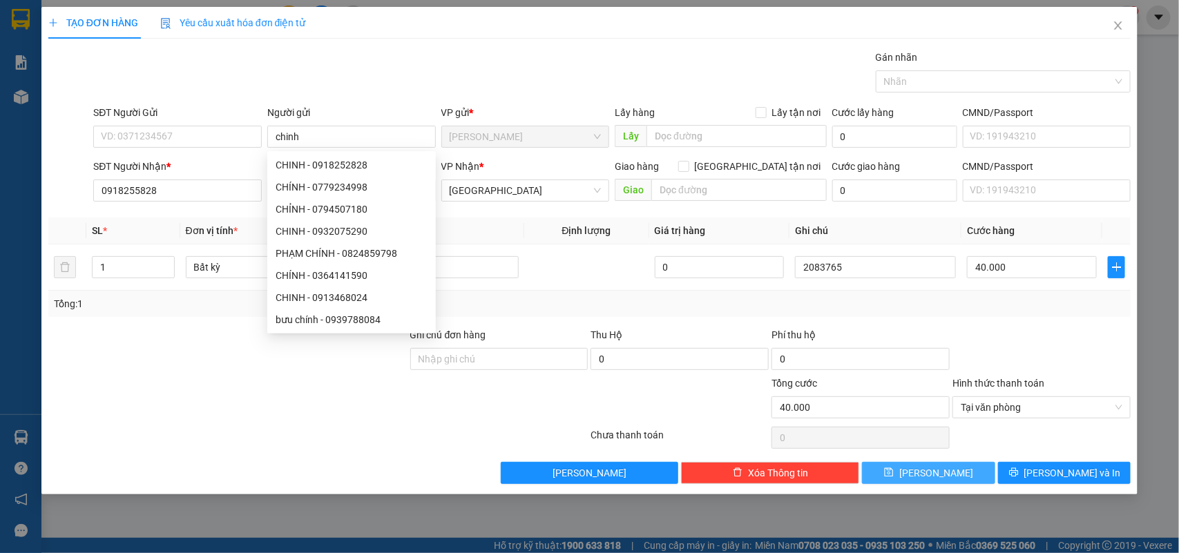
click at [964, 475] on button "Lưu" at bounding box center [928, 473] width 133 height 22
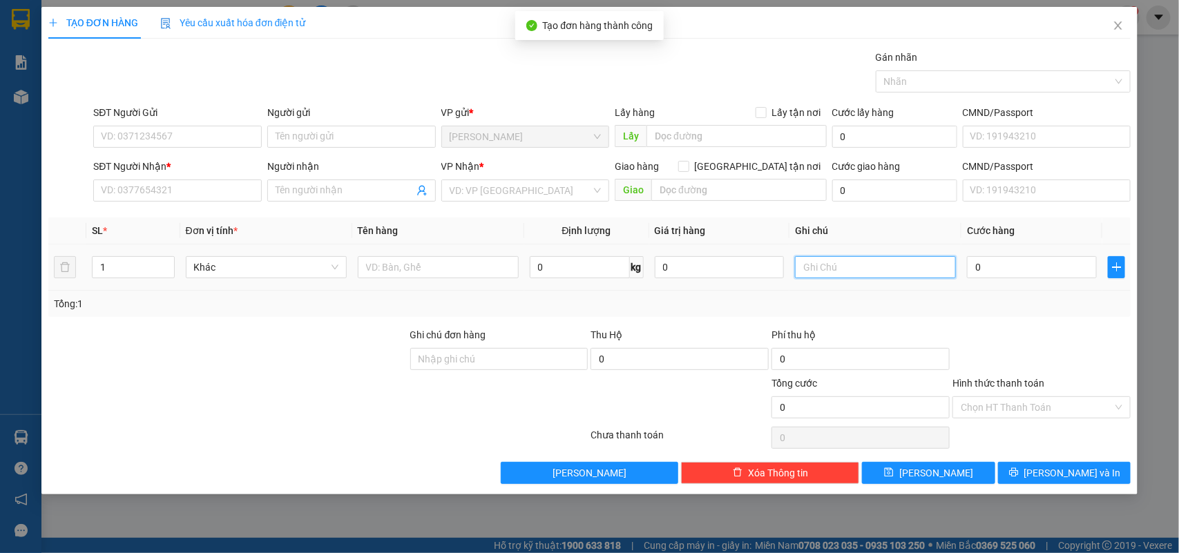
click at [892, 269] on input "text" at bounding box center [875, 267] width 161 height 22
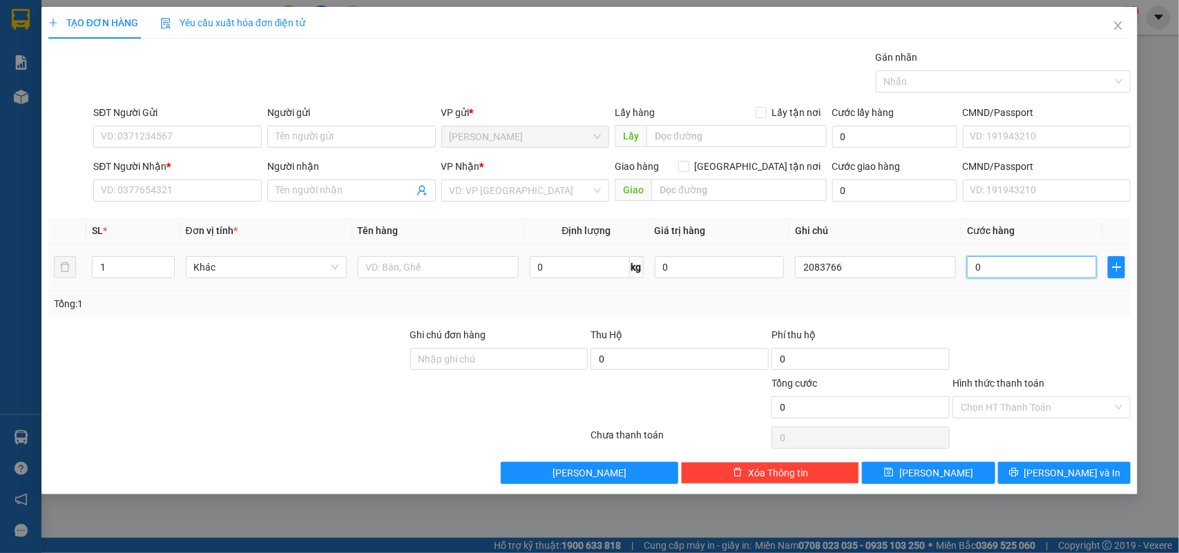
click at [1021, 276] on input "0" at bounding box center [1032, 267] width 130 height 22
click at [465, 263] on input "text" at bounding box center [438, 267] width 161 height 22
click at [367, 142] on input "Người gửi" at bounding box center [351, 137] width 169 height 22
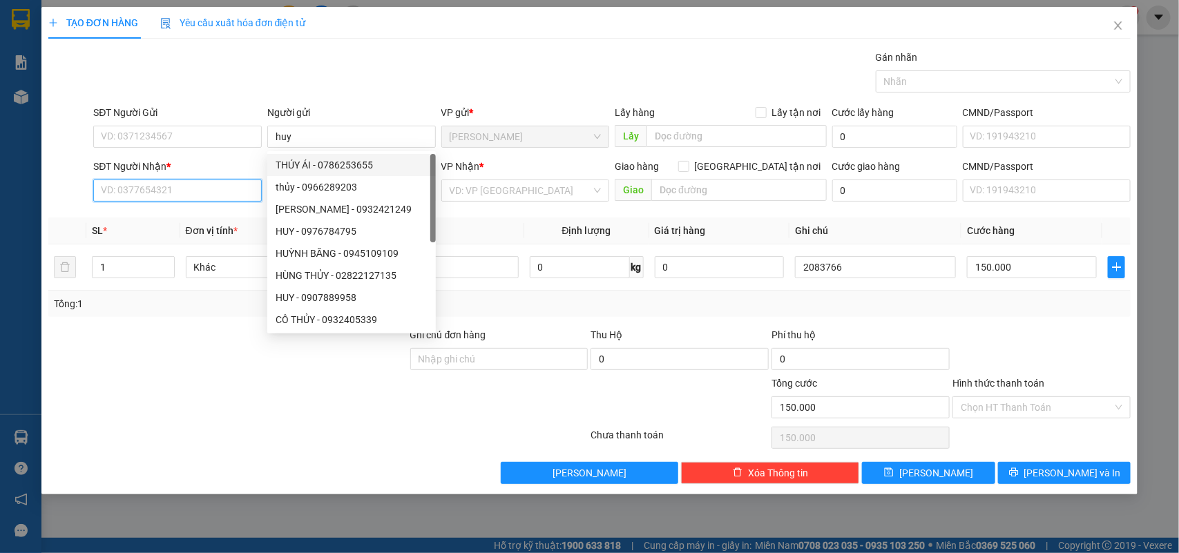
click at [154, 198] on input "SĐT Người Nhận *" at bounding box center [177, 191] width 169 height 22
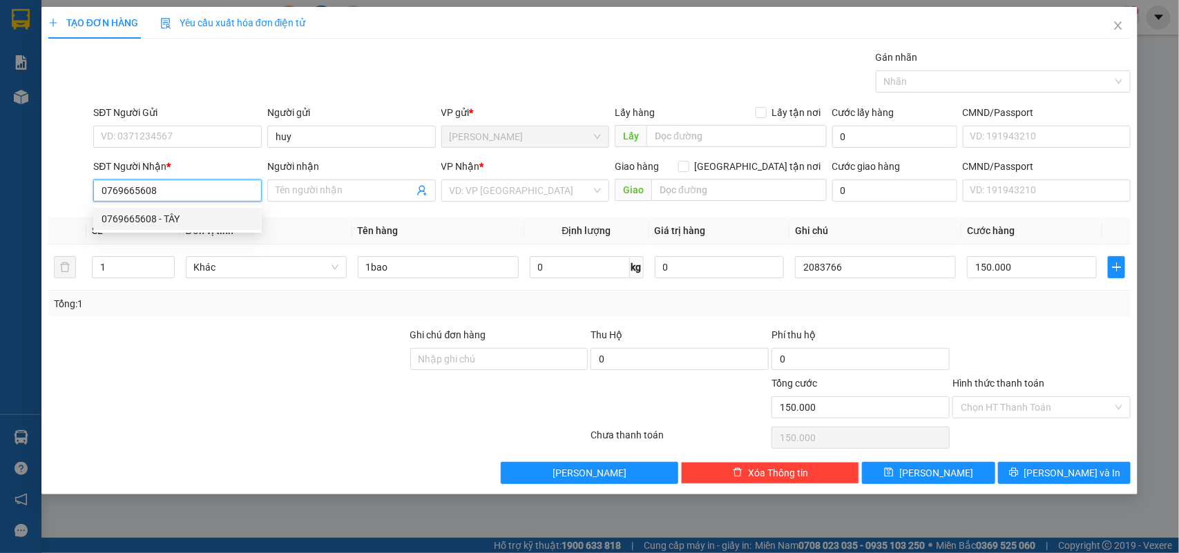
click at [126, 215] on div "0769665608 - TÂY" at bounding box center [178, 218] width 152 height 15
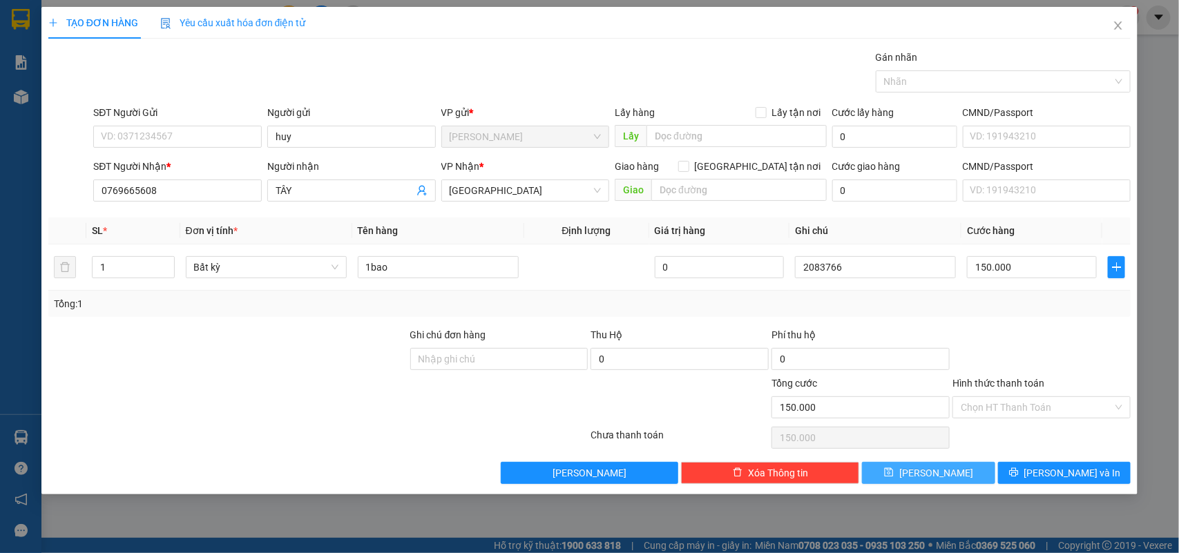
click at [937, 471] on span "Lưu" at bounding box center [936, 473] width 74 height 15
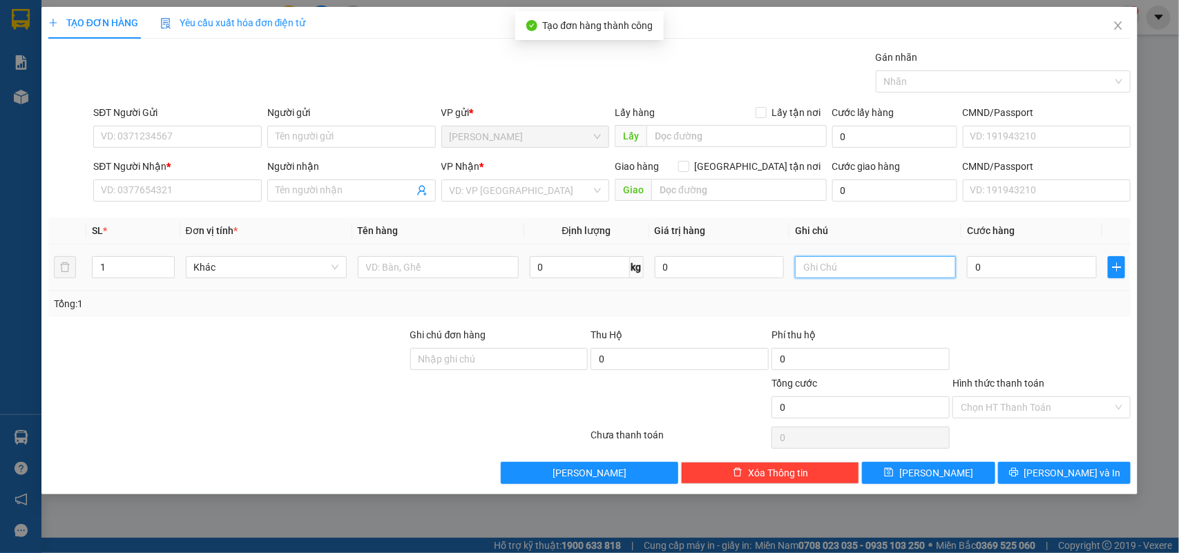
click at [882, 267] on input "text" at bounding box center [875, 267] width 161 height 22
click at [1000, 253] on div "0" at bounding box center [1032, 267] width 130 height 28
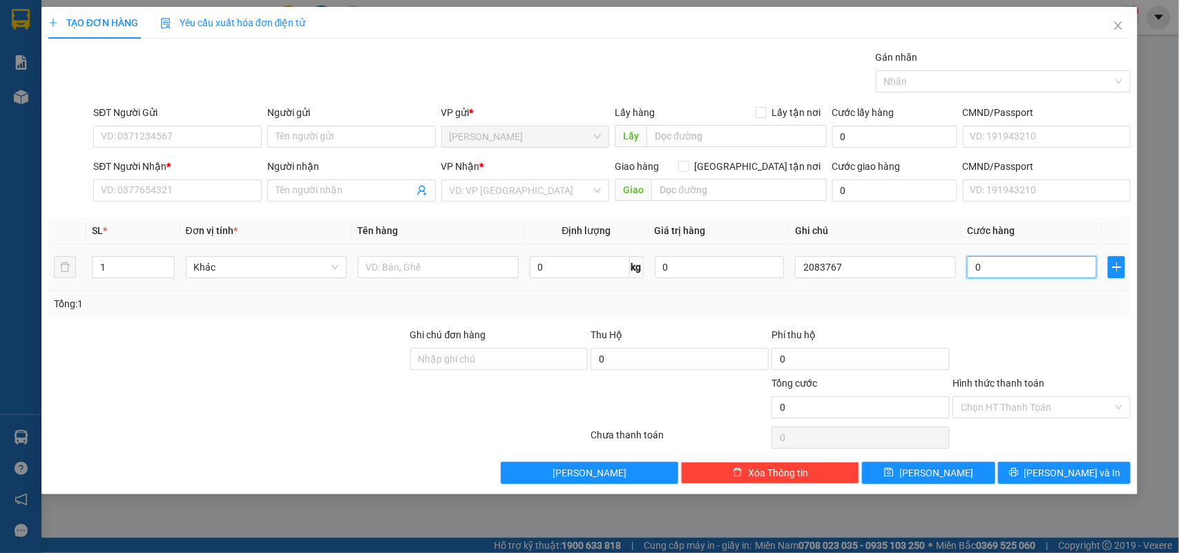
click at [999, 259] on input "0" at bounding box center [1032, 267] width 130 height 22
click at [992, 413] on input "Hình thức thanh toán" at bounding box center [1037, 407] width 152 height 21
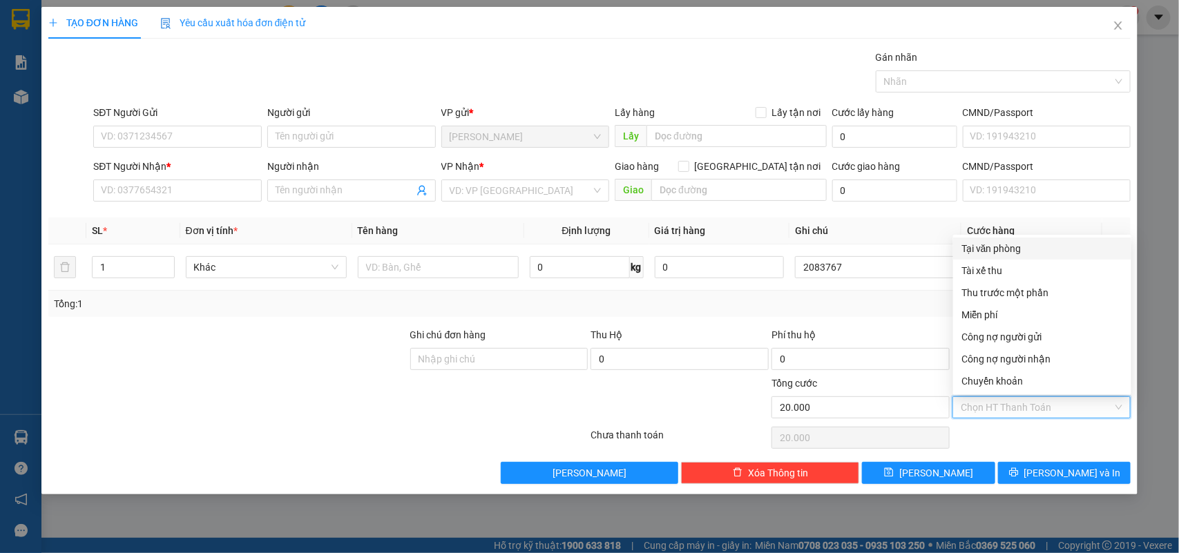
click at [1007, 249] on div "Tại văn phòng" at bounding box center [1042, 248] width 162 height 15
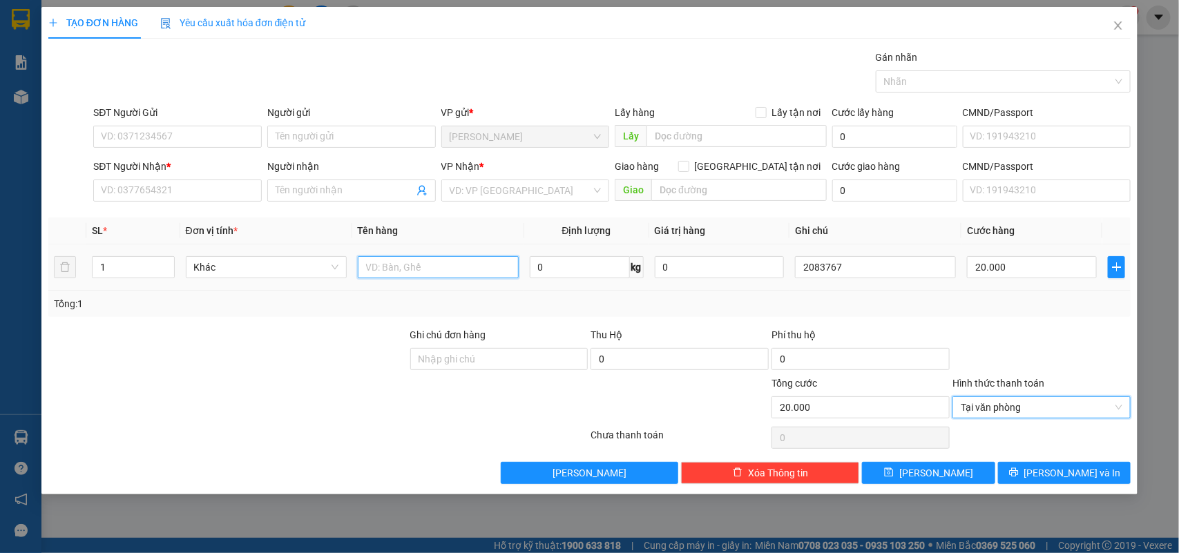
click at [419, 268] on input "text" at bounding box center [438, 267] width 161 height 22
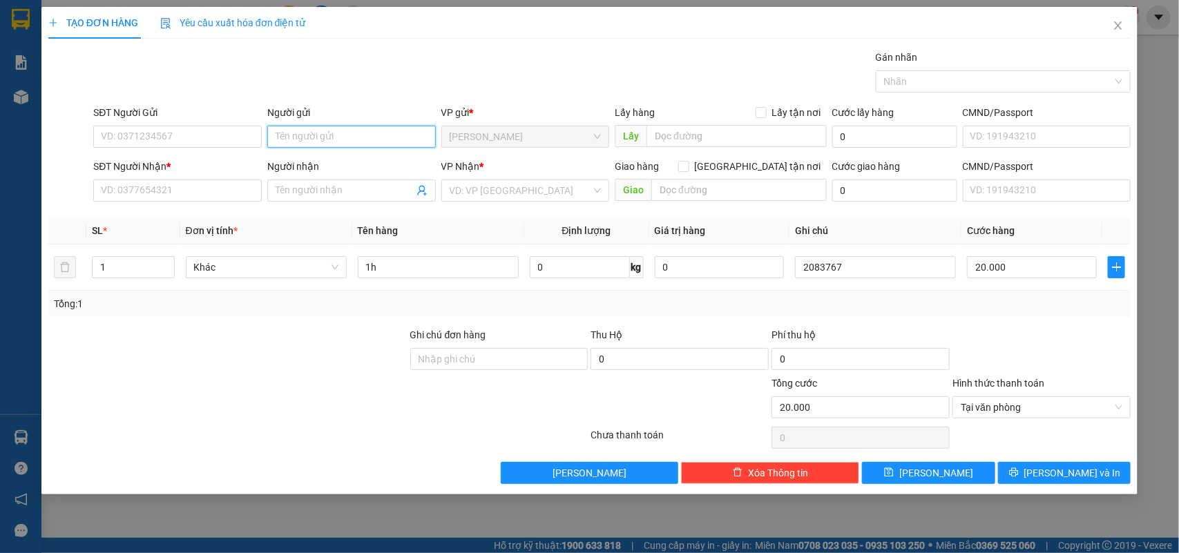
click at [300, 132] on input "Người gửi" at bounding box center [351, 137] width 169 height 22
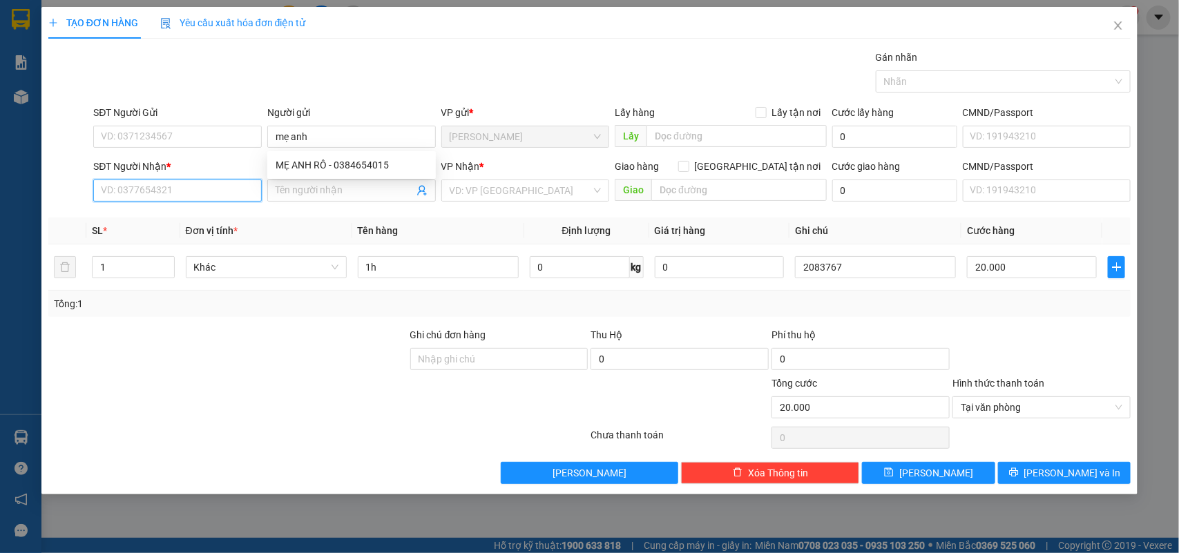
click at [216, 200] on input "SĐT Người Nhận *" at bounding box center [177, 191] width 169 height 22
click at [351, 181] on span at bounding box center [351, 191] width 169 height 22
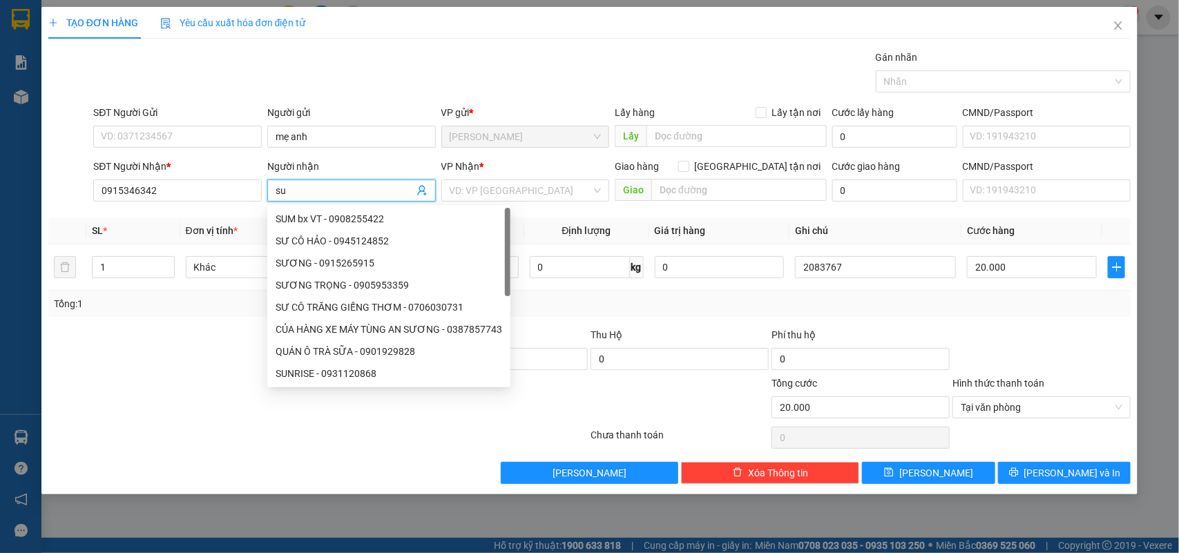
click at [511, 171] on div "VP Nhận *" at bounding box center [525, 166] width 169 height 15
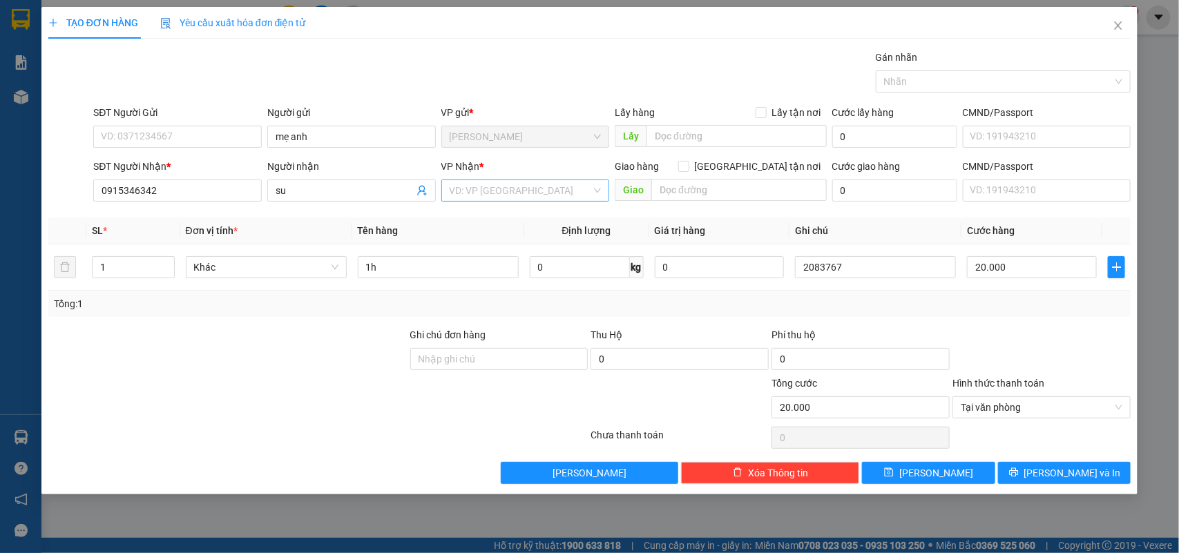
click at [506, 185] on input "search" at bounding box center [521, 190] width 142 height 21
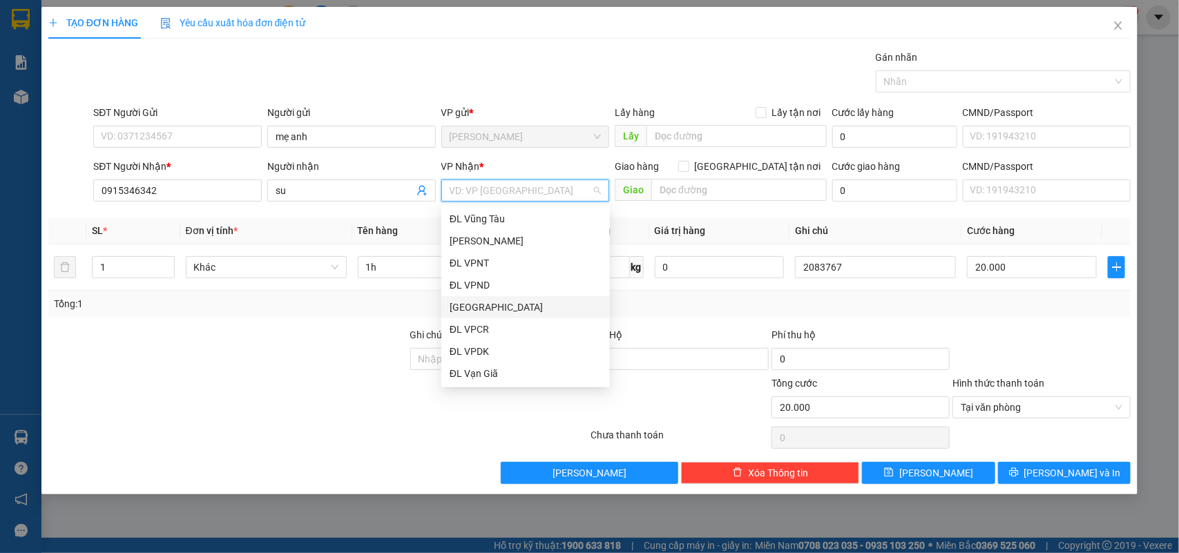
click at [503, 303] on div "ĐL Quận 1" at bounding box center [526, 307] width 152 height 15
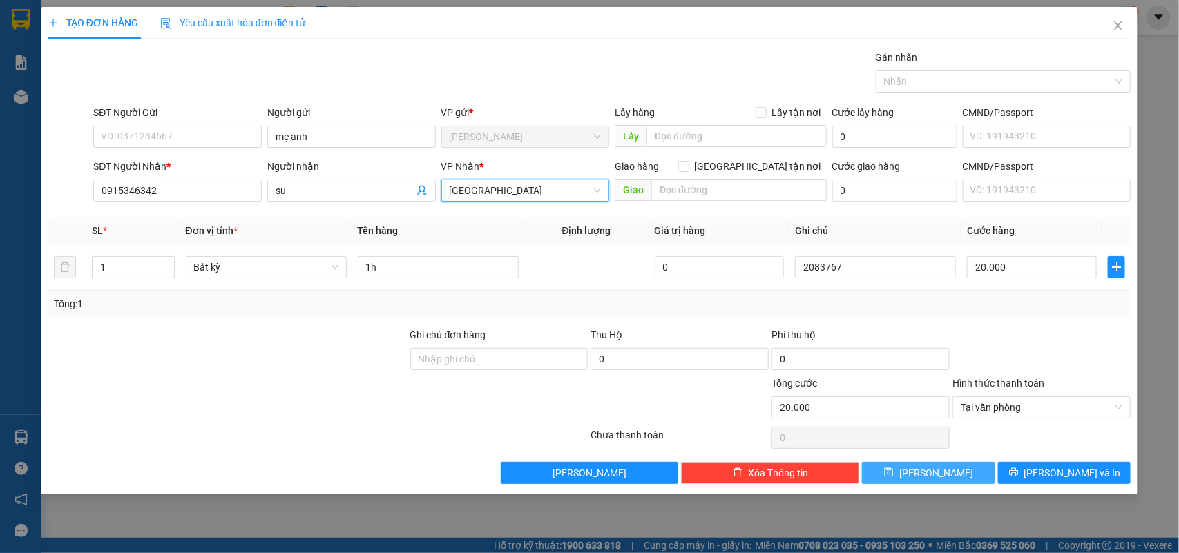
click at [977, 479] on button "Lưu" at bounding box center [928, 473] width 133 height 22
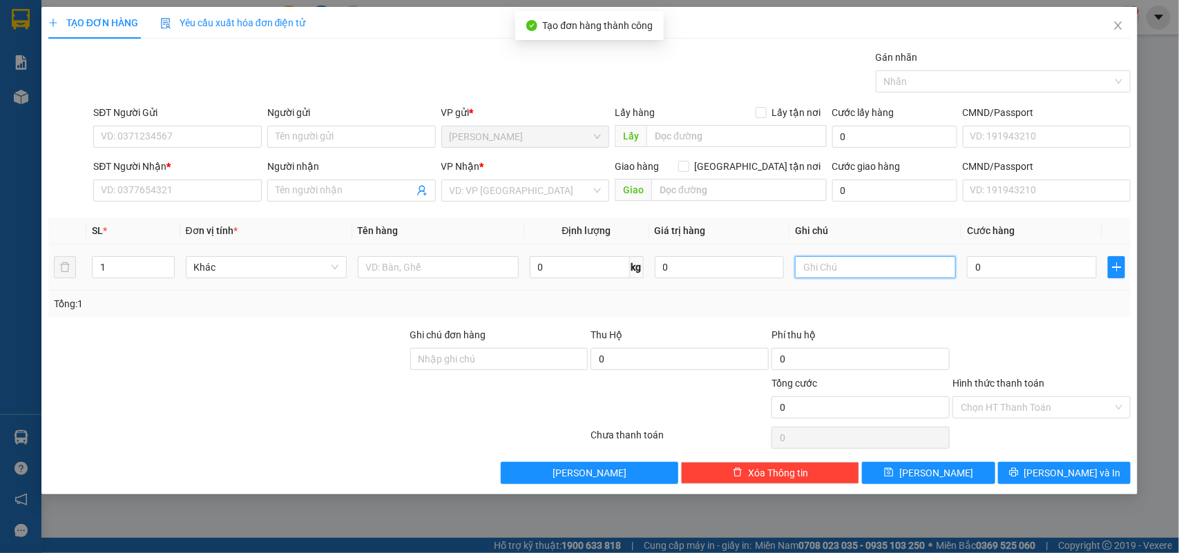
click at [832, 274] on input "text" at bounding box center [875, 267] width 161 height 22
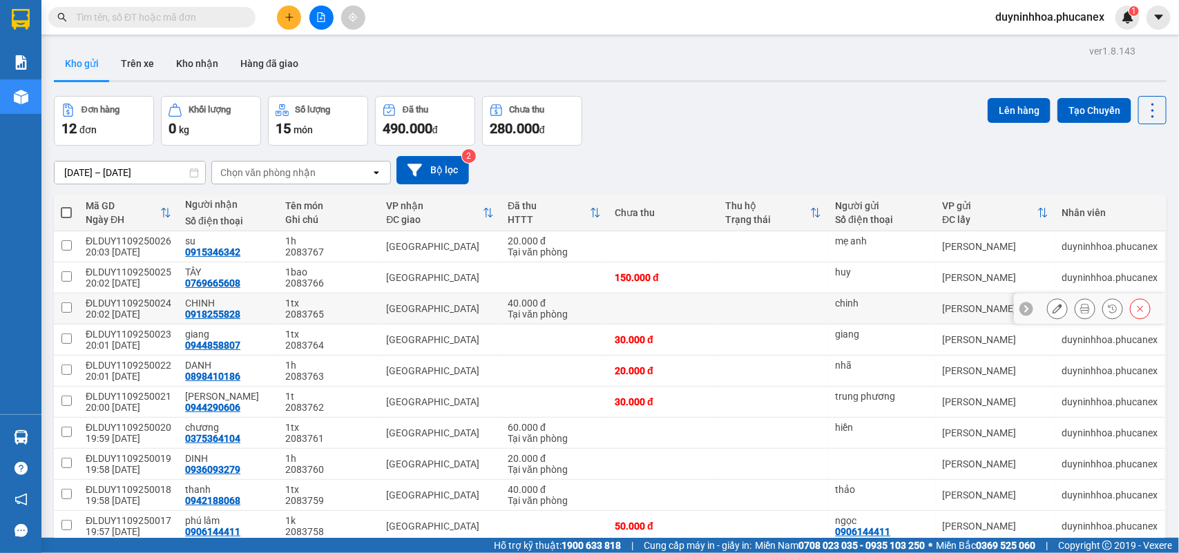
scroll to position [64, 0]
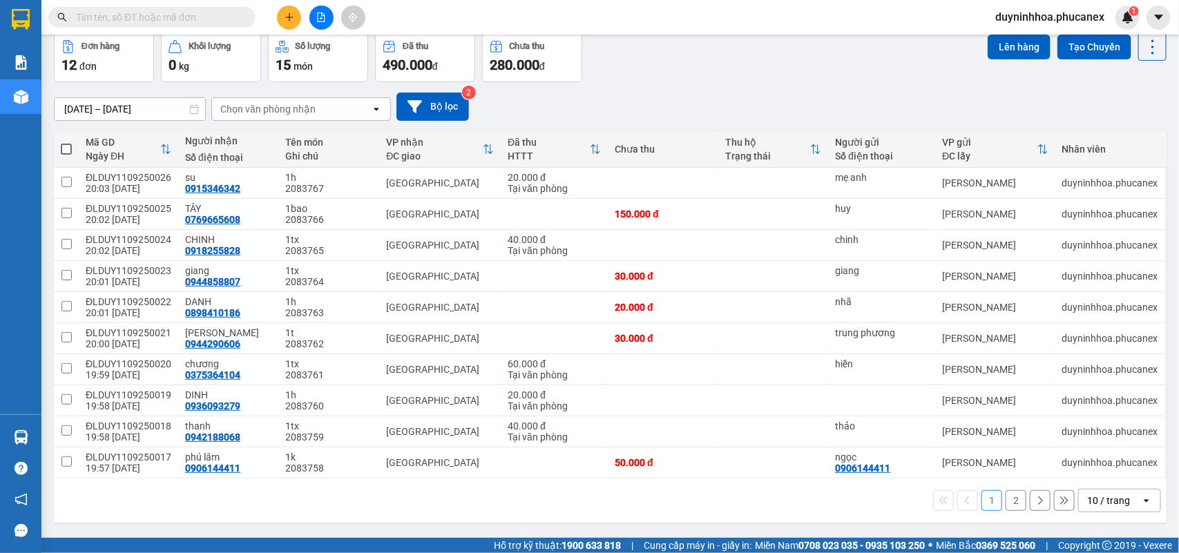
click at [1087, 501] on div "10 / trang" at bounding box center [1108, 501] width 43 height 14
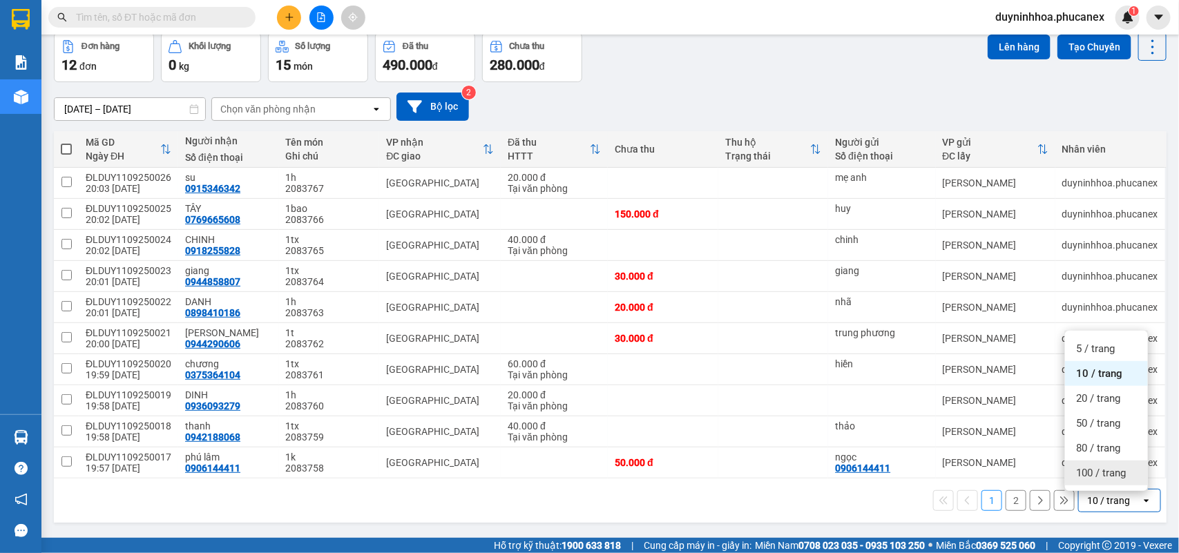
click at [1086, 474] on span "100 / trang" at bounding box center [1101, 473] width 50 height 14
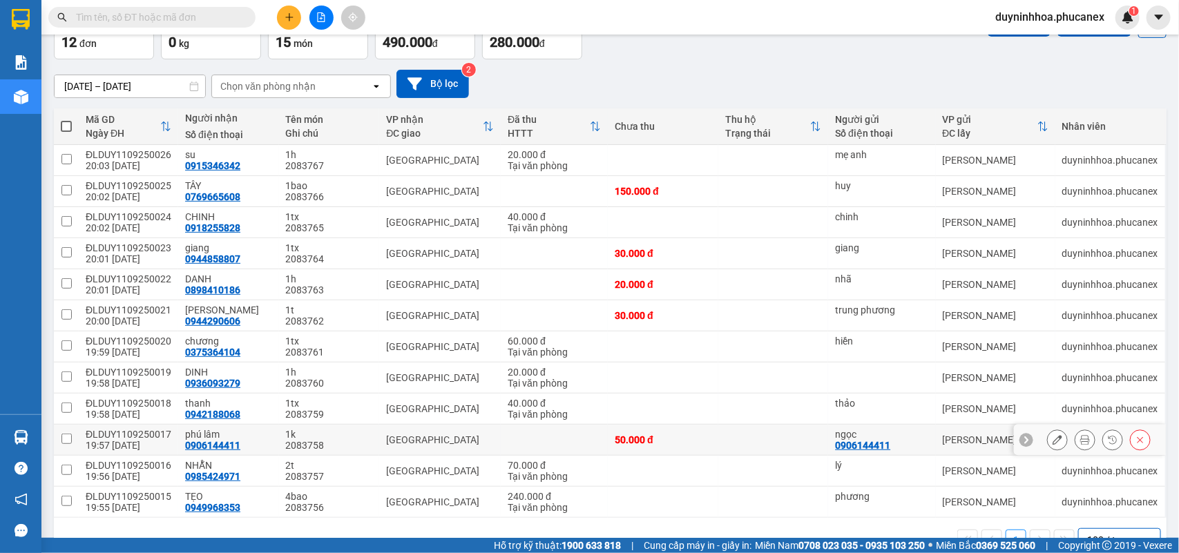
scroll to position [126, 0]
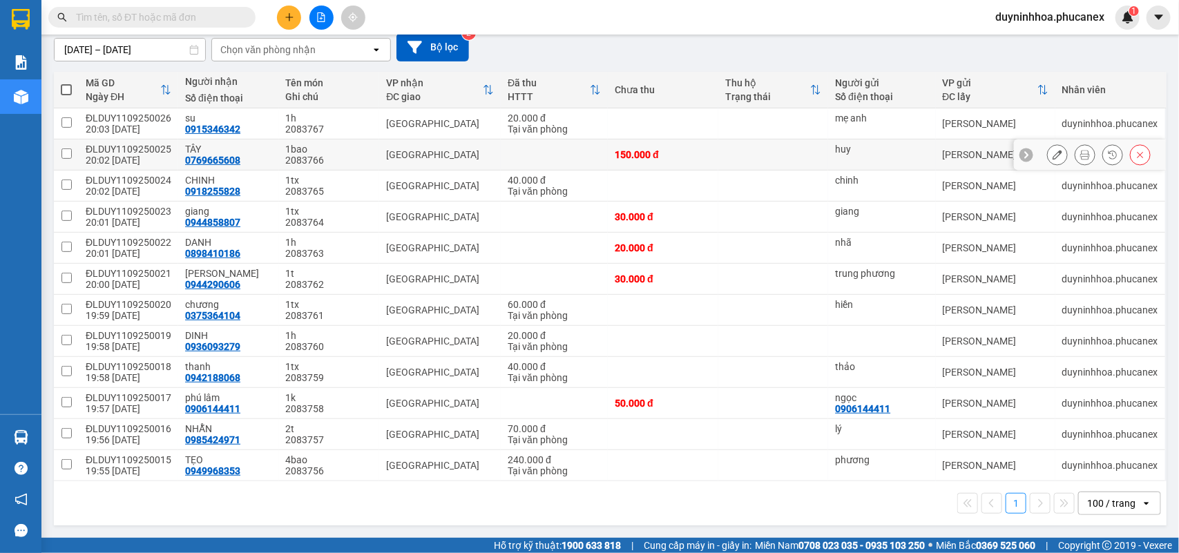
click at [64, 151] on input "checkbox" at bounding box center [66, 154] width 10 height 10
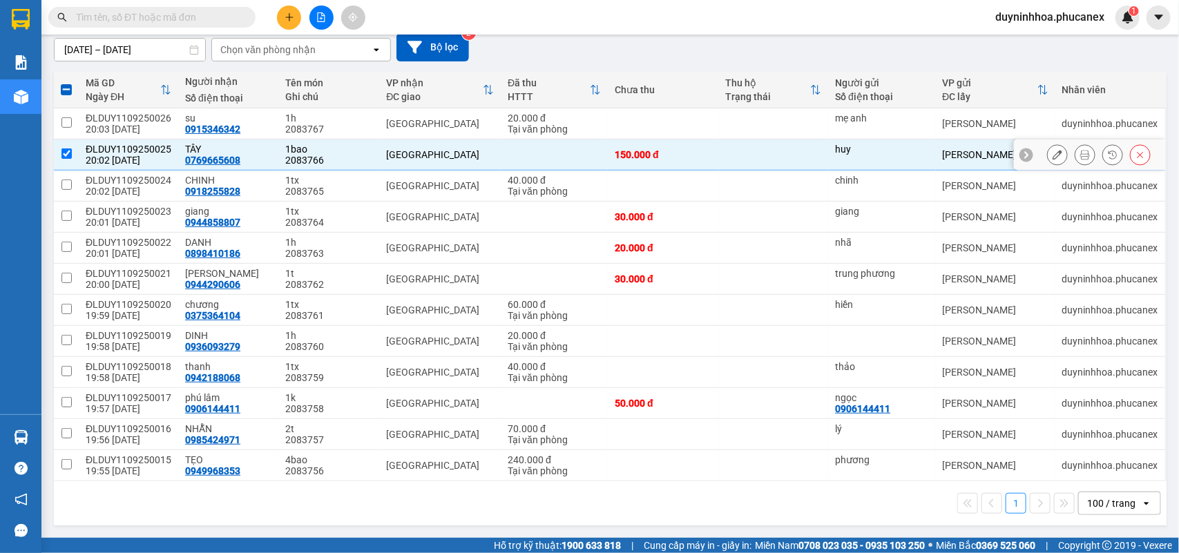
click at [1053, 154] on icon at bounding box center [1058, 155] width 10 height 10
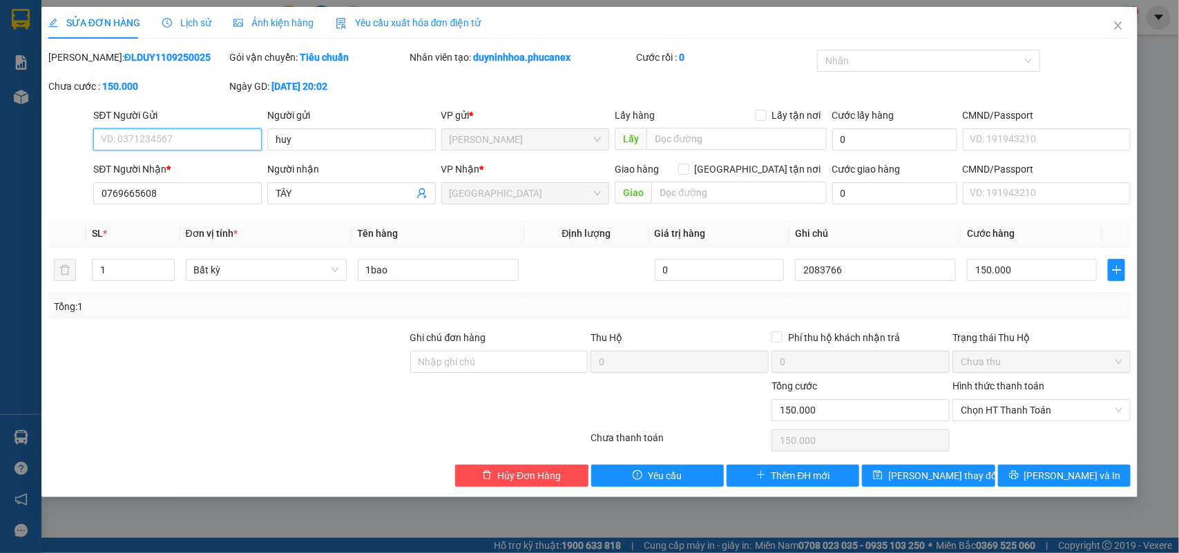
click at [513, 191] on span "ĐL Quận 5" at bounding box center [526, 193] width 152 height 21
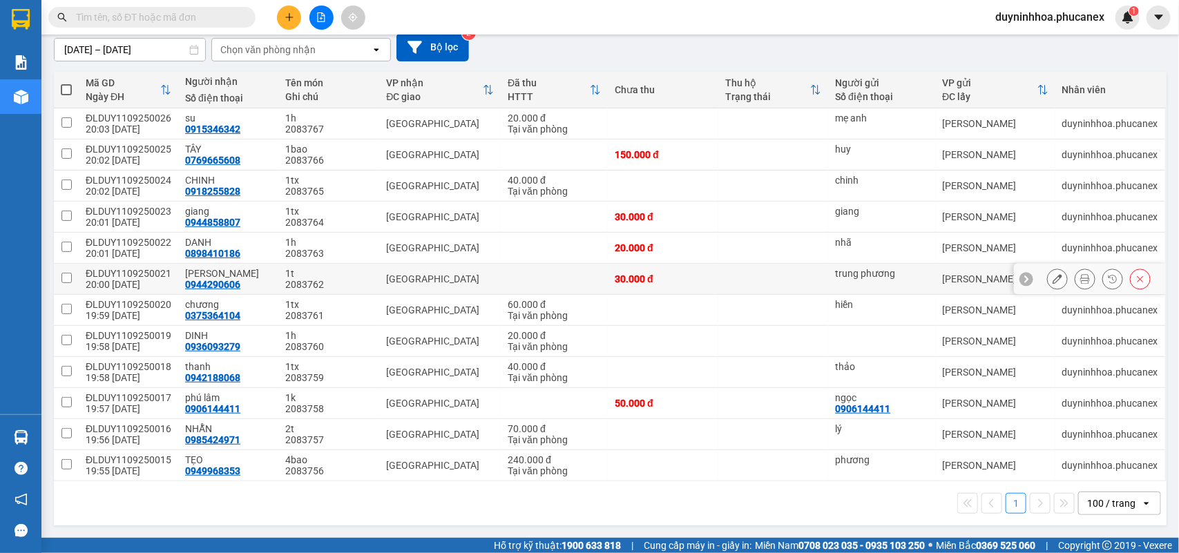
scroll to position [39, 0]
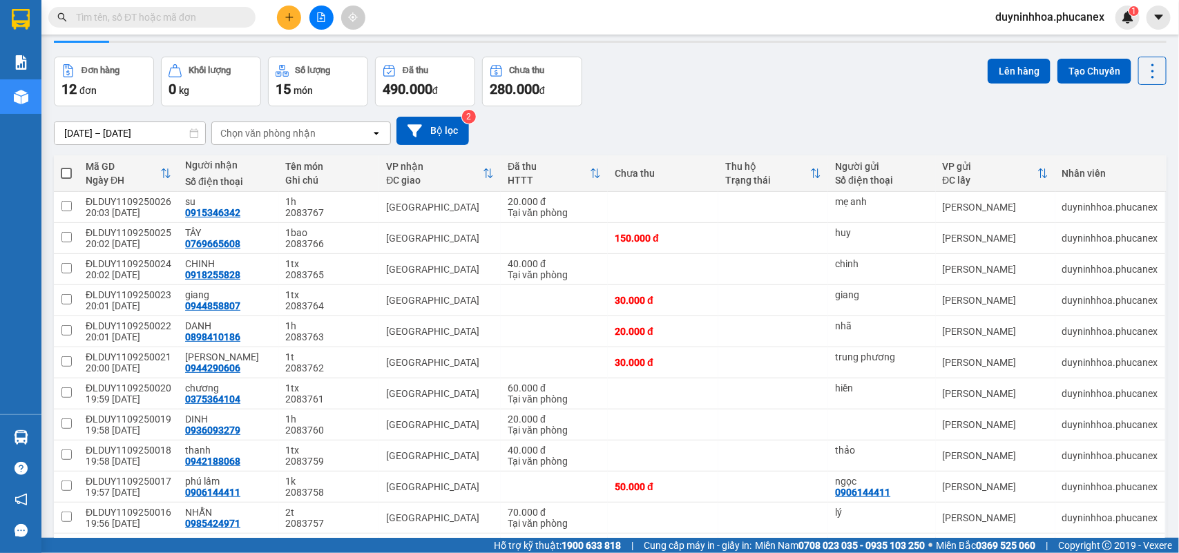
click at [64, 171] on span at bounding box center [66, 173] width 11 height 11
click at [66, 166] on input "checkbox" at bounding box center [66, 166] width 0 height 0
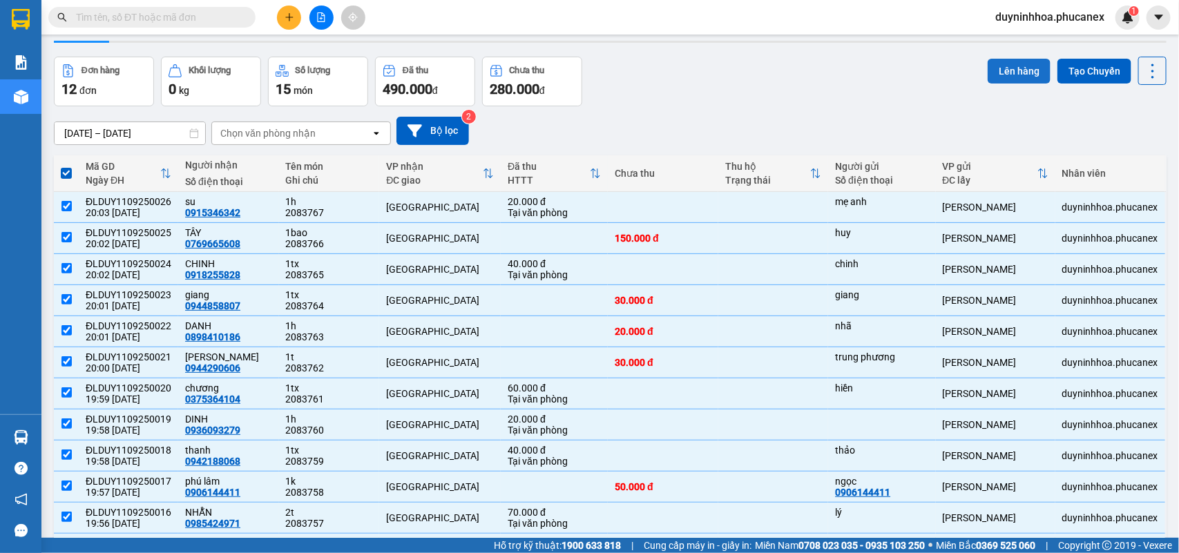
click at [1003, 78] on button "Lên hàng" at bounding box center [1019, 71] width 63 height 25
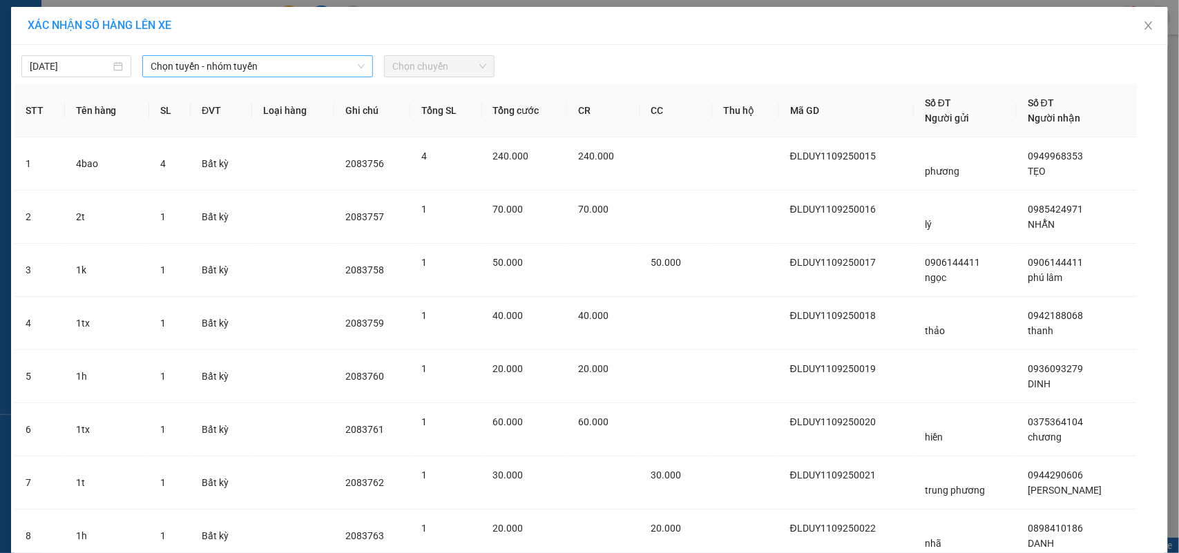
click at [173, 71] on span "Chọn tuyến - nhóm tuyến" at bounding box center [258, 66] width 214 height 21
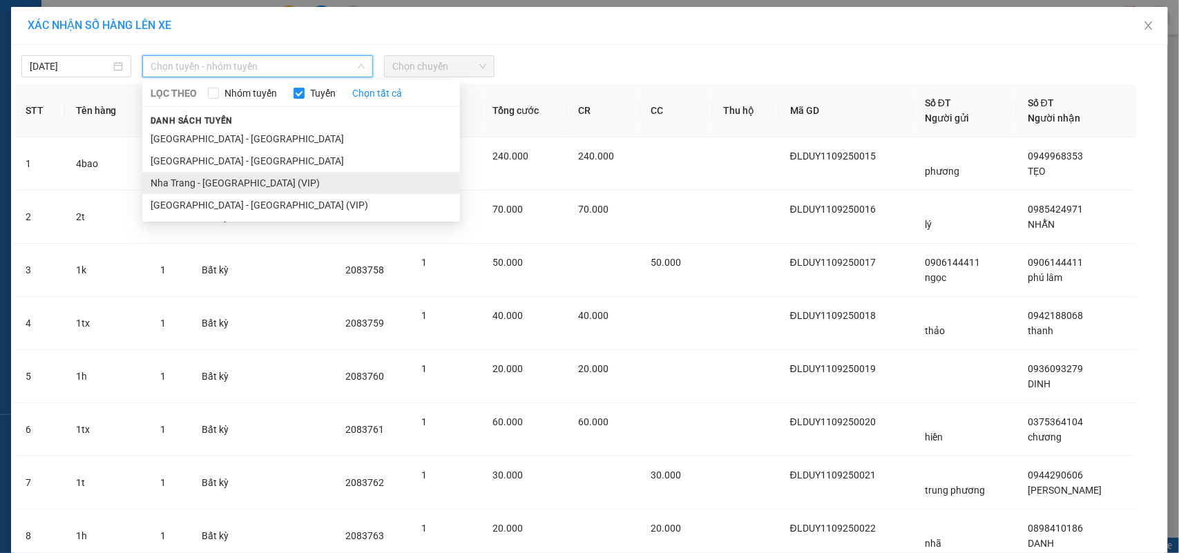
click at [194, 180] on li "Nha Trang - Sài Gòn (VIP)" at bounding box center [301, 183] width 318 height 22
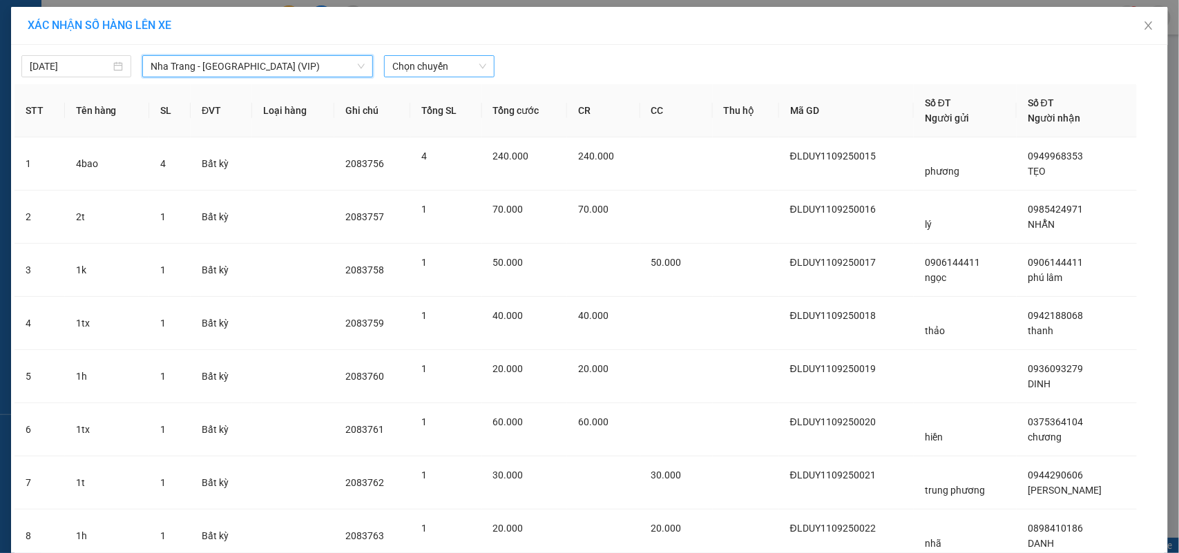
click at [404, 64] on span "Chọn chuyến" at bounding box center [438, 66] width 93 height 21
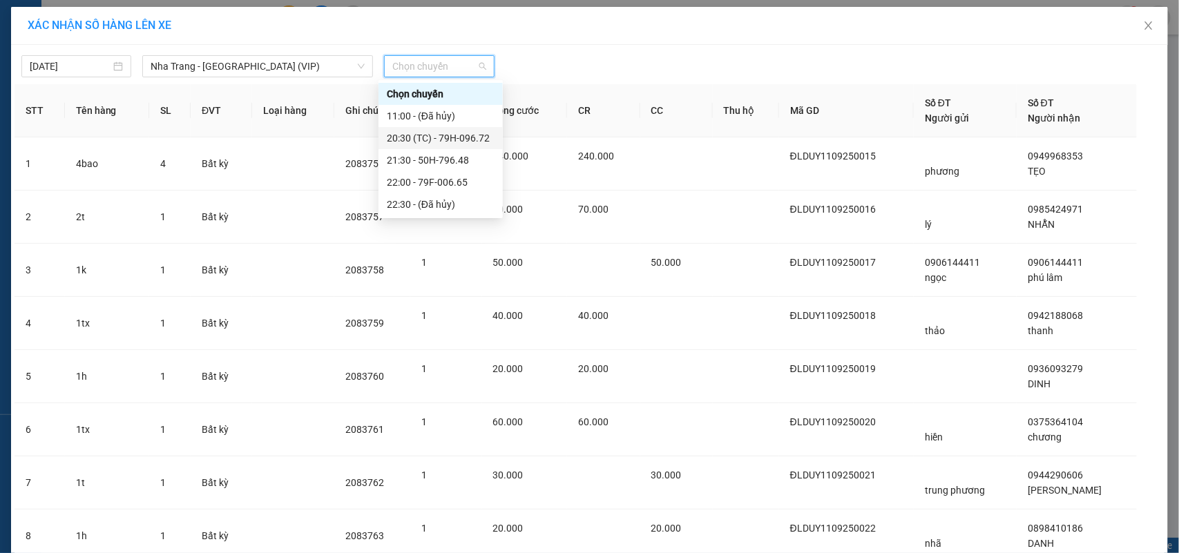
click at [399, 139] on div "20:30 (TC) - 79H-096.72" at bounding box center [441, 138] width 108 height 15
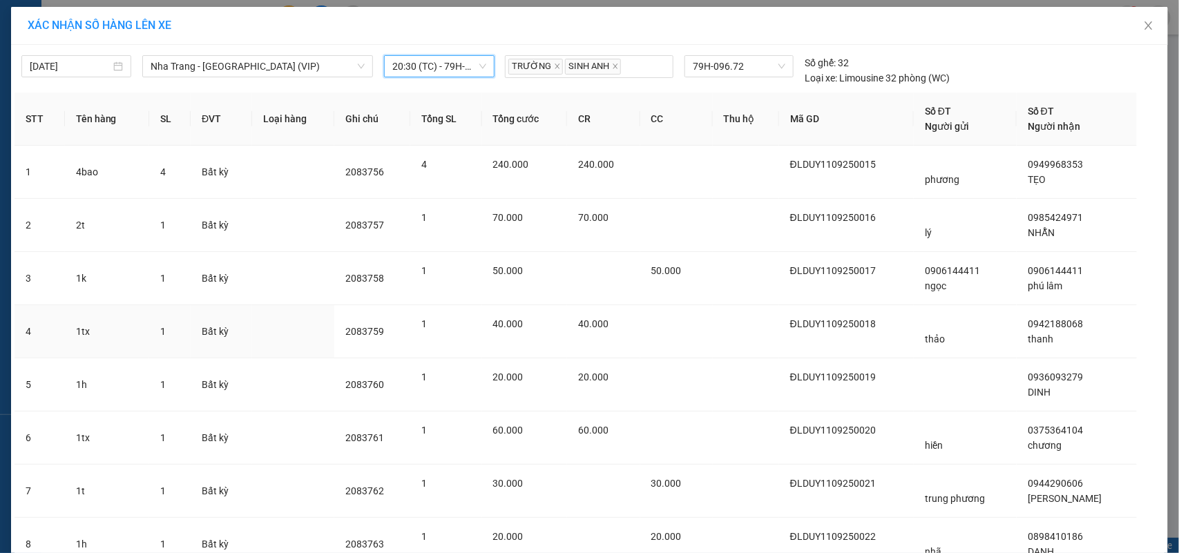
scroll to position [334, 0]
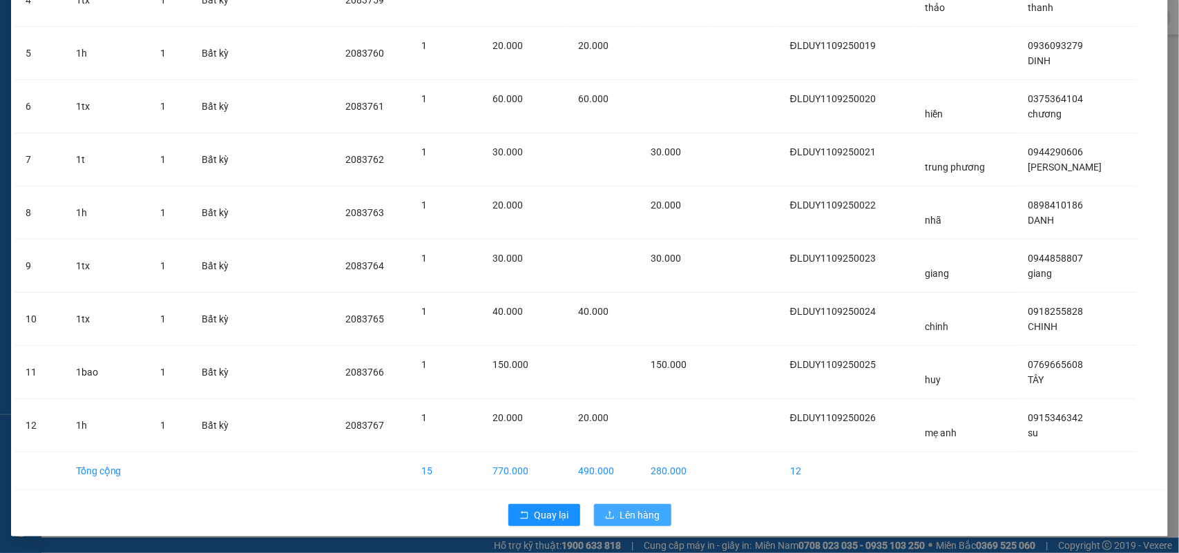
click at [633, 508] on span "Lên hàng" at bounding box center [640, 515] width 40 height 15
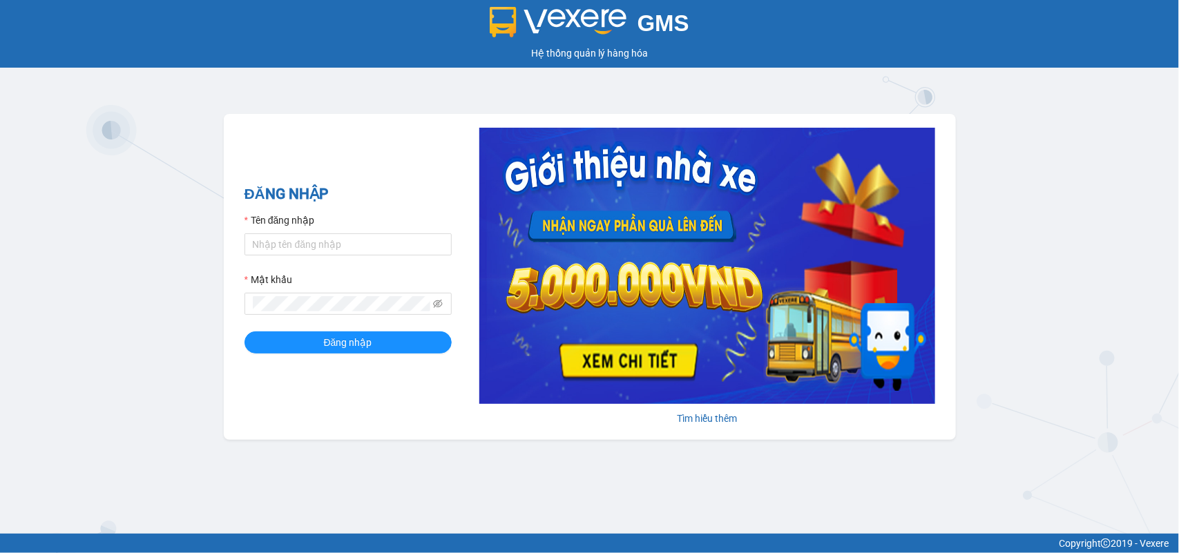
click at [322, 232] on div "Tên đăng nhập" at bounding box center [348, 223] width 207 height 21
click at [319, 237] on input "Tên đăng nhập" at bounding box center [348, 244] width 207 height 22
type input "dienkhanh.phucanex"
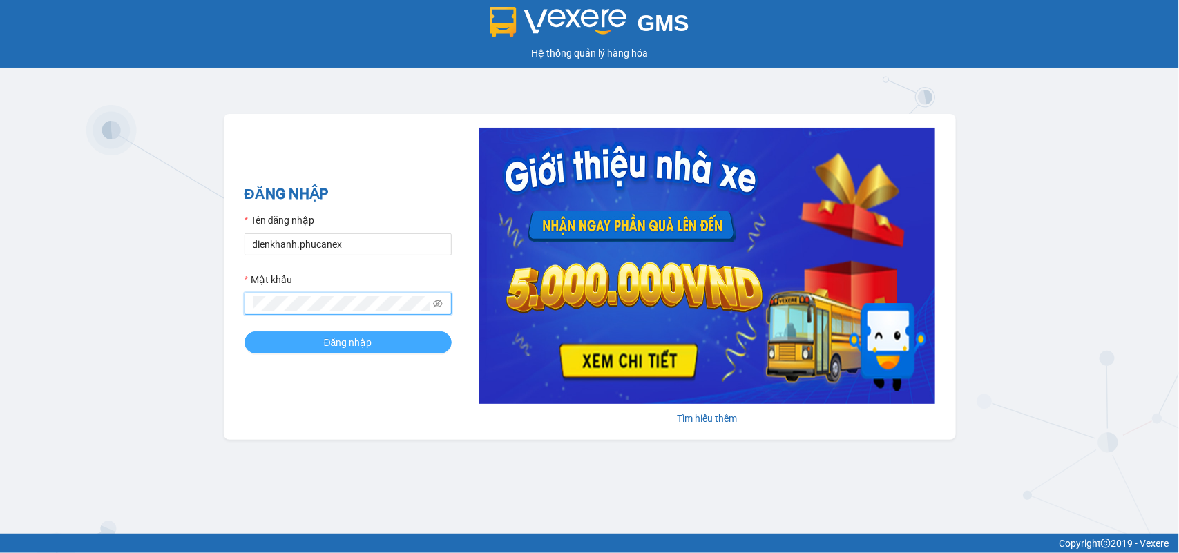
click at [299, 349] on button "Đăng nhập" at bounding box center [348, 343] width 207 height 22
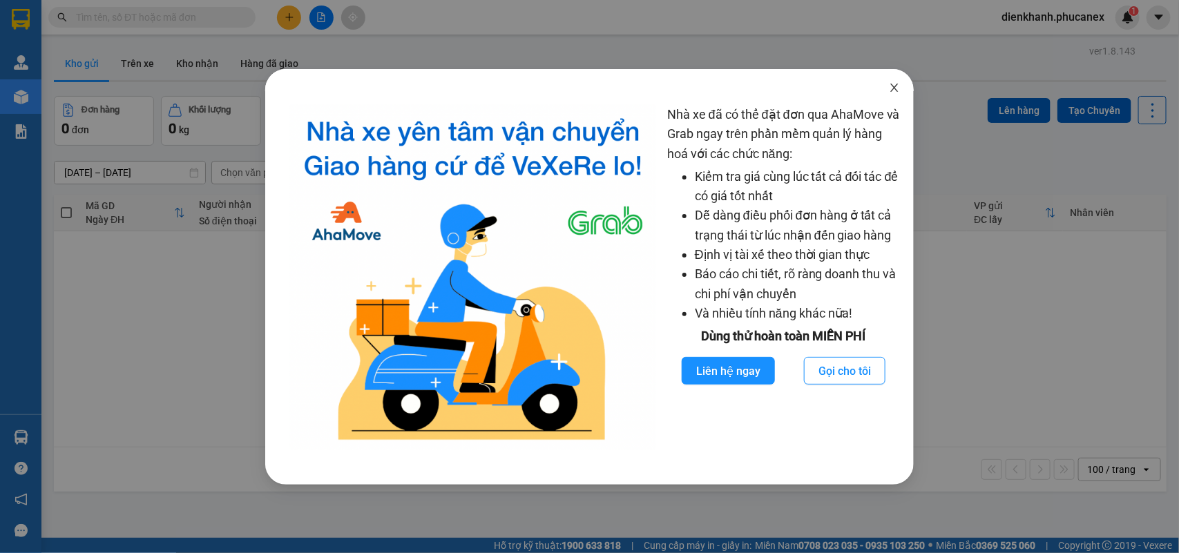
click at [895, 85] on icon "close" at bounding box center [894, 87] width 11 height 11
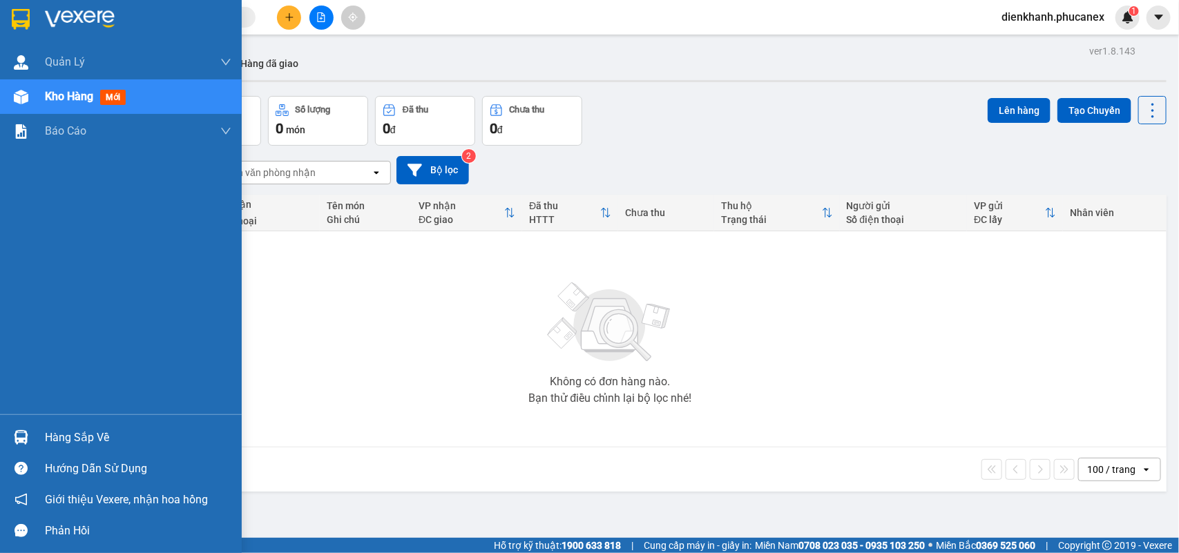
click at [73, 88] on div "Kho hàng mới" at bounding box center [88, 96] width 86 height 17
click at [38, 104] on div "Kho hàng mới" at bounding box center [121, 96] width 242 height 35
